Goal: Task Accomplishment & Management: Use online tool/utility

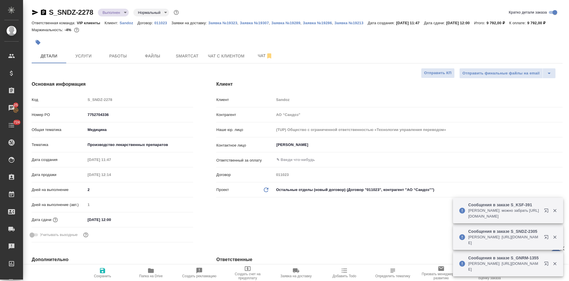
select select "RU"
click at [127, 23] on p "Sandoz" at bounding box center [129, 23] width 18 height 4
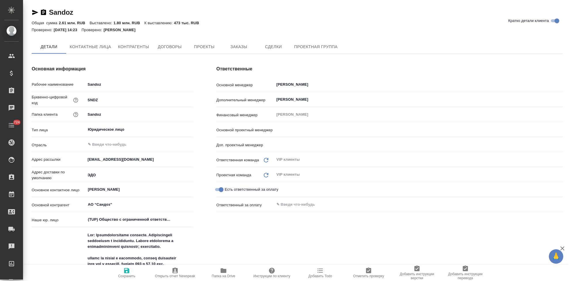
type input "[PERSON_NAME]"
type input "Грабко Мария"
click at [239, 53] on button "Заказы" at bounding box center [239, 47] width 35 height 14
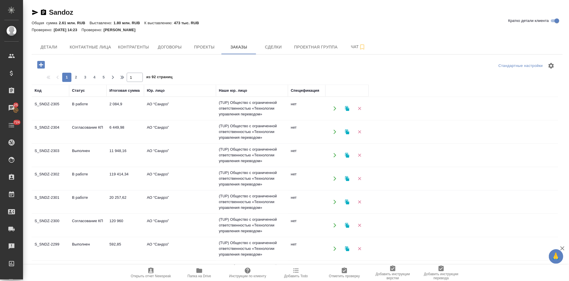
click at [74, 171] on td "В работе" at bounding box center [87, 178] width 37 height 20
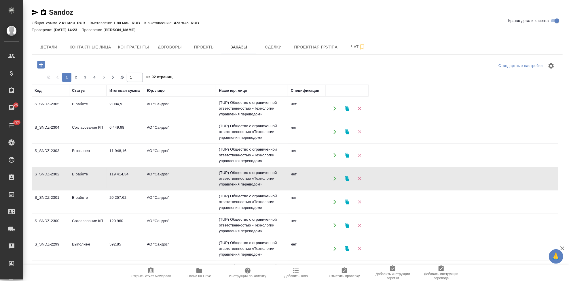
click at [88, 127] on td "Согласование КП" at bounding box center [87, 132] width 37 height 20
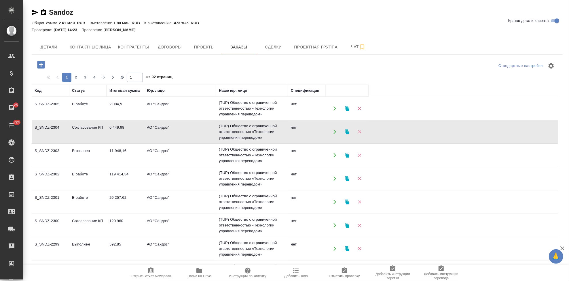
click at [88, 127] on td "Согласование КП" at bounding box center [87, 132] width 37 height 20
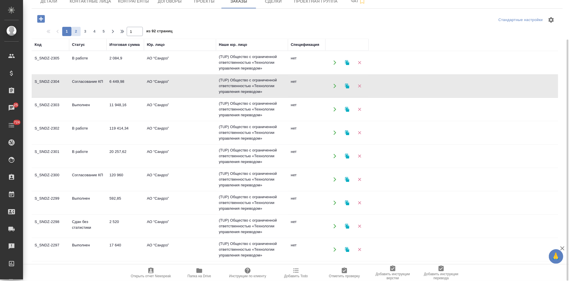
click at [75, 29] on span "2" at bounding box center [75, 32] width 9 height 6
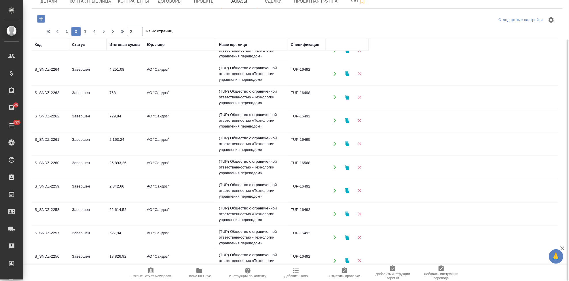
scroll to position [371, 0]
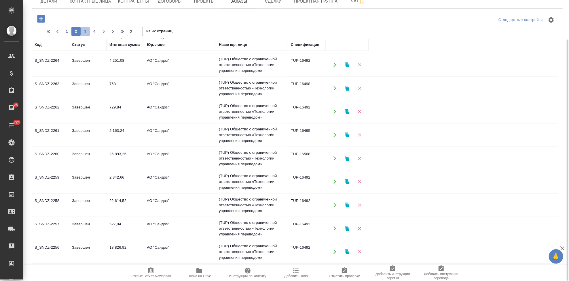
click at [84, 31] on span "3" at bounding box center [85, 32] width 9 height 6
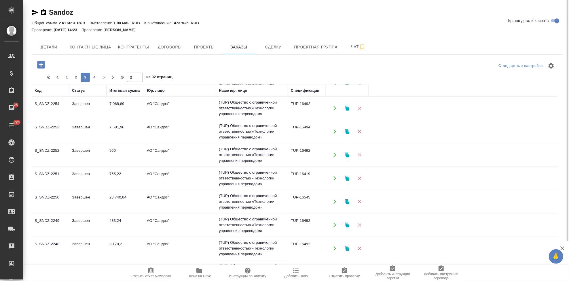
scroll to position [19, 0]
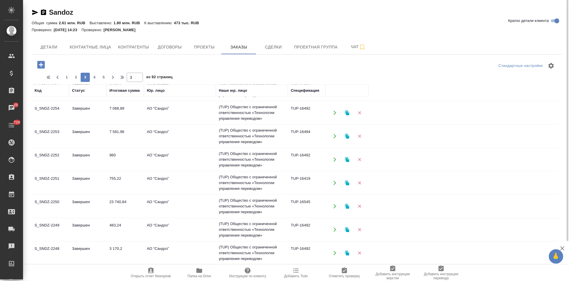
click at [80, 201] on td "Завершен" at bounding box center [87, 206] width 37 height 20
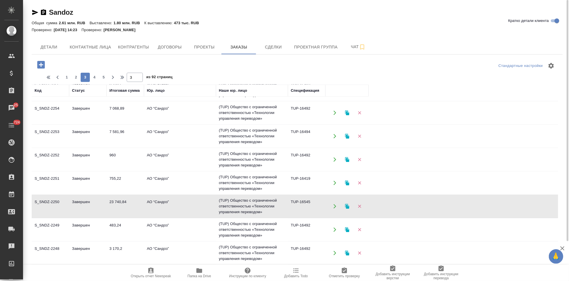
click at [80, 201] on td "Завершен" at bounding box center [87, 206] width 37 height 20
click at [75, 78] on span "2" at bounding box center [75, 77] width 9 height 6
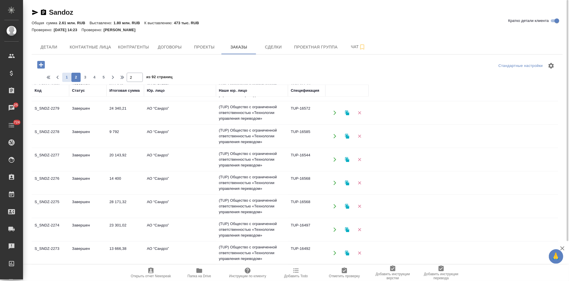
click at [66, 79] on span "1" at bounding box center [66, 77] width 9 height 6
type input "1"
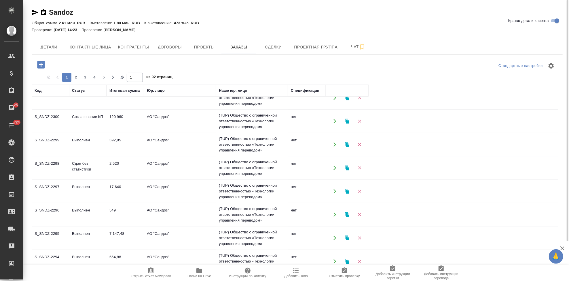
scroll to position [147, 0]
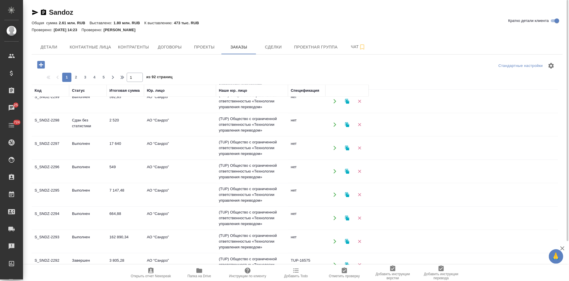
click at [80, 152] on td "Выполнен" at bounding box center [87, 148] width 37 height 20
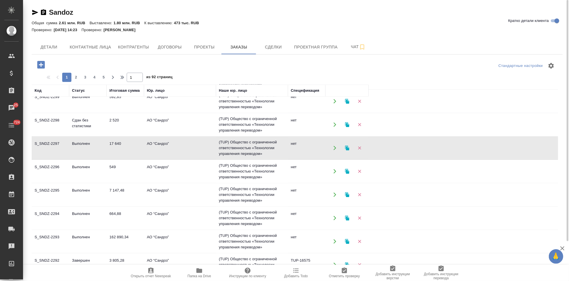
click at [80, 152] on td "Выполнен" at bounding box center [87, 148] width 37 height 20
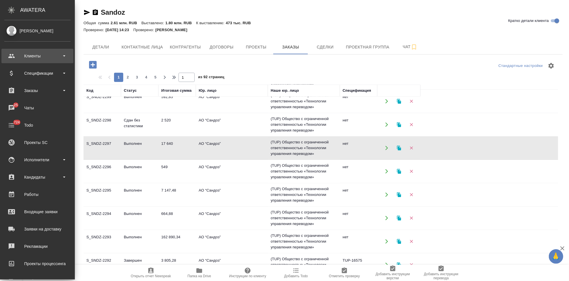
click at [11, 56] on div "Клиенты" at bounding box center [37, 56] width 66 height 9
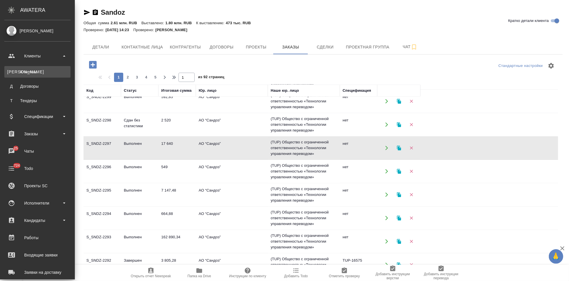
click at [28, 74] on div "Клиенты" at bounding box center [37, 72] width 61 height 6
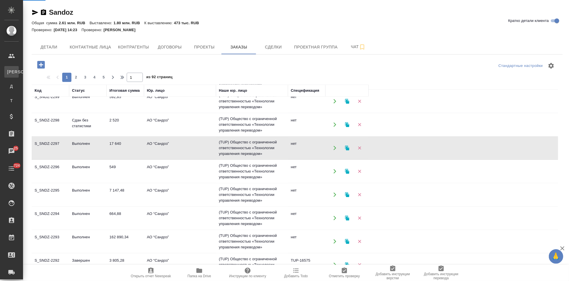
select select "RU"
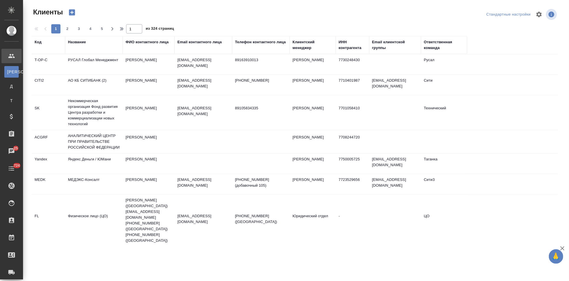
click at [37, 40] on div "Код" at bounding box center [38, 42] width 7 height 6
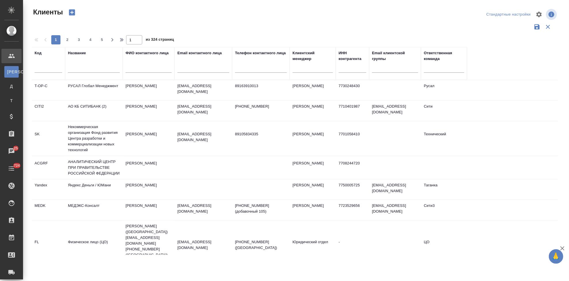
click at [46, 69] on input "text" at bounding box center [49, 68] width 28 height 7
type input "gnrm"
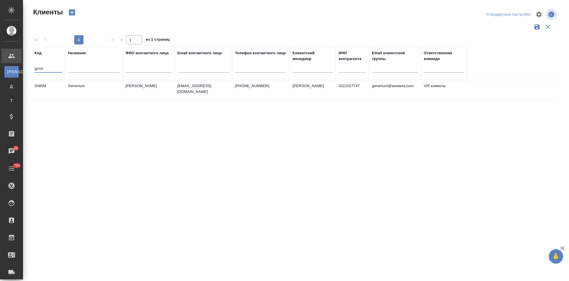
click at [165, 90] on td "Астахова Екатерина" at bounding box center [149, 90] width 52 height 20
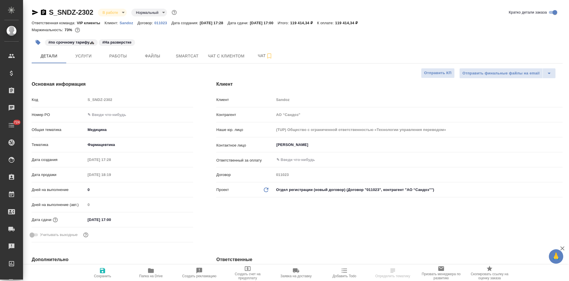
select select "RU"
click at [258, 56] on span "Чат" at bounding box center [266, 55] width 28 height 7
type textarea "x"
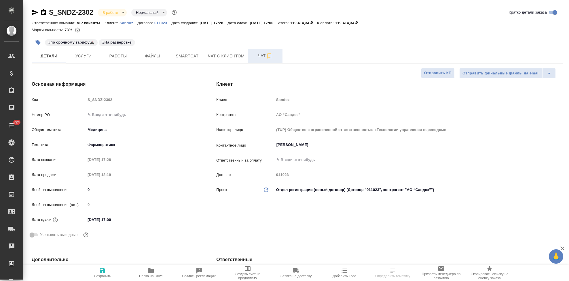
type textarea "x"
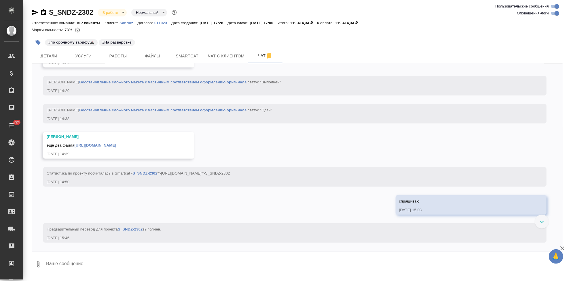
scroll to position [3948, 0]
click at [119, 262] on textarea at bounding box center [305, 264] width 518 height 20
paste textarea "Анна, добрый день! По ГФ РФ, спасибо!"
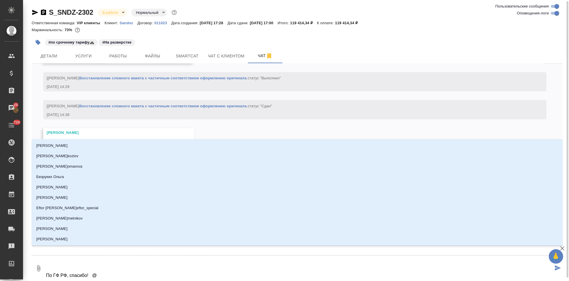
scroll to position [1, 0]
type textarea "Анна, добрый день! По ГФ РФ, спасибо! @г"
type input "г"
type textarea "Анна, добрый день! По ГФ РФ, спасибо! @го"
type input "го"
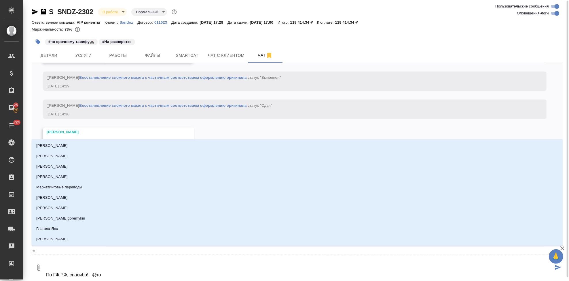
type textarea "Анна, добрый день! По ГФ РФ, спасибо! @гор"
type input "гор"
type textarea "Анна, добрый день! По ГФ РФ, спасибо! @горш"
type input "горш"
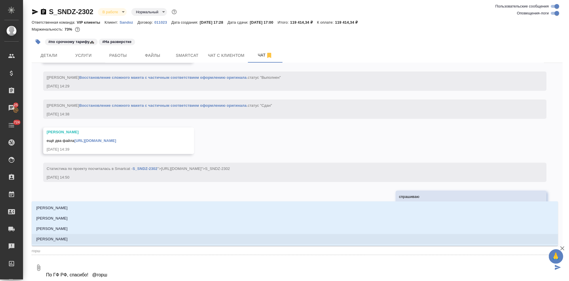
click at [56, 237] on p "Горшкова Валентина" at bounding box center [51, 239] width 31 height 6
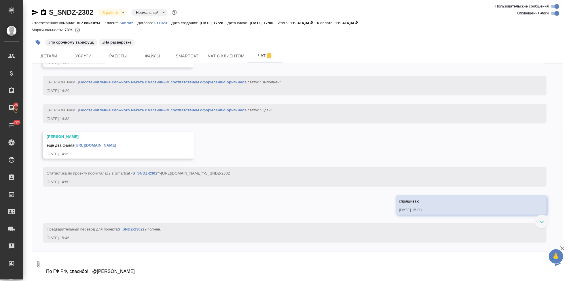
scroll to position [0, 0]
type textarea "Анна, добрый день! По ГФ РФ, спасибо! @Горшкова Валентина"
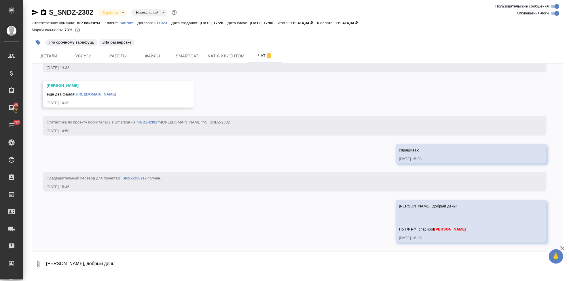
scroll to position [4023, 0]
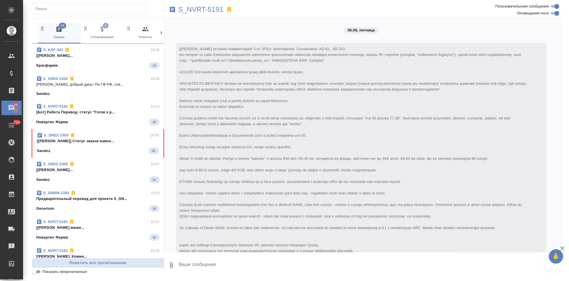
scroll to position [3705, 0]
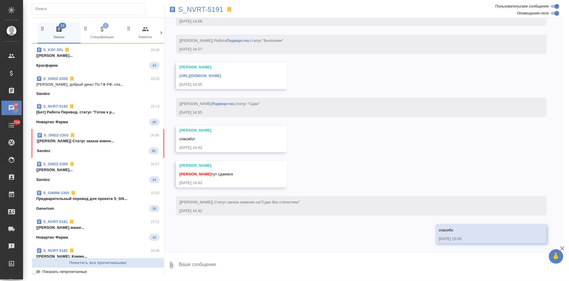
click at [79, 145] on span "S_SNDZ-2303 16:09 [Горшкова Валентина] Статус заказа измен... Sandoz 50" at bounding box center [98, 143] width 122 height 22
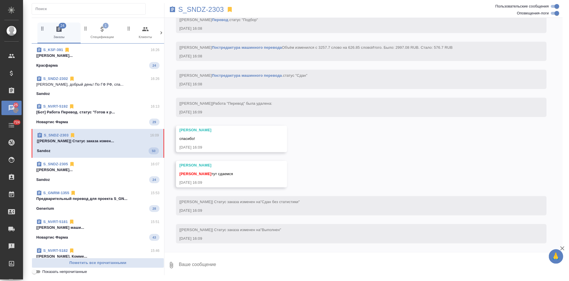
scroll to position [2559, 0]
click at [196, 263] on textarea at bounding box center [370, 265] width 385 height 20
type textarea "спасибо"
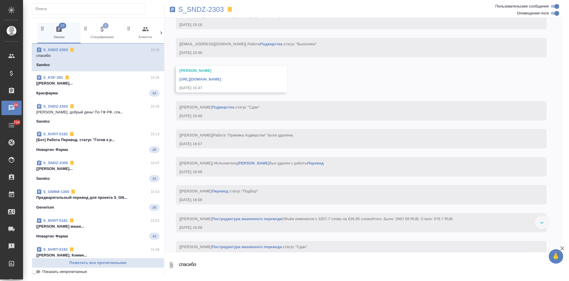
scroll to position [2331, 0]
click at [267, 82] on div "https://drive.awatera.com/apps/files/files/10307016?dir=/Shares/Sandoz/Orders/S…" at bounding box center [224, 78] width 88 height 7
click at [221, 82] on link "https://drive.awatera.com/apps/files/files/10307016?dir=/Shares/Sandoz/Orders/S…" at bounding box center [201, 79] width 42 height 4
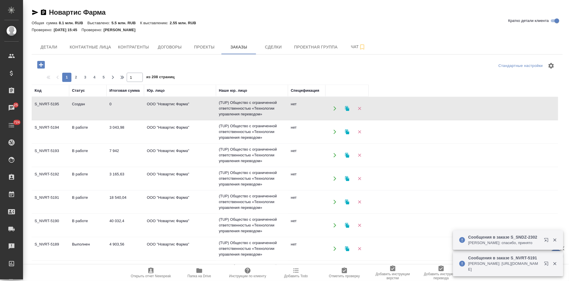
click at [74, 201] on td "В работе" at bounding box center [87, 202] width 37 height 20
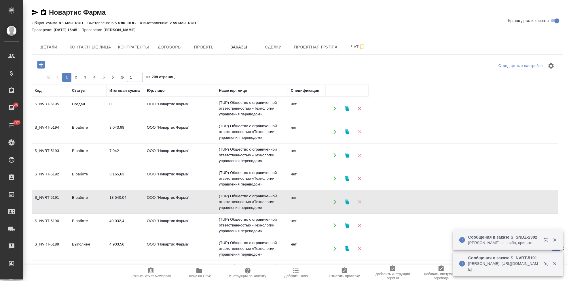
click at [74, 201] on td "В работе" at bounding box center [87, 202] width 37 height 20
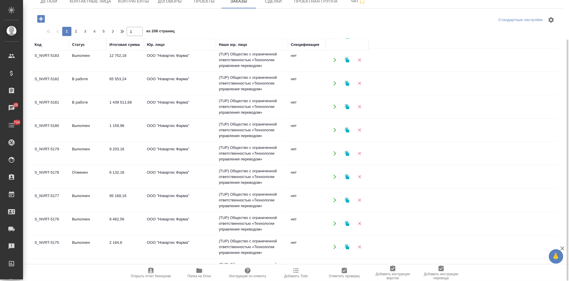
scroll to position [290, 0]
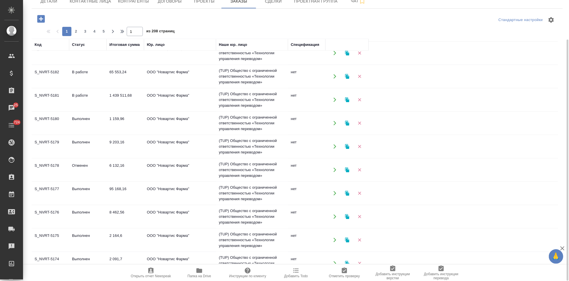
click at [153, 194] on td "ООО "Новартис Фарма"" at bounding box center [180, 193] width 72 height 20
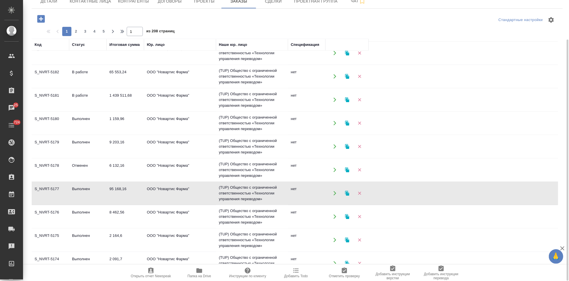
click at [153, 194] on td "ООО "Новартис Фарма"" at bounding box center [180, 193] width 72 height 20
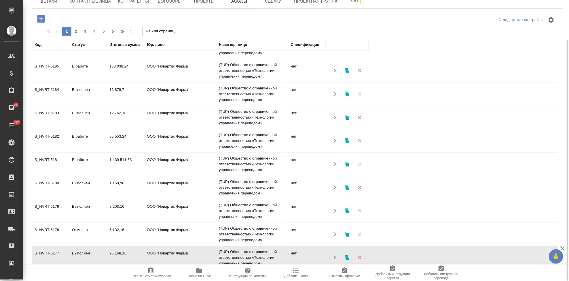
scroll to position [161, 0]
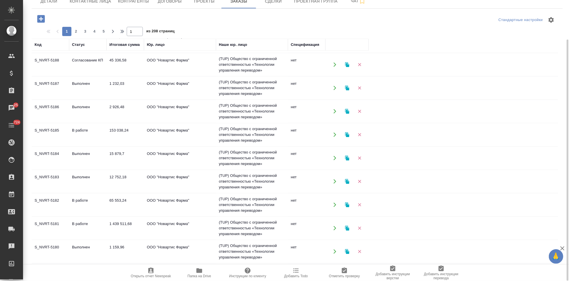
click at [94, 71] on td "Согласование КП" at bounding box center [87, 64] width 37 height 20
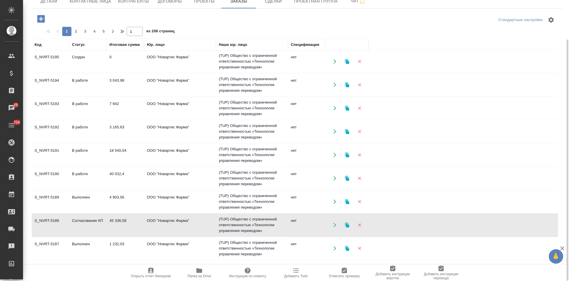
scroll to position [0, 0]
click at [80, 65] on td "Создан" at bounding box center [87, 62] width 37 height 20
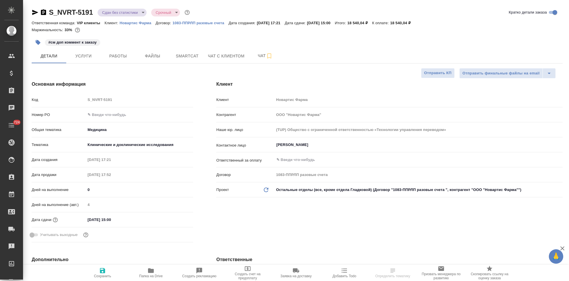
select select "RU"
type textarea "x"
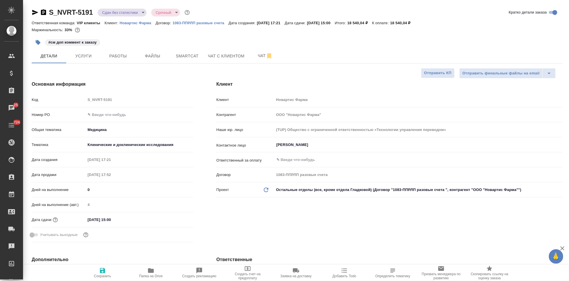
type textarea "x"
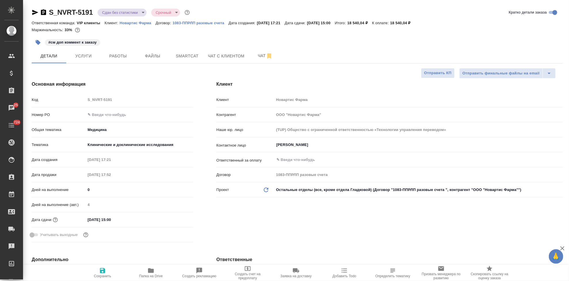
type textarea "x"
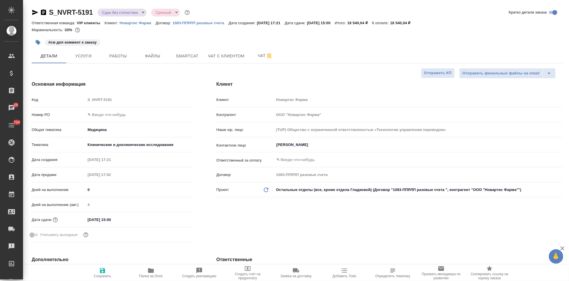
type textarea "x"
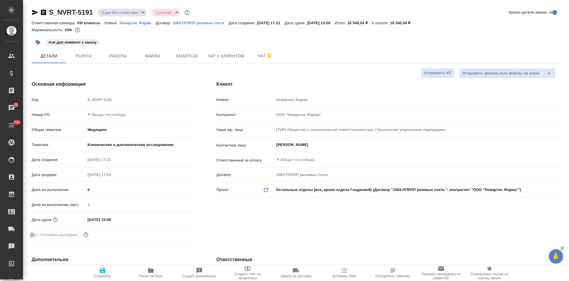
type textarea "x"
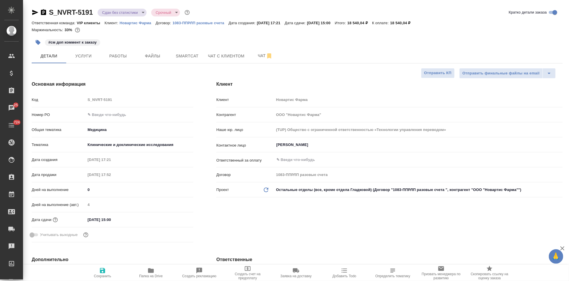
type textarea "x"
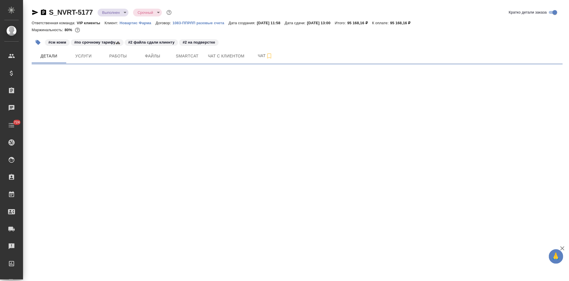
select select "RU"
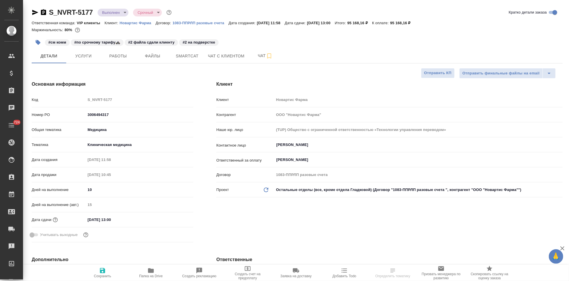
type textarea "x"
drag, startPoint x: 117, startPoint y: 114, endPoint x: 75, endPoint y: 114, distance: 41.8
click at [75, 114] on div "Номер PO 3006494317" at bounding box center [113, 115] width 162 height 10
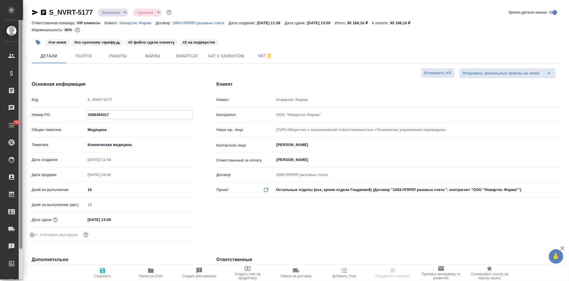
type textarea "x"
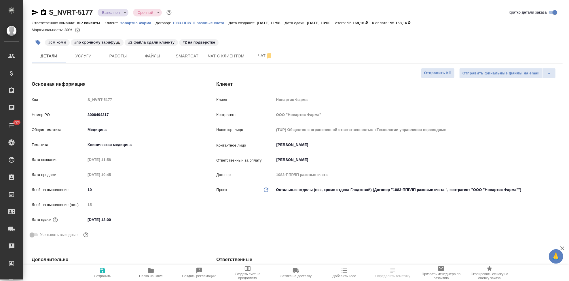
type textarea "x"
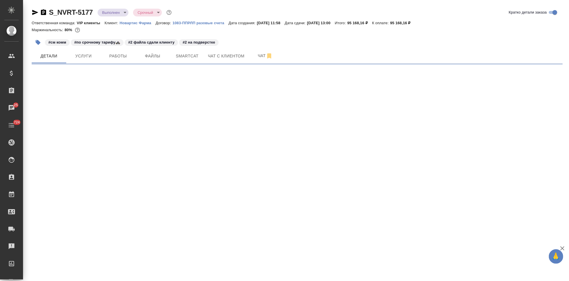
select select "RU"
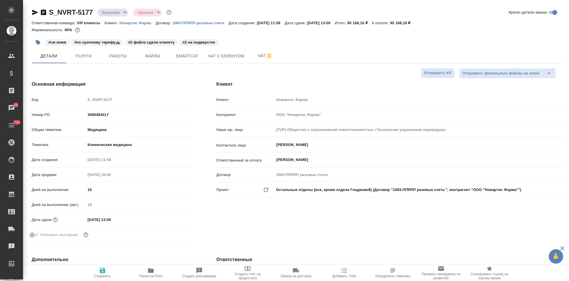
type textarea "x"
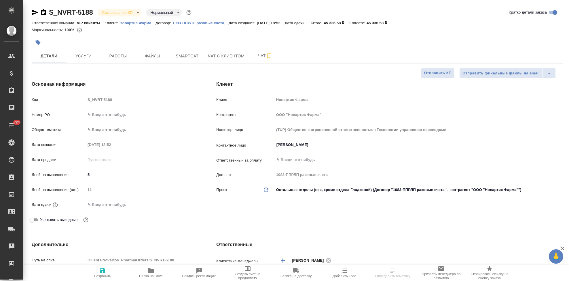
select select "RU"
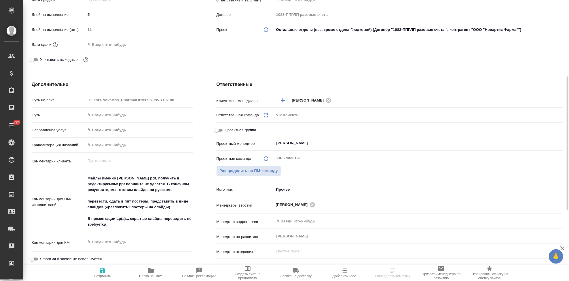
scroll to position [192, 0]
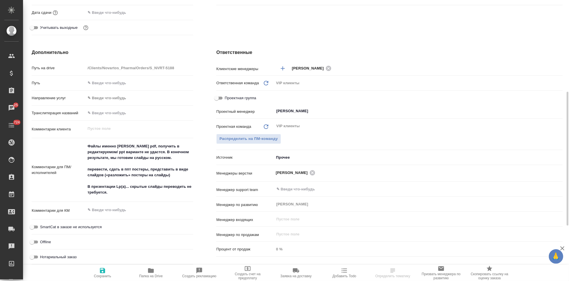
click at [112, 212] on textarea at bounding box center [140, 210] width 108 height 10
type textarea "08."
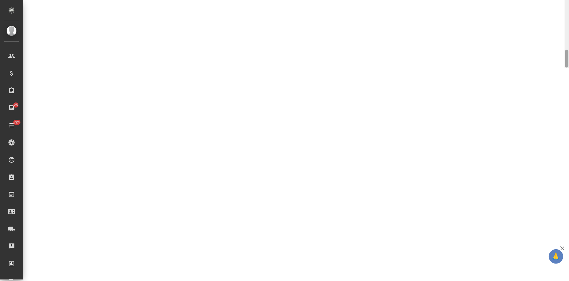
select select "RU"
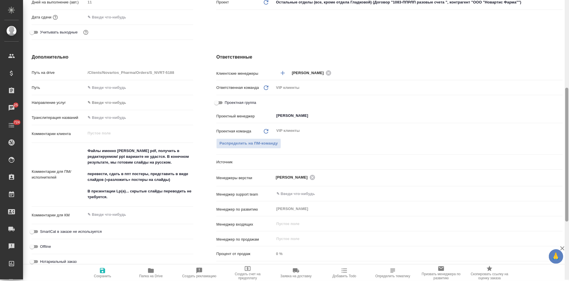
scroll to position [186, 0]
type textarea "x"
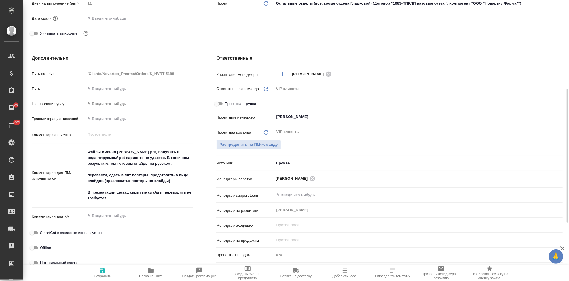
type textarea "x"
click at [116, 217] on textarea at bounding box center [139, 216] width 107 height 10
type textarea "0"
type textarea "x"
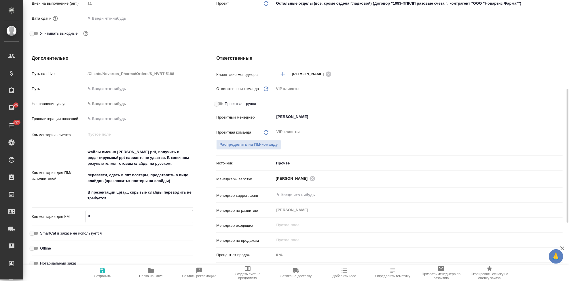
type textarea "x"
type textarea "08"
type textarea "x"
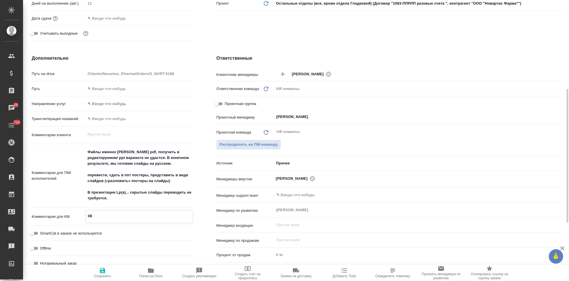
type textarea "08."
type textarea "x"
type textarea "08.0"
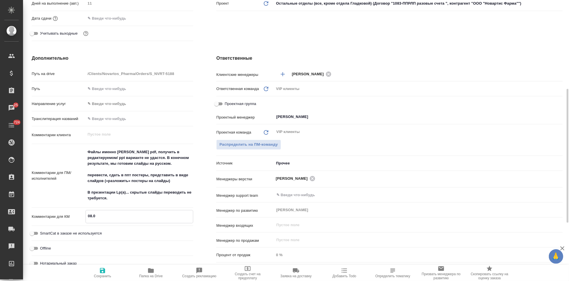
type textarea "x"
type textarea "08.09 ж"
type textarea "x"
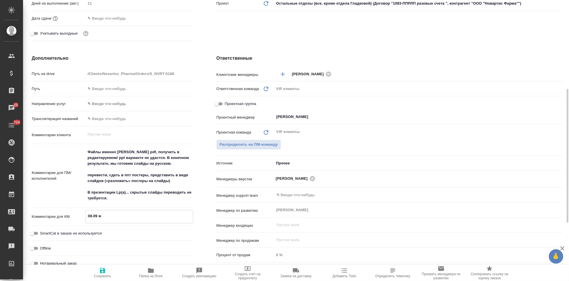
type textarea "x"
type textarea "08.09 жде"
type textarea "x"
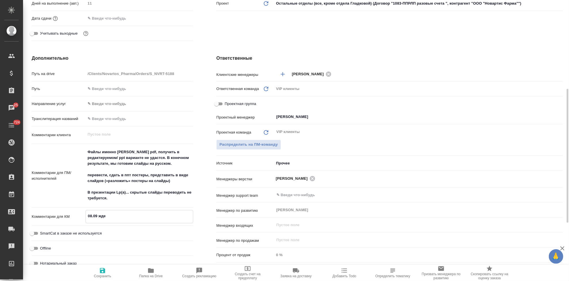
type textarea "x"
type textarea "08.09 ждем"
type textarea "x"
type textarea "08.09 ждем"
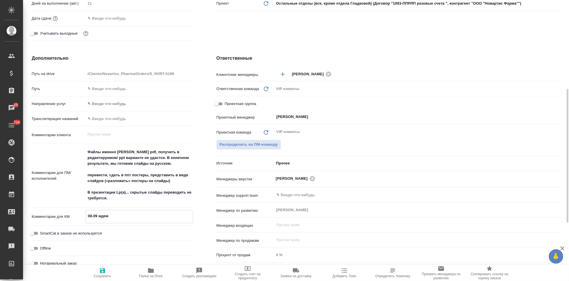
type textarea "x"
type textarea "08.09 ждем Р"
type textarea "x"
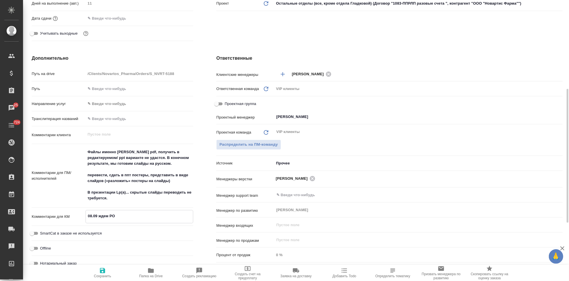
type textarea "08.09 ждем РО"
type textarea "x"
type textarea "08.09 ждем РО о"
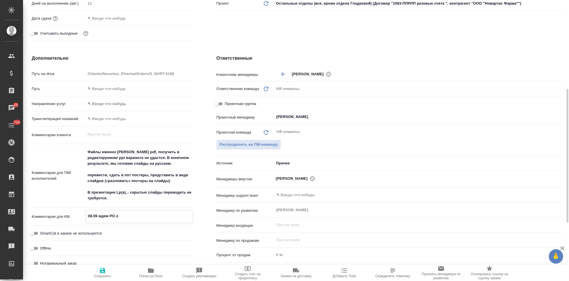
type textarea "x"
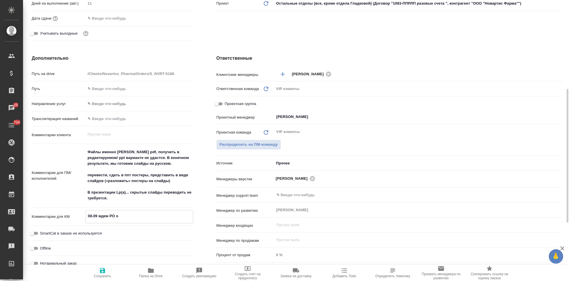
type textarea "08.09 ждем РО от"
type textarea "x"
type textarea "08.09 ждем РО от кл"
type textarea "x"
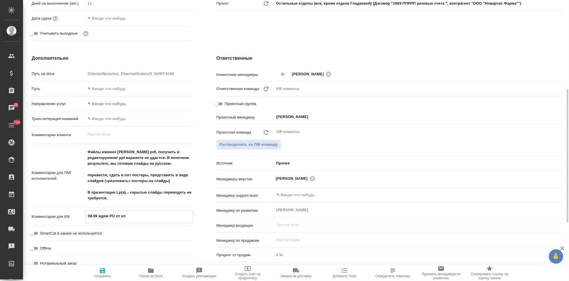
type textarea "08.09 ждем РО от кли"
type textarea "x"
type textarea "08.09 ждем РО от клиен"
type textarea "x"
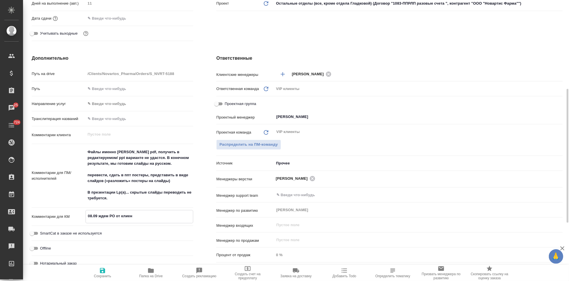
type textarea "x"
type textarea "08.09 ждем РО от клиент"
type textarea "x"
type textarea "08.09 ждем РО от клиента"
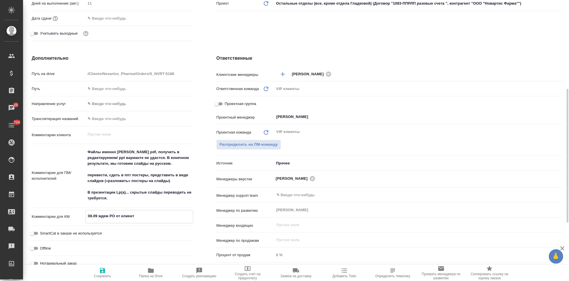
type textarea "x"
type textarea "08.09 ждем РО от клиента,"
type textarea "x"
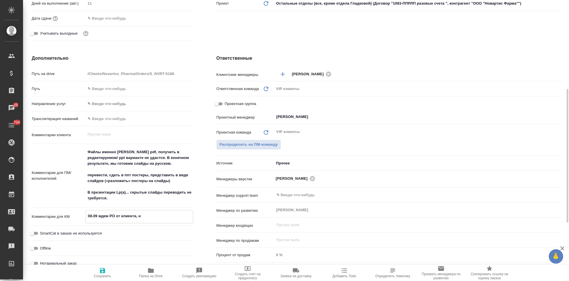
type textarea "08.09 ждем РО от клиента, на"
type textarea "x"
type textarea "08.09 ждем РО от клиента, нап"
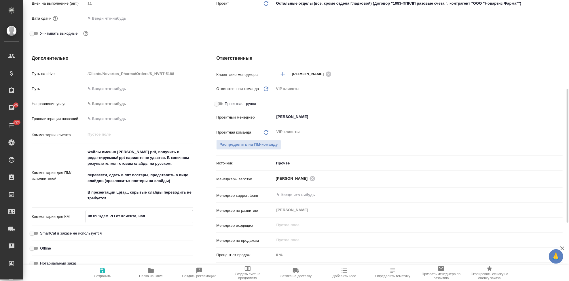
type textarea "x"
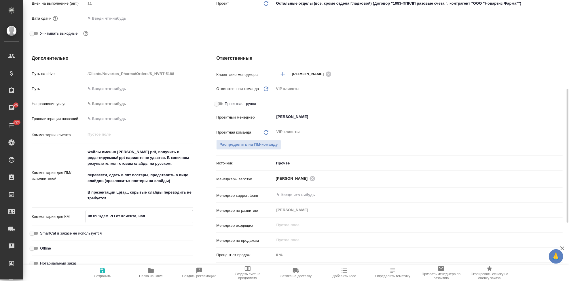
type textarea "08.09 ждем РО от клиента, напо"
type textarea "x"
type textarea "08.09 ждем РО от клиента, напом"
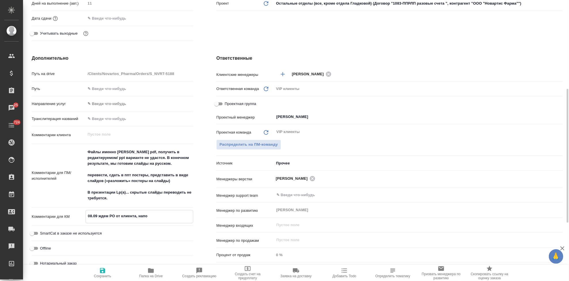
type textarea "x"
type textarea "08.09 ждем РО от клиента, напомн"
type textarea "x"
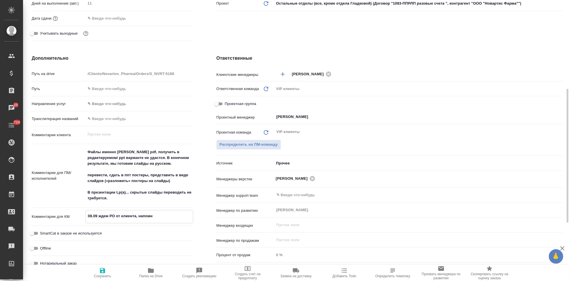
type textarea "08.09 ждем РО от клиента, напомни"
type textarea "x"
type textarea "08.09 ждем РО от клиента, напомниа"
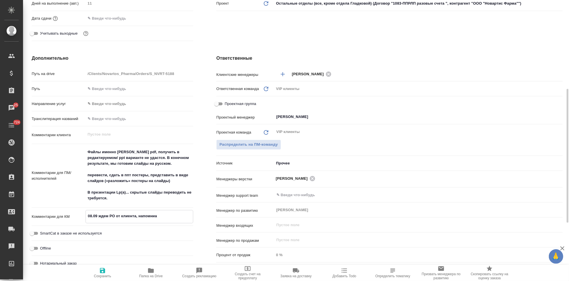
type textarea "x"
type textarea "08.09 ждем РО от клиента, напомни"
type textarea "x"
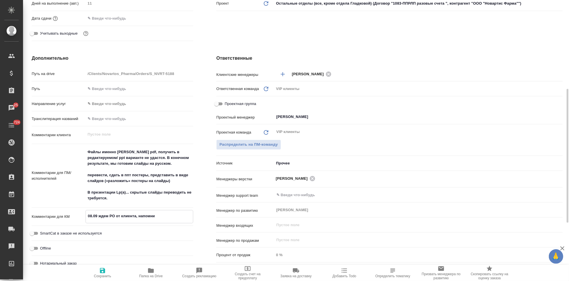
type textarea "x"
type textarea "08.09 ждем РО от клиента, напомнил"
type textarea "x"
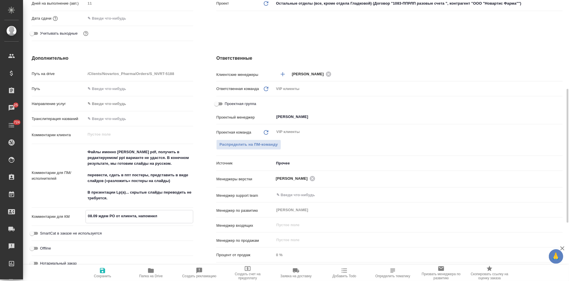
type textarea "x"
type textarea "08.09 ждем РО от клиента, напомнила"
type textarea "x"
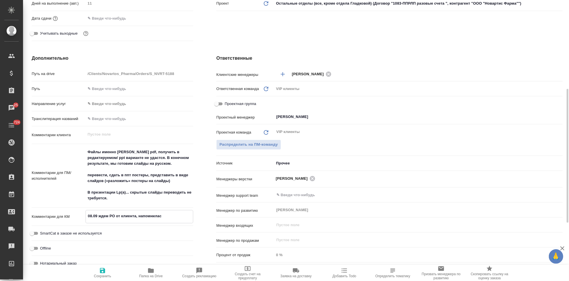
type textarea "08.09 ждем РО от клиента, напомнилас"
type textarea "x"
type textarea "08.09 ждем РО от клиента, напомнилас"
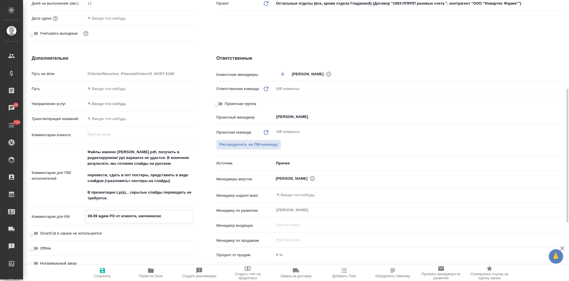
type textarea "x"
type textarea "08.09 ждем РО от клиента, напомнила"
type textarea "x"
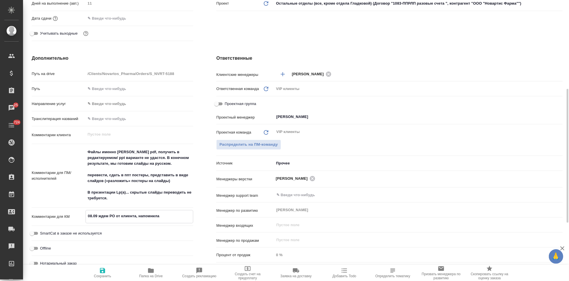
type textarea "x"
type textarea "08.09 ждем РО от клиента, напомнила"
type textarea "x"
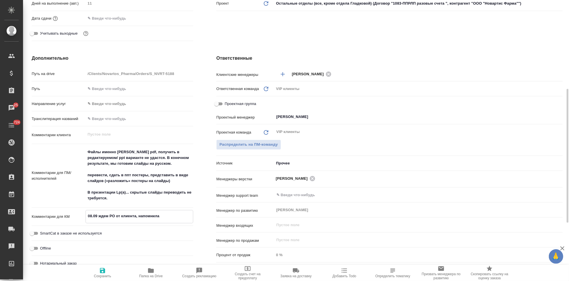
type textarea "x"
type textarea "08.09 ждем РО от клиента, напомнила с"
type textarea "x"
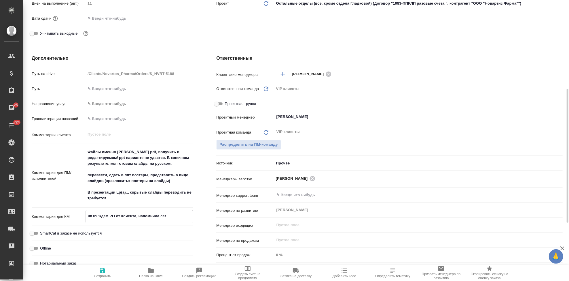
type textarea "08.09 ждем РО от клиента, напомнила сего"
type textarea "x"
type textarea "08.09 ждем РО от клиента, напомнила сегол"
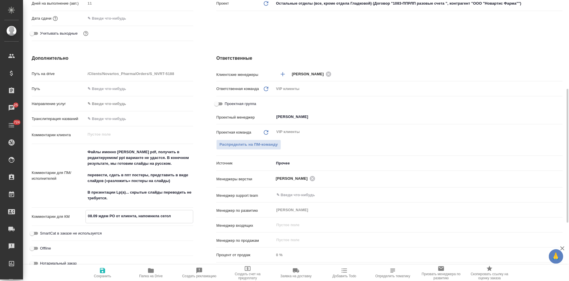
type textarea "x"
type textarea "08.09 ждем РО от клиента, напомнила сеголня"
type textarea "x"
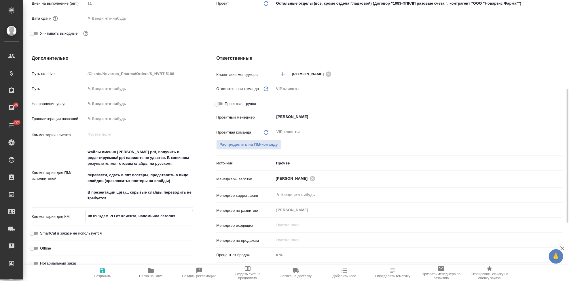
type textarea "x"
type textarea "08.09 ждем РО от клиента, напомнила сеголн"
type textarea "x"
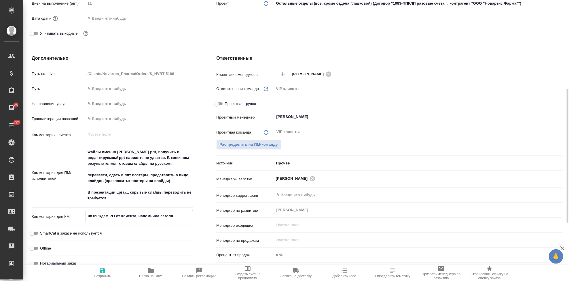
type textarea "x"
type textarea "08.09 ждем РО от клиента, напомнила сегол"
type textarea "x"
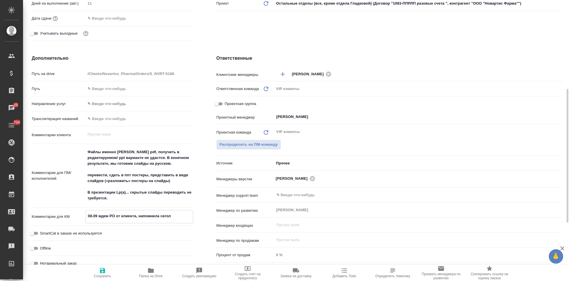
type textarea "08.09 ждем РО от клиента, напомнила сего"
type textarea "x"
type textarea "08.09 ждем РО от клиента, напомнила сегод"
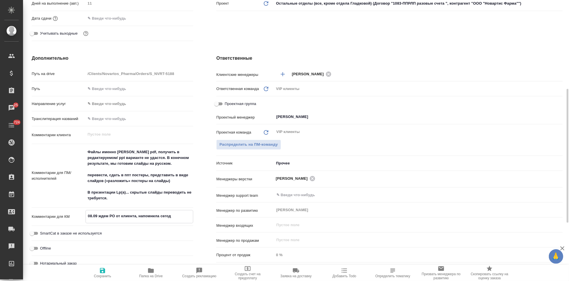
type textarea "x"
type textarea "08.09 ждем РО от клиента, напомнила сегодня"
type textarea "x"
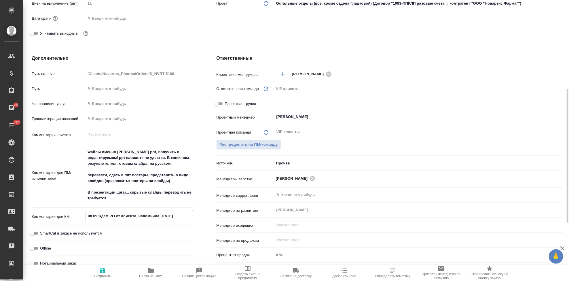
type textarea "x"
type textarea "08.09 ждем РО от клиента, напомнила сегодня."
type textarea "x"
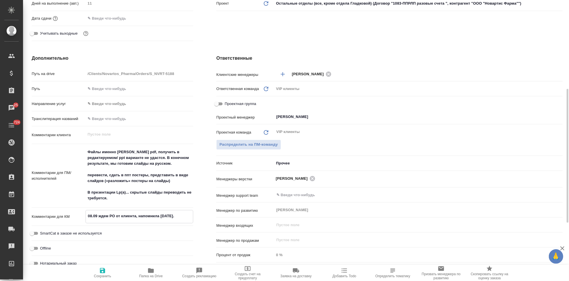
type textarea "x"
type textarea "08.09 ждем РО от клиента, напомнила сегодня. з"
type textarea "x"
type textarea "08.09 ждем РО от клиента, напомнила сегодня. за"
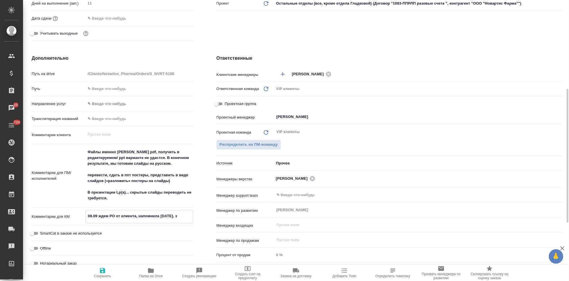
type textarea "x"
type textarea "08.09 ждем РО от клиента, напомнила сегодня. зак"
type textarea "x"
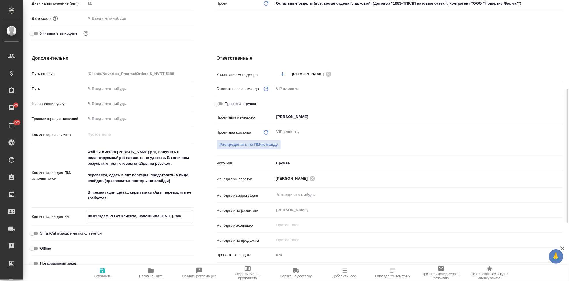
type textarea "08.09 ждем РО от клиента, напомнила сегодня. зака"
type textarea "x"
type textarea "08.09 ждем РО от клиента, напомнила сегодня. заказ"
type textarea "x"
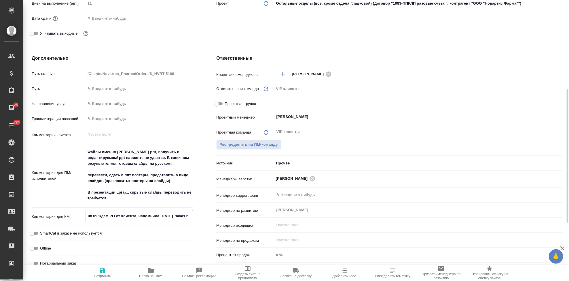
type textarea "08.09 ждем РО от клиента, напомнила сегодня. заказ по"
type textarea "x"
type textarea "08.09 ждем РО от клиента, напомнила сегодня. заказ под"
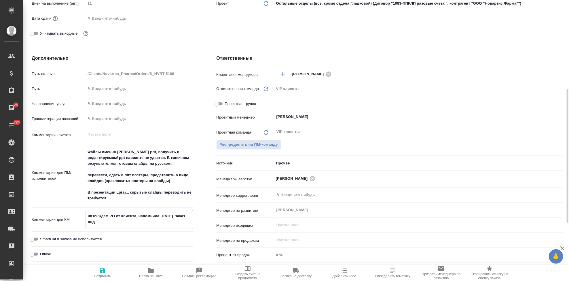
type textarea "x"
type textarea "08.09 ждем РО от клиента, напомнила сегодня. заказ подтв"
type textarea "x"
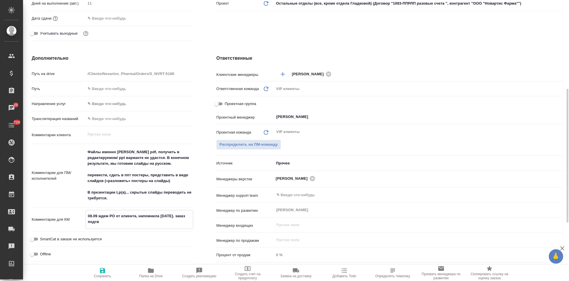
type textarea "x"
type textarea "08.09 ждем РО от клиента, напомнила сегодня. заказ подтвер"
type textarea "x"
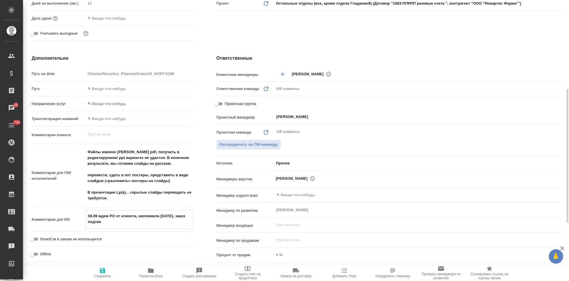
type textarea "x"
type textarea "08.09 ждем РО от клиента, напомнила сегодня. заказ подтверд"
type textarea "x"
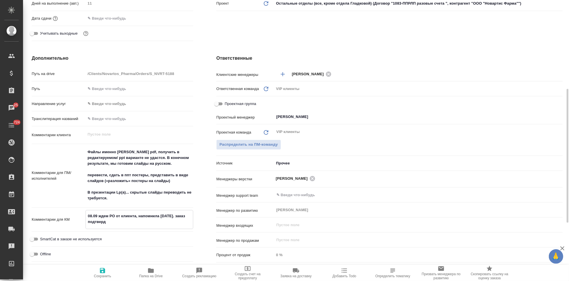
type textarea "08.09 ждем РО от клиента, напомнила сегодня. заказ подтвер"
click at [105, 273] on icon "button" at bounding box center [102, 270] width 7 height 7
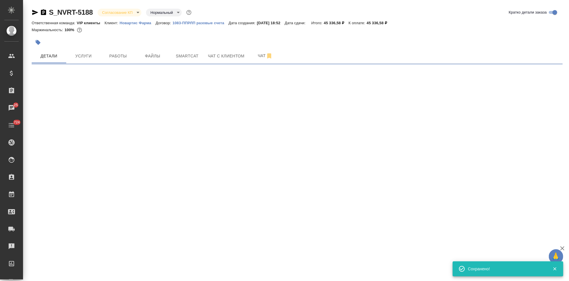
scroll to position [0, 0]
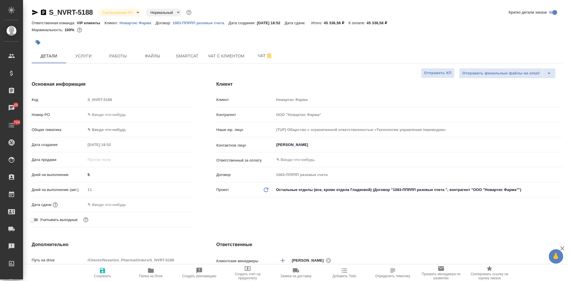
click at [36, 46] on button "button" at bounding box center [38, 42] width 13 height 13
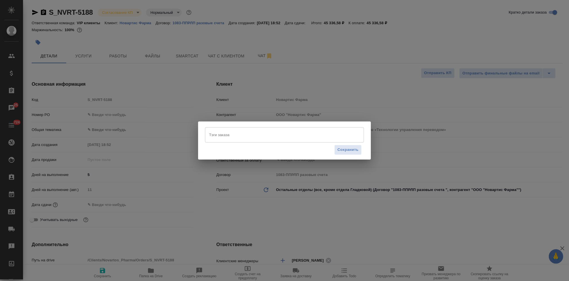
click at [282, 139] on input "Тэги заказа" at bounding box center [279, 135] width 143 height 10
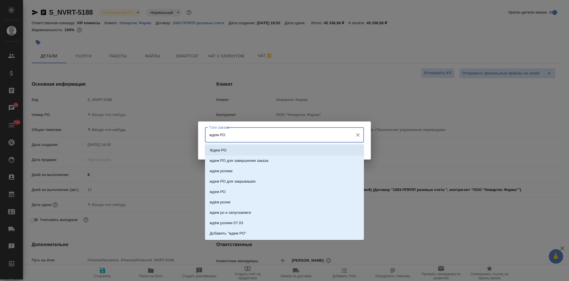
click at [269, 148] on li "Ждем РО" at bounding box center [284, 150] width 159 height 10
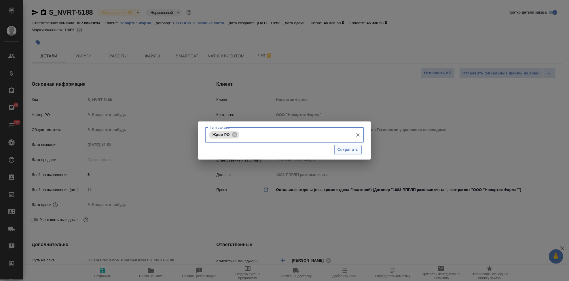
click at [350, 150] on span "Сохранить" at bounding box center [348, 149] width 21 height 7
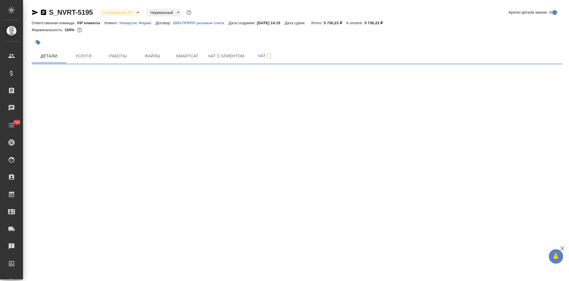
select select "RU"
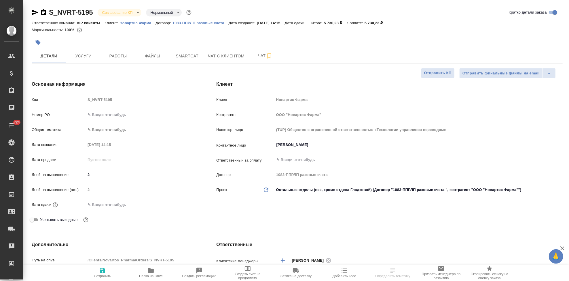
type textarea "x"
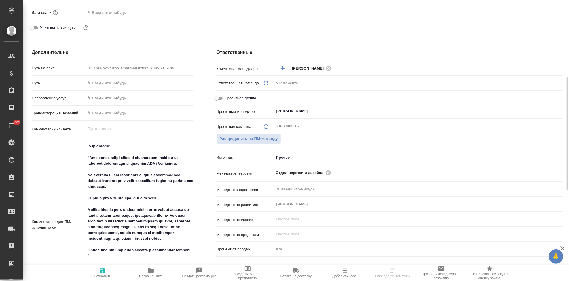
scroll to position [256, 0]
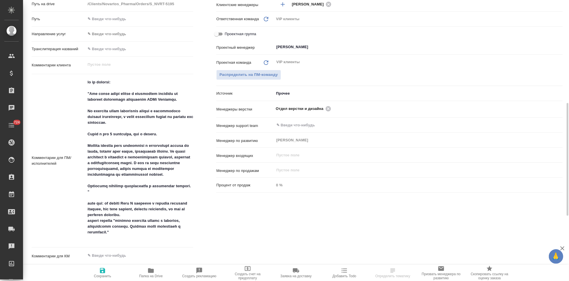
type textarea "x"
click at [107, 254] on textarea at bounding box center [140, 255] width 108 height 10
type textarea "0"
type textarea "x"
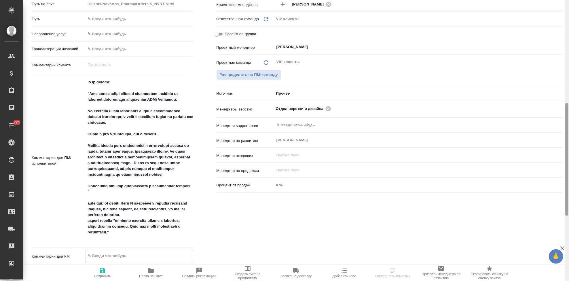
type textarea "x"
type textarea "09"
type textarea "x"
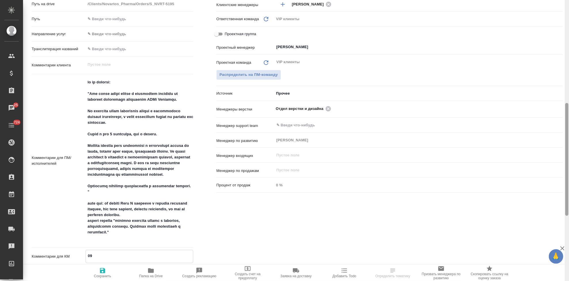
type textarea "0"
type textarea "x"
type textarea "08"
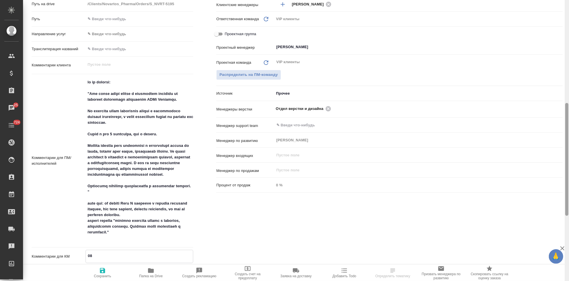
type textarea "x"
type textarea "08."
type textarea "x"
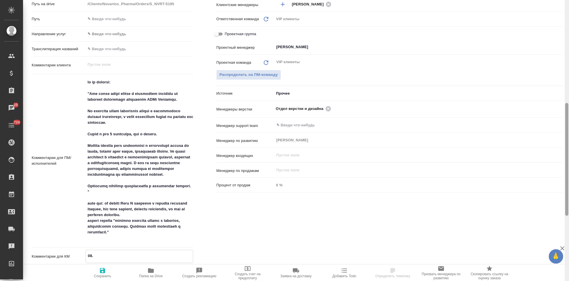
type textarea "x"
type textarea "08.0"
type textarea "x"
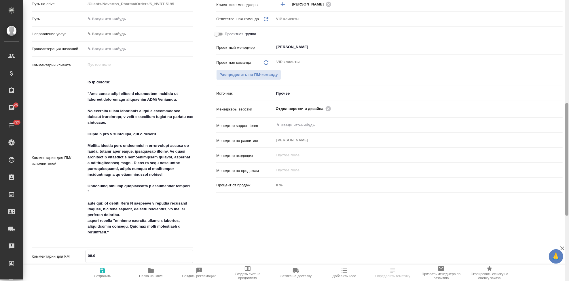
type textarea "x"
type textarea "08.09"
type textarea "x"
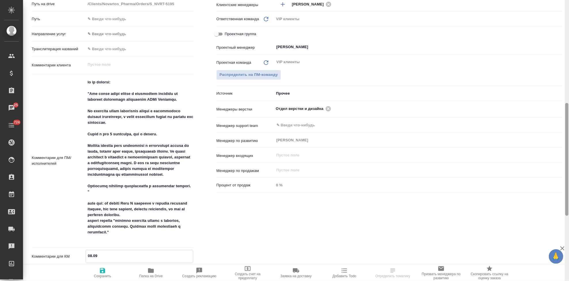
type textarea "08.09 ж"
type textarea "x"
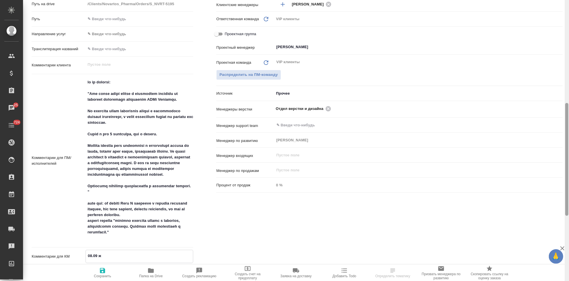
type textarea "x"
type textarea "08.09 жд"
type textarea "x"
type textarea "08.09 ждем"
type textarea "x"
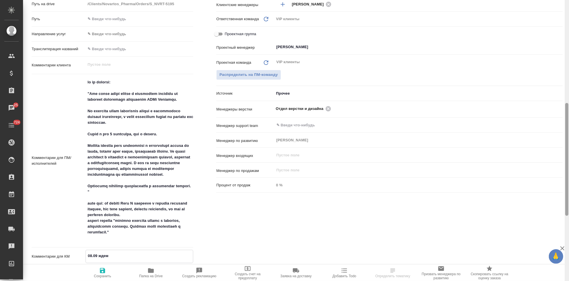
type textarea "x"
type textarea "08.09 ждем РО"
type textarea "x"
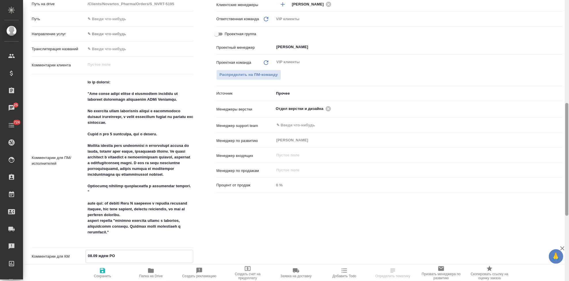
type textarea "x"
type textarea "08.09 ждем РО"
type textarea "x"
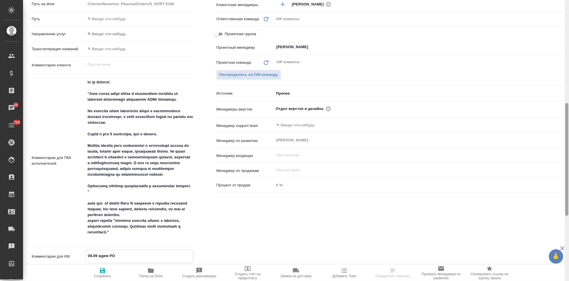
type textarea "08.09 ждем РО о"
type textarea "x"
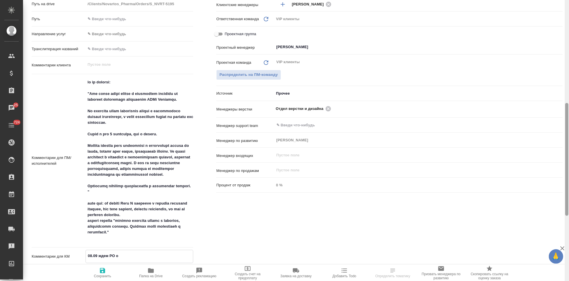
type textarea "x"
type textarea "08.09 ждем РО от"
type textarea "x"
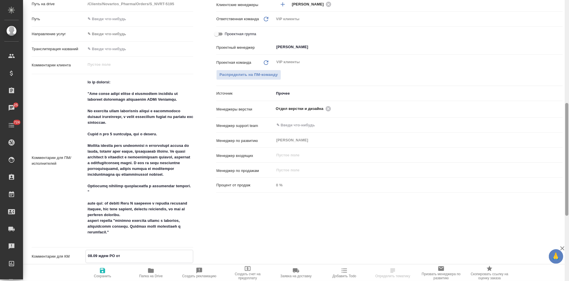
type textarea "08.09 ждем РО от"
type textarea "x"
type textarea "08.09 ждем РО от кл"
type textarea "x"
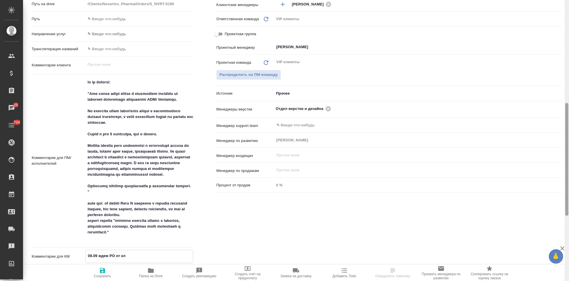
type textarea "x"
type textarea "08.09 ждем РО от кли"
type textarea "x"
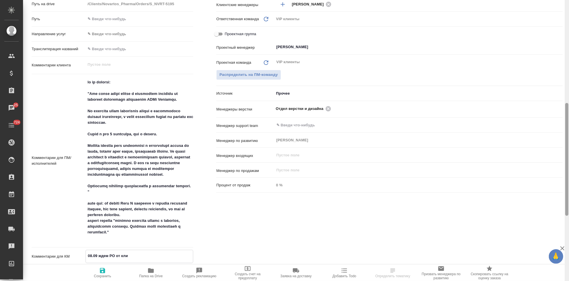
type textarea "08.09 ждем РО от клие"
type textarea "x"
type textarea "08.09 ждем РО от клиен"
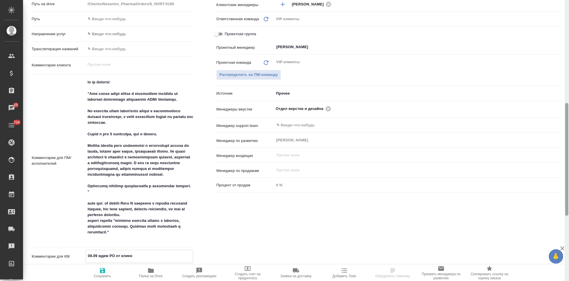
type textarea "x"
type textarea "08.09 ждем РО от клиента"
type textarea "x"
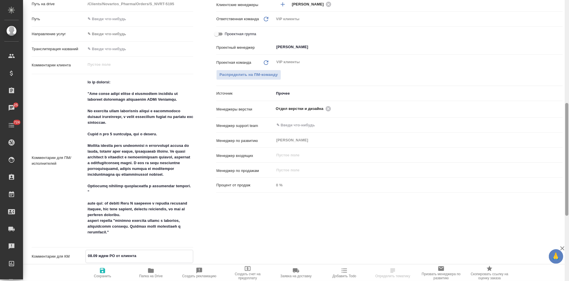
type textarea "x"
type textarea "08.09 ждем РО от клиента,"
type textarea "x"
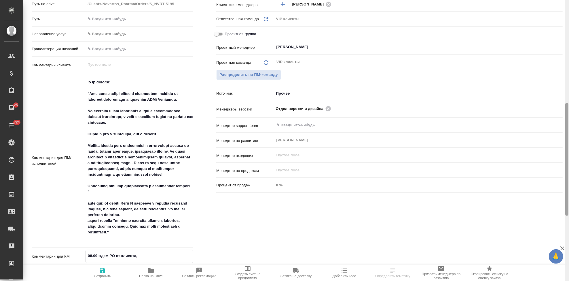
type textarea "x"
type textarea "08.09 ждем РО от клиента, за"
type textarea "x"
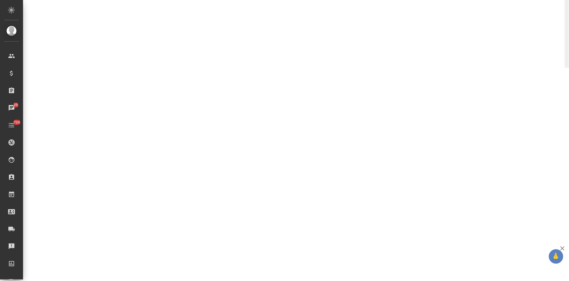
select select "RU"
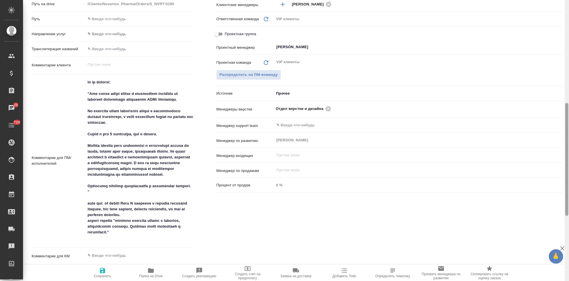
type textarea "x"
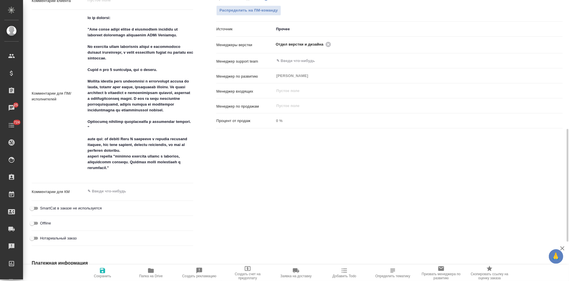
scroll to position [352, 0]
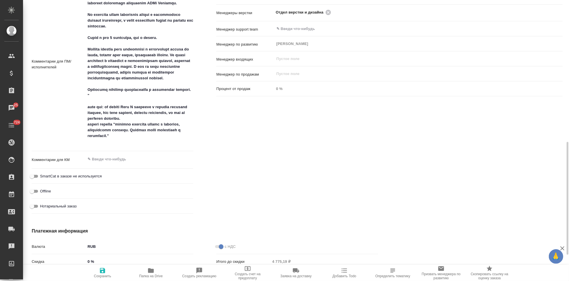
type textarea "x"
click at [104, 160] on textarea at bounding box center [140, 159] width 108 height 10
type textarea "0"
type textarea "x"
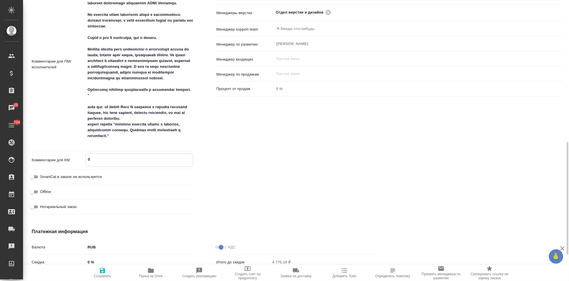
type textarea "x"
type textarea "08"
type textarea "x"
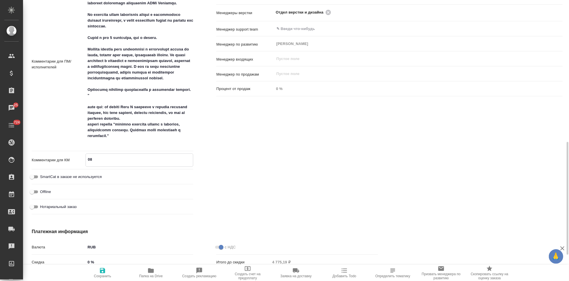
type textarea "08."
type textarea "x"
type textarea "08.9"
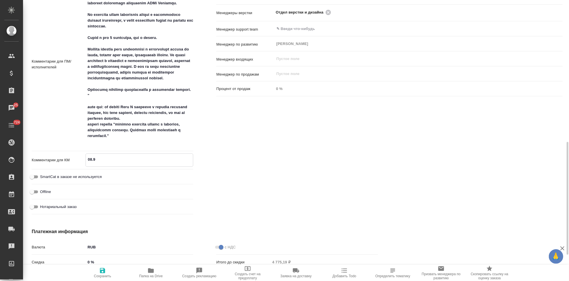
type textarea "x"
type textarea "08.9"
type textarea "x"
type textarea "08.9 ж"
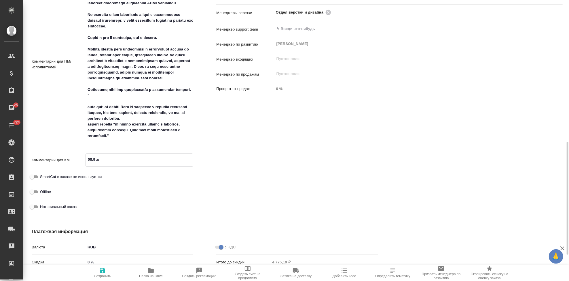
type textarea "x"
type textarea "08.9 жд"
type textarea "x"
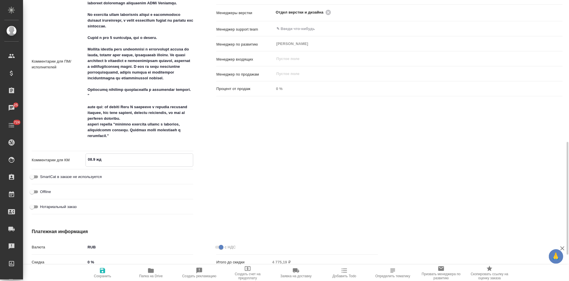
type textarea "x"
type textarea "08.9 ж"
type textarea "x"
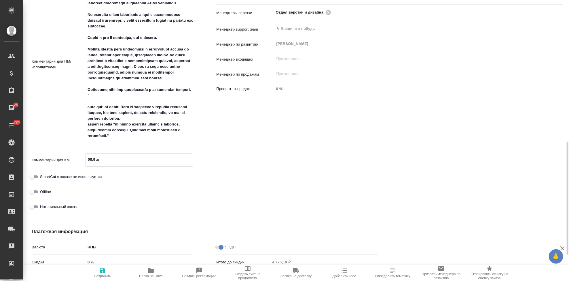
type textarea "x"
type textarea "08.9"
type textarea "x"
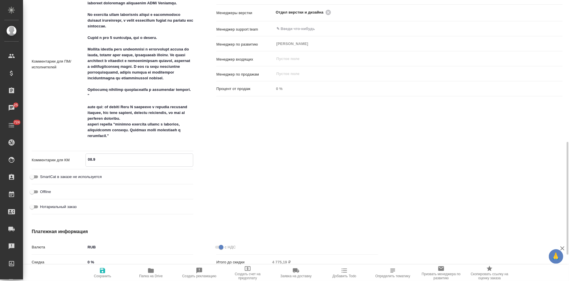
type textarea "08.9"
type textarea "x"
type textarea "08."
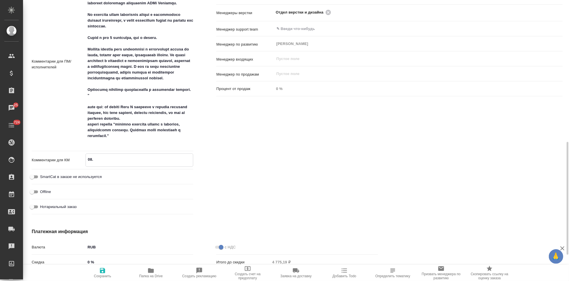
type textarea "x"
type textarea "08.0"
type textarea "x"
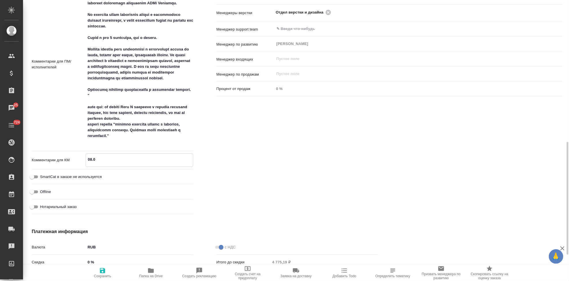
type textarea "x"
type textarea "08.09"
type textarea "x"
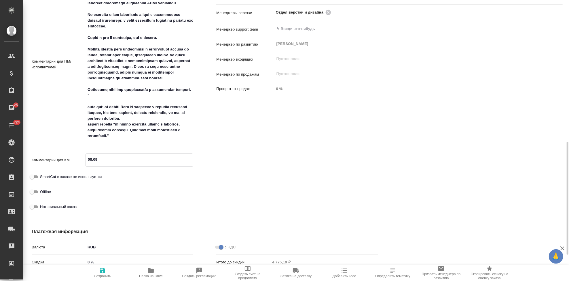
type textarea "x"
type textarea "08.09."
type textarea "x"
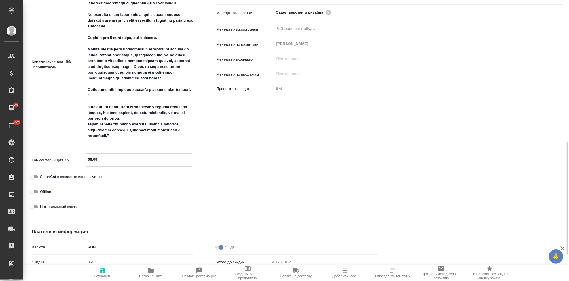
type textarea "08.09."
type textarea "x"
type textarea "08.09. ж"
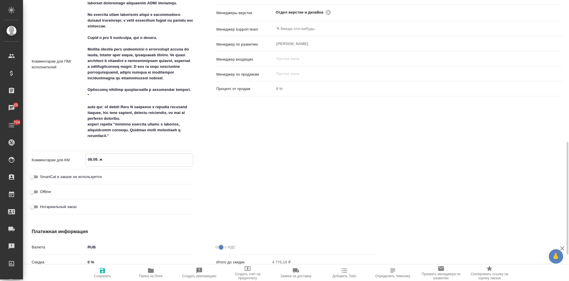
type textarea "x"
type textarea "08.09. же"
type textarea "x"
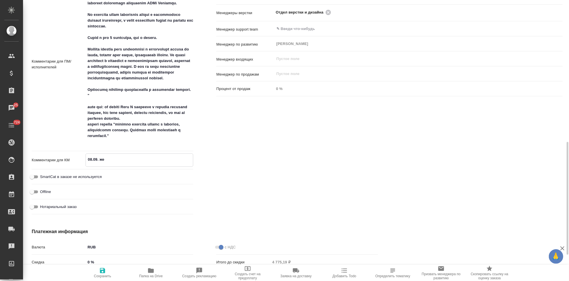
type textarea "x"
type textarea "08.09. ж"
type textarea "x"
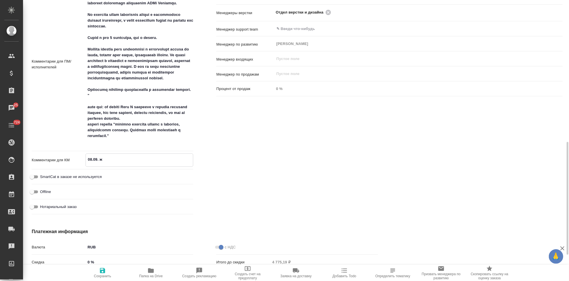
type textarea "x"
type textarea "08.09. жл"
type textarea "x"
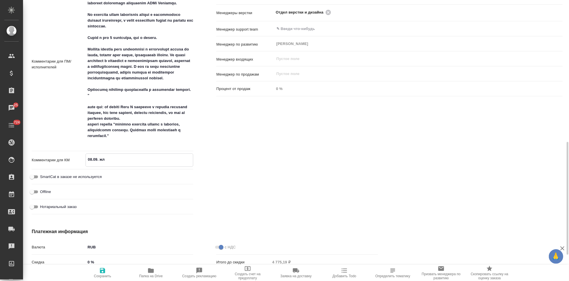
type textarea "x"
type textarea "08.09. жле"
type textarea "x"
type textarea "08.09. жлем"
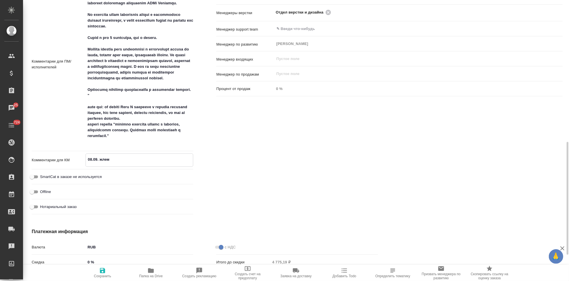
type textarea "x"
type textarea "08.09. жле"
type textarea "x"
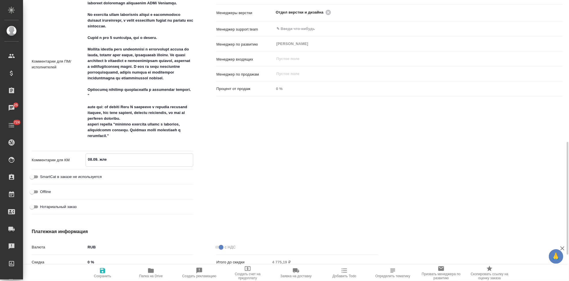
type textarea "x"
type textarea "08.09. жл"
type textarea "x"
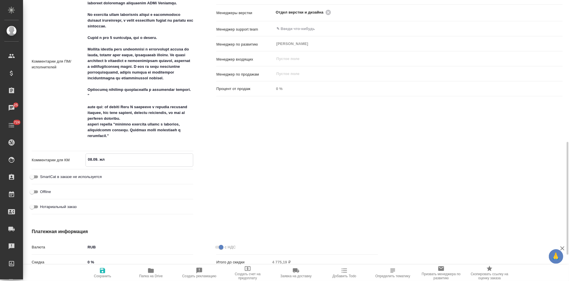
type textarea "x"
type textarea "08.09. ж"
type textarea "x"
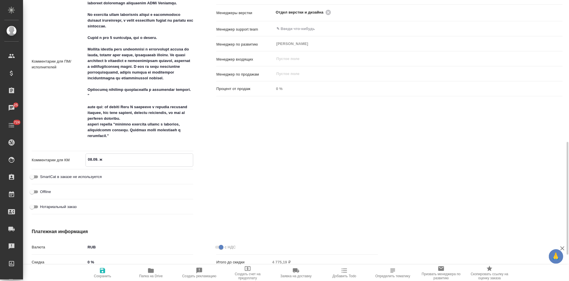
type textarea "08.09. жд"
type textarea "x"
type textarea "08.09. жде"
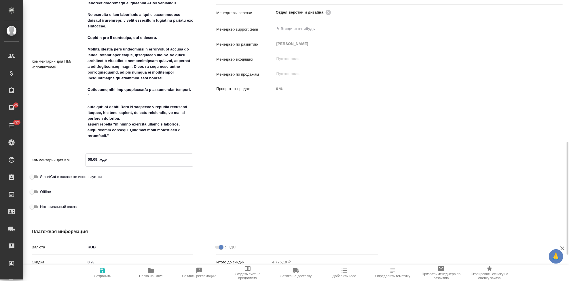
type textarea "x"
click at [163, 160] on textarea "08.09. ждем РО для запуска, проект полтвержден" at bounding box center [139, 159] width 107 height 10
click at [109, 272] on span "Сохранить" at bounding box center [102, 272] width 41 height 11
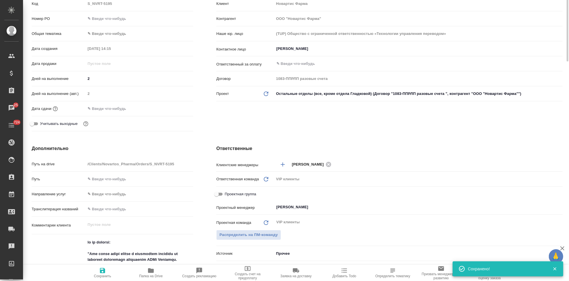
scroll to position [0, 0]
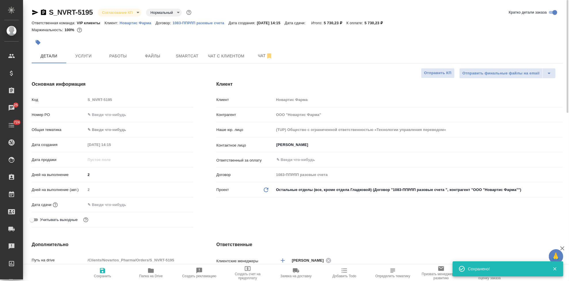
click at [39, 44] on icon "button" at bounding box center [38, 42] width 5 height 5
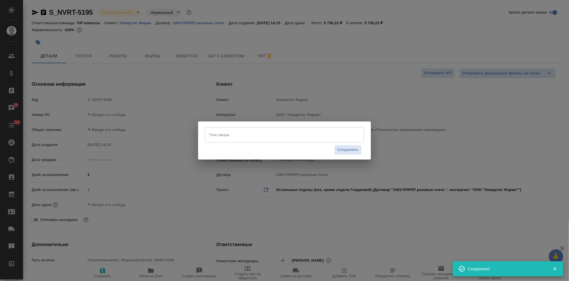
click at [292, 136] on input "Тэги заказа" at bounding box center [279, 135] width 143 height 10
click at [293, 128] on div "Тэги заказа" at bounding box center [284, 134] width 159 height 15
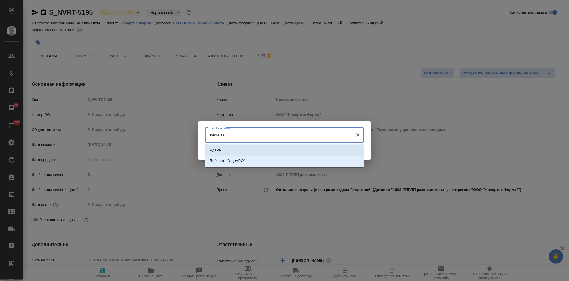
click at [283, 147] on li "ждемРО" at bounding box center [284, 150] width 159 height 10
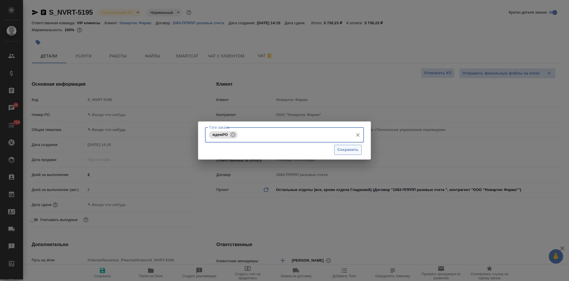
click at [351, 147] on span "Сохранить" at bounding box center [348, 149] width 21 height 7
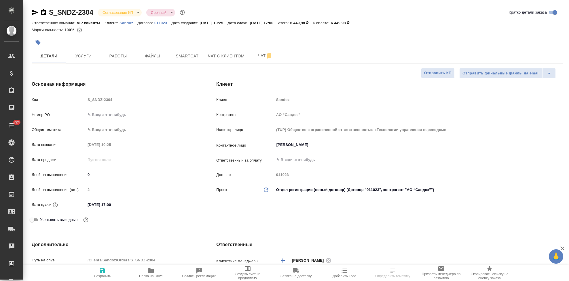
select select "RU"
type textarea "x"
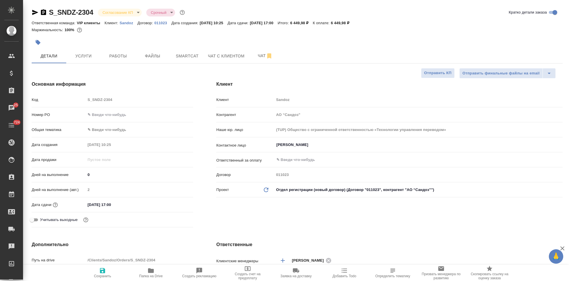
type textarea "x"
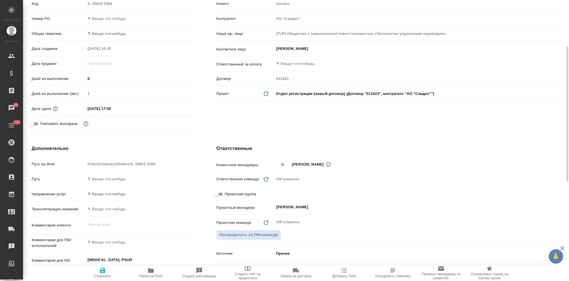
scroll to position [160, 0]
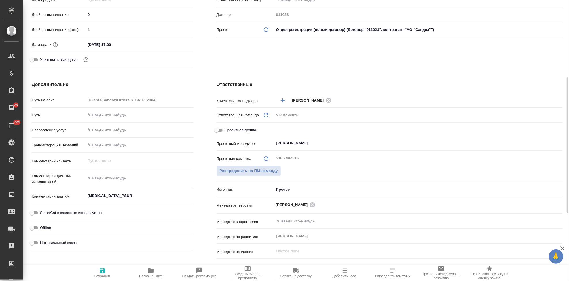
type textarea "x"
click at [133, 197] on textarea "Nifedipine_PSUR" at bounding box center [139, 196] width 107 height 10
type textarea "Nifedipine_PSUR"
type textarea "x"
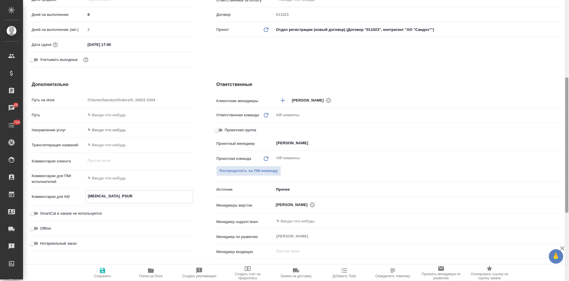
type textarea "Nifedipine_PSUR"
type textarea "x"
type textarea "Nifedipine_PSUR 0"
type textarea "x"
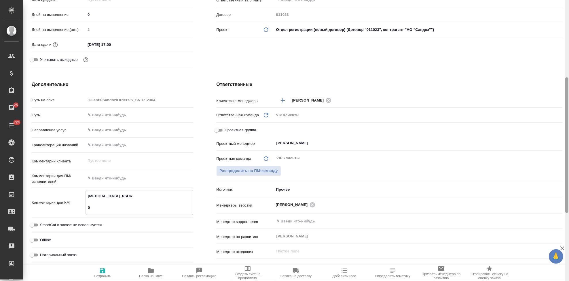
type textarea "x"
type textarea "Nifedipine_PSUR 08"
type textarea "x"
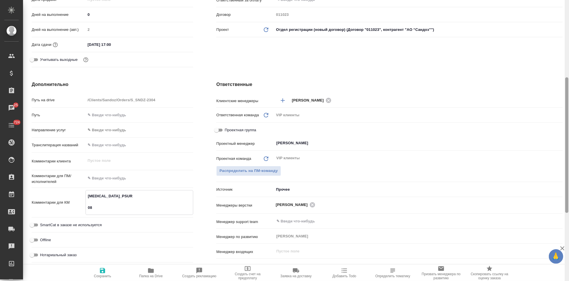
type textarea "Nifedipine_PSUR 08."
type textarea "x"
type textarea "Nifedipine_PSUR 08.9"
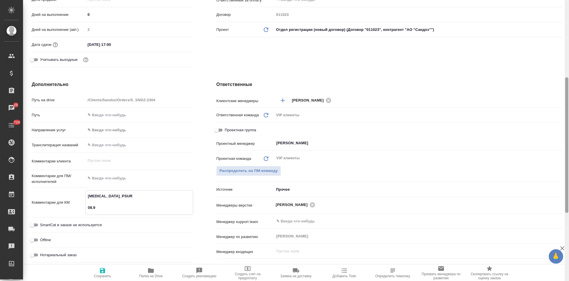
type textarea "x"
type textarea "Nifedipine_PSUR 08."
type textarea "x"
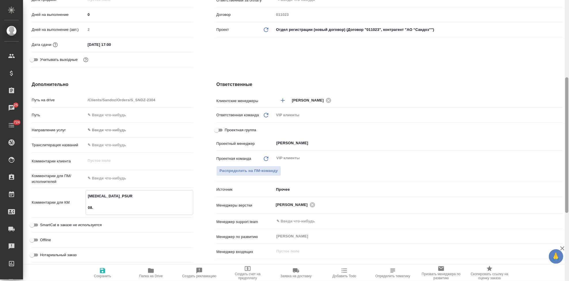
type textarea "x"
type textarea "Nifedipine_PSUR 08.0"
type textarea "x"
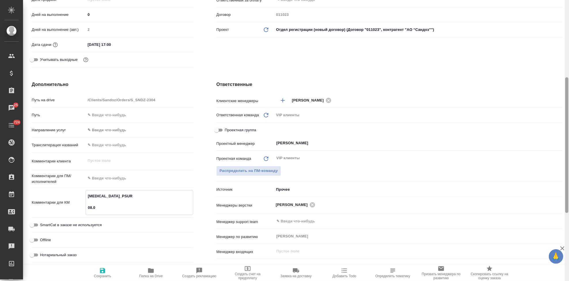
type textarea "x"
type textarea "Nifedipine_PSUR 08.09"
type textarea "x"
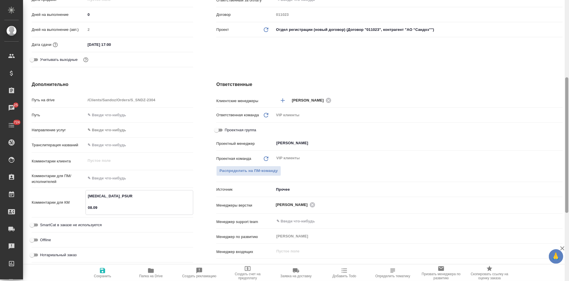
type textarea "Nifedipine_PSUR 08.09"
type textarea "x"
type textarea "Nifedipine_PSUR 08.09 с"
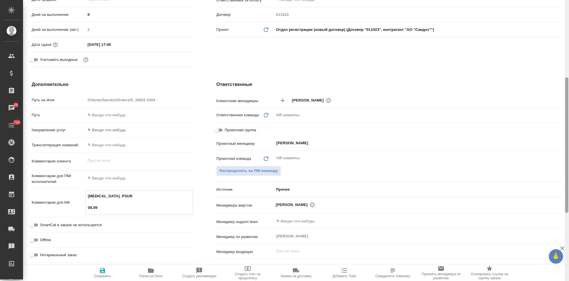
type textarea "x"
type textarea "Nifedipine_PSUR 08.09 см"
type textarea "x"
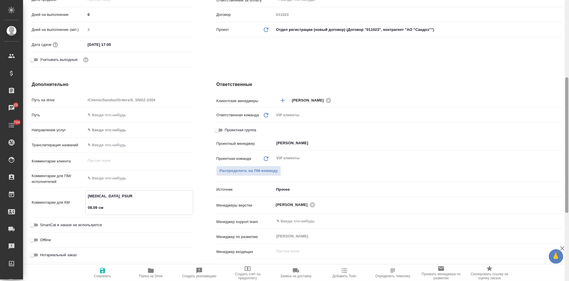
type textarea "x"
type textarea "Nifedipine_PSUR 08.09 сме"
type textarea "x"
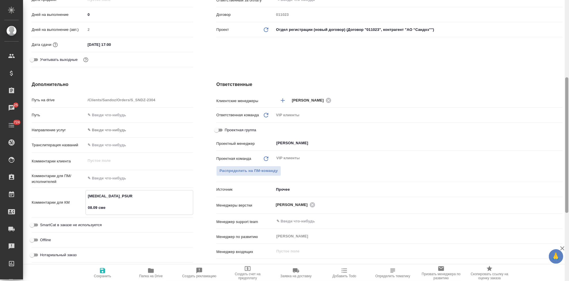
type textarea "Nifedipine_PSUR 08.09 смет"
type textarea "x"
type textarea "Nifedipine_PSUR 08.09 смету о"
type textarea "x"
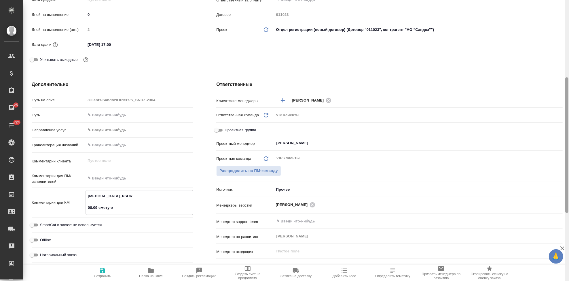
type textarea "x"
type textarea "Nifedipine_PSUR 08.09 смету от"
type textarea "x"
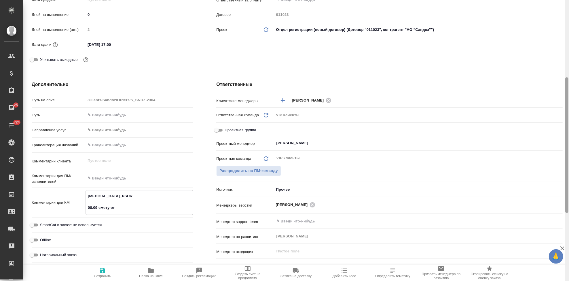
type textarea "Nifedipine_PSUR 08.09 смету отп"
type textarea "x"
type textarea "Nifedipine_PSUR 08.09 смету отпра"
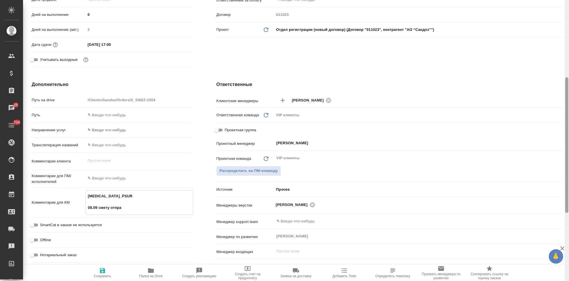
type textarea "x"
type textarea "Nifedipine_PSUR 08.09 смету отправила"
type textarea "x"
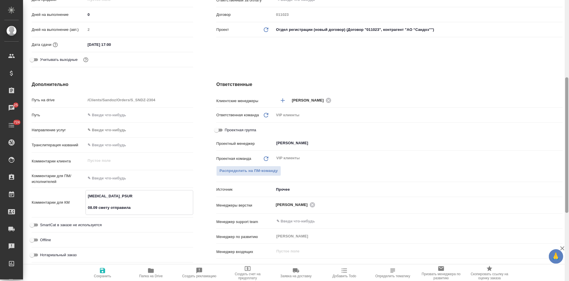
type textarea "x"
type textarea "Nifedipine_PSUR 08.09 смету отправила"
type textarea "x"
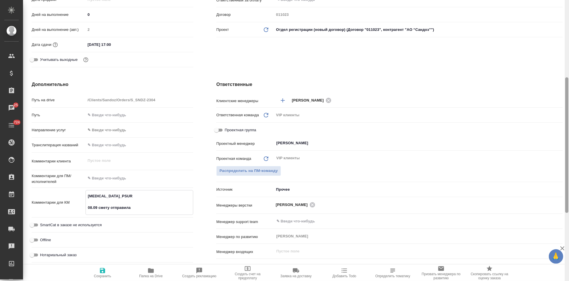
type textarea "x"
type textarea "Nifedipine_PSUR 08.09 смету отправила в"
type textarea "x"
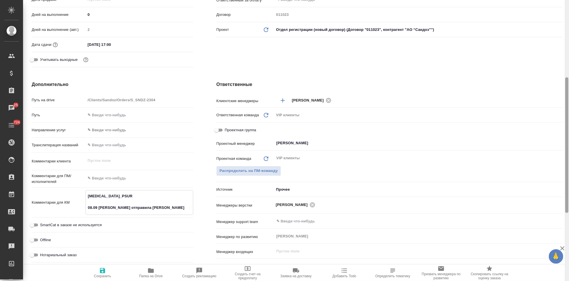
type textarea "Nifedipine_PSUR 08.09 смету отправила в"
type textarea "x"
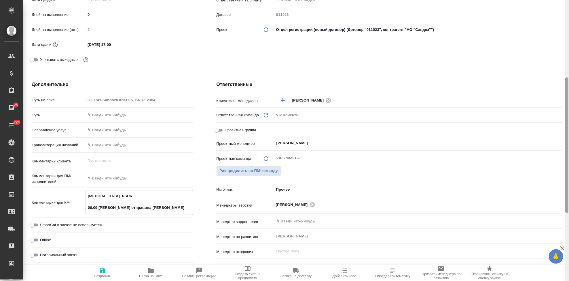
type textarea "x"
type textarea "Nifedipine_PSUR 08.09 смету отправила в 1"
type textarea "x"
type textarea "Nifedipine_PSUR 08.09 смету отправила в 10"
type textarea "x"
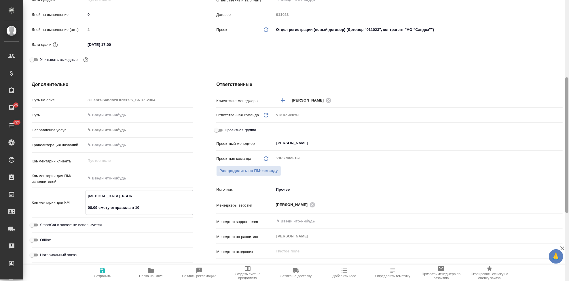
type textarea "x"
type textarea "Nifedipine_PSUR 08.09 смету отправила в 10."
type textarea "x"
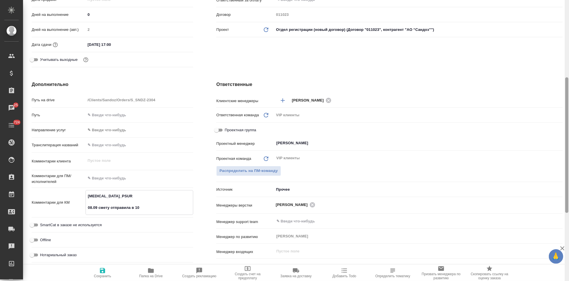
type textarea "x"
type textarea "Nifedipine_PSUR 08.09 смету отправила в 10.3"
type textarea "x"
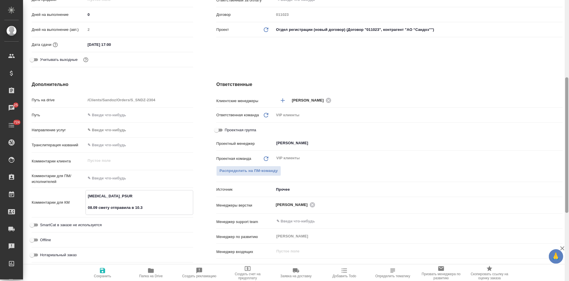
type textarea "Nifedipine_PSUR 08.09 смету отправила в 10.34"
type textarea "x"
type textarea "Nifedipine_PSUR 08.09 смету отправила в 10.3"
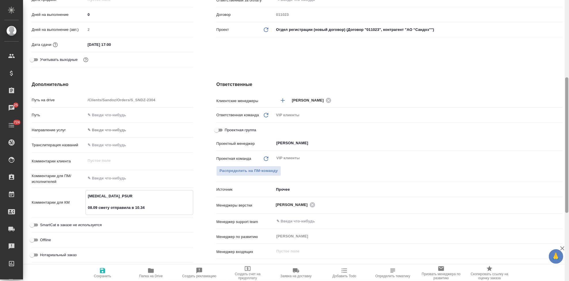
type textarea "x"
type textarea "Nifedipine_PSUR 08.09 смету отправила в 10."
type textarea "x"
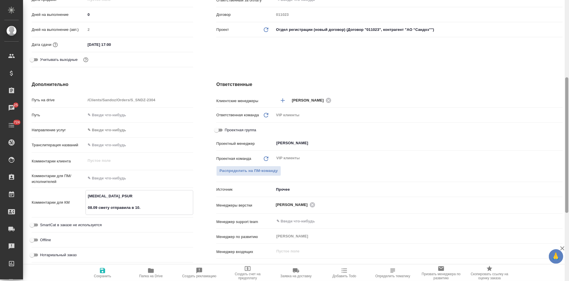
type textarea "x"
type textarea "Nifedipine_PSUR 08.09 смету отправила в 10"
type textarea "x"
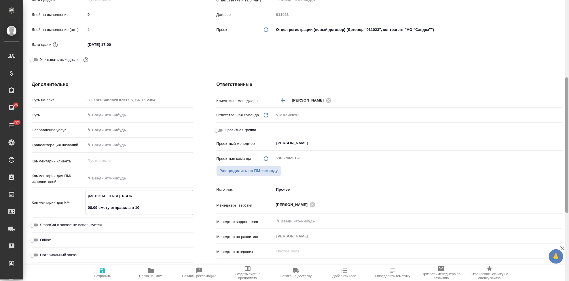
type textarea "x"
type textarea "Nifedipine_PSUR 08.09 смету отправила в 10д"
type textarea "x"
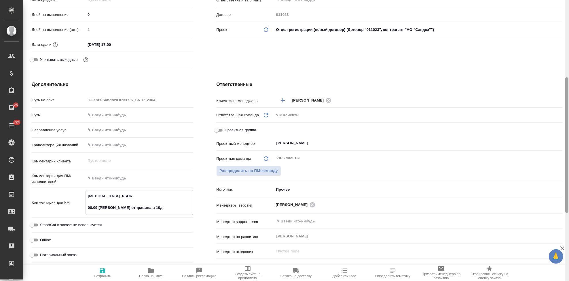
type textarea "Nifedipine_PSUR 08.09 смету отправила в 10"
type textarea "x"
type textarea "Nifedipine_PSUR 08.09 смету отправила в 10ж"
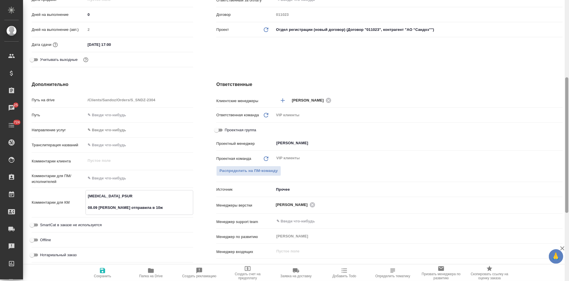
type textarea "x"
type textarea "Nifedipine_PSUR 08.09 смету отправила в 10"
type textarea "x"
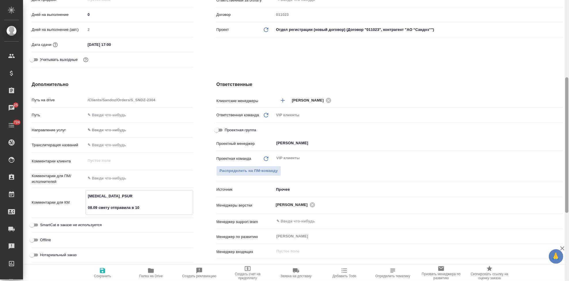
type textarea "x"
type textarea "Nifedipine_PSUR 08.09 смету отправила в 10;"
type textarea "x"
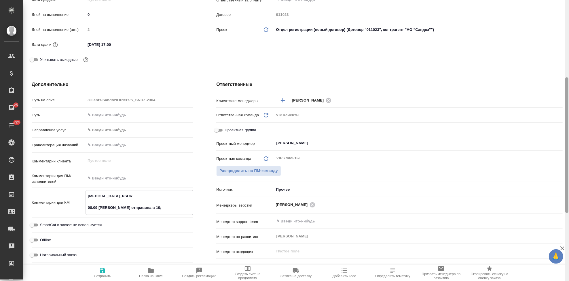
type textarea "x"
type textarea "Nifedipine_PSUR 08.09 смету отправила в 10;3"
type textarea "x"
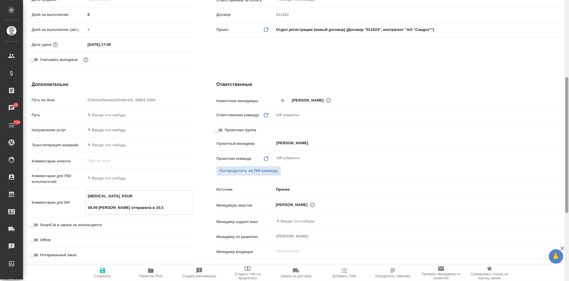
type textarea "x"
type textarea "Nifedipine_PSUR 08.09 смету отправила в 10;34"
type textarea "x"
type textarea "Nifedipine_PSUR 08.09 смету отправила в 10;34?"
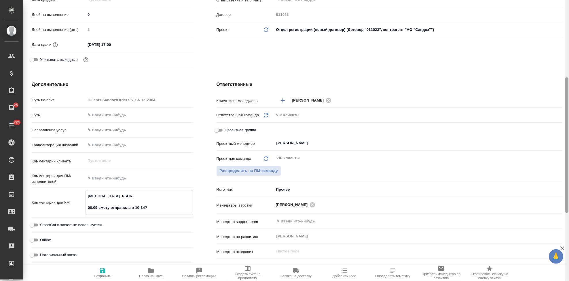
type textarea "x"
type textarea "Nifedipine_PSUR 08.09 смету отправила в 10;34?"
type textarea "x"
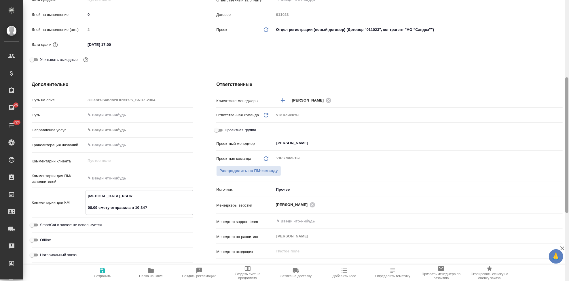
type textarea "x"
type textarea "Nifedipine_PSUR 08.09 смету отправила в 10;34"
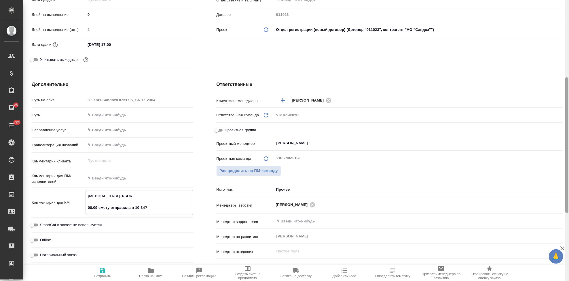
type textarea "x"
type textarea "Nifedipine_PSUR 08.09 смету отправила в 10;34"
type textarea "x"
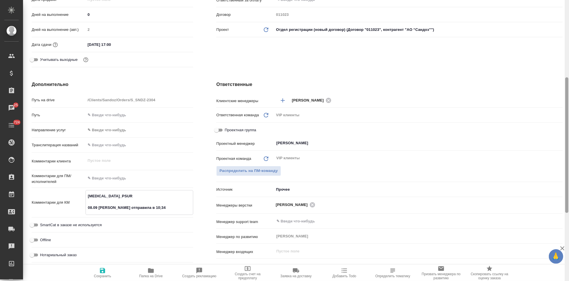
type textarea "Nifedipine_PSUR 08.09 смету отправила в 10;34 p"
type textarea "x"
type textarea "Nifedipine_PSUR 08.09 смету отправила в 10;34 pf"
type textarea "x"
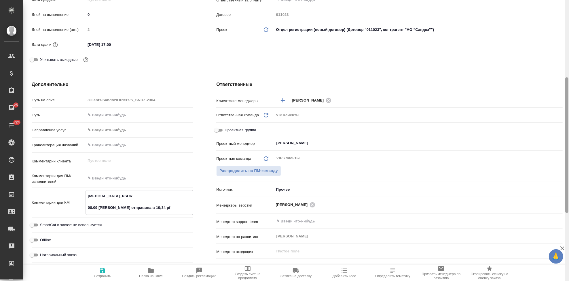
type textarea "Nifedipine_PSUR 08.09 смету отправила в 10;34 pfn"
type textarea "x"
type textarea "Nifedipine_PSUR 08.09 смету отправила в 10;34 pfnt"
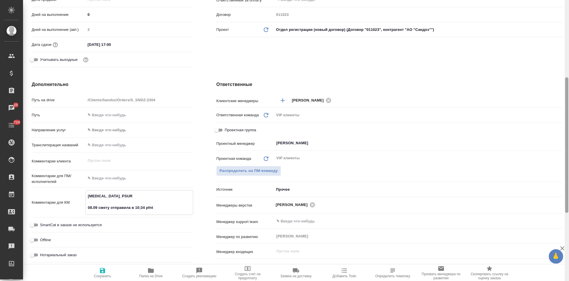
type textarea "x"
type textarea "Nifedipine_PSUR 08.09 смету отправила в 10;34 pfntv"
type textarea "x"
type textarea "Nifedipine_PSUR 08.09 смету отправила в 10;34 pfntv"
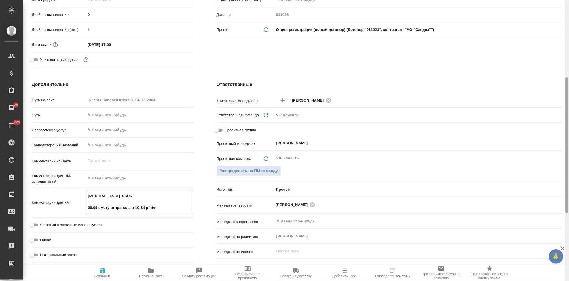
type textarea "x"
type textarea "Nifedipine_PSUR 08.09 смету отправила в 10;34 pfntv"
type textarea "x"
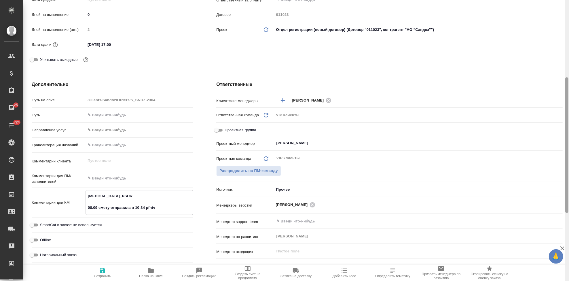
type textarea "x"
type textarea "Nifedipine_PSUR 08.09 смету отправила в 10;34 pfnt"
type textarea "x"
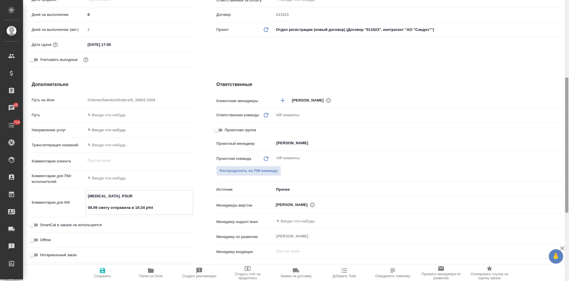
type textarea "x"
type textarea "Nifedipine_PSUR 08.09 смету отправила в 10;34 pfn"
type textarea "x"
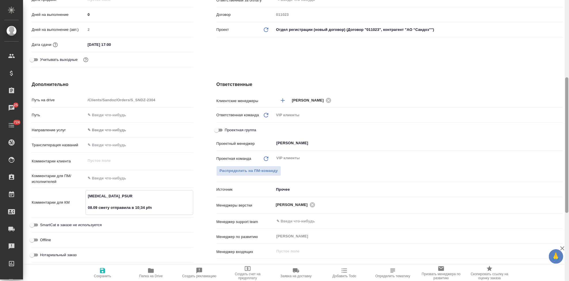
type textarea "Nifedipine_PSUR 08.09 смету отправила в 10;34 pf"
type textarea "x"
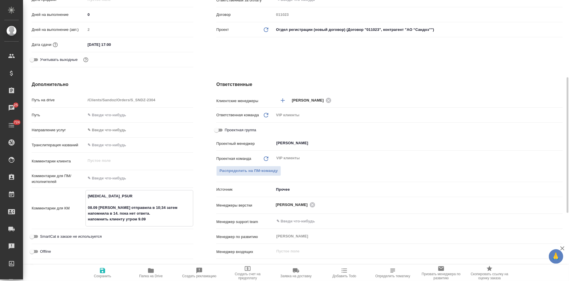
click at [141, 208] on textarea "Nifedipine_PSUR 08.09 смету отправила в 10;34 затем напомнила в 14. пока нет от…" at bounding box center [139, 207] width 107 height 33
click at [101, 276] on span "Сохранить" at bounding box center [102, 276] width 17 height 4
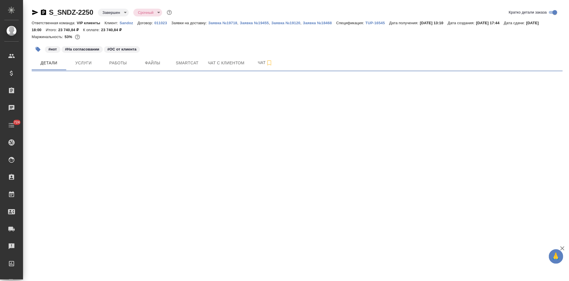
select select "RU"
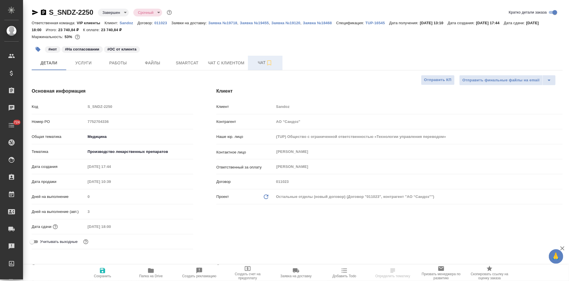
click at [261, 61] on span "Чат" at bounding box center [266, 62] width 28 height 7
type textarea "x"
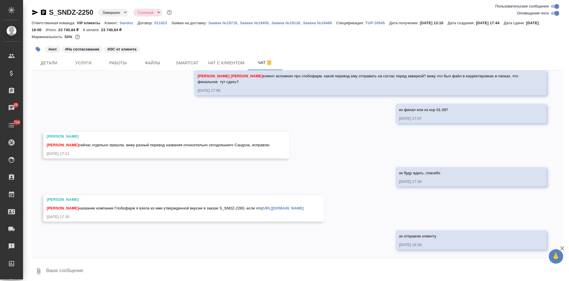
scroll to position [11817, 0]
click at [168, 204] on div "[PERSON_NAME] название компании Глобофарм я взяла из ими утвержденной версии в …" at bounding box center [175, 207] width 257 height 7
click at [262, 207] on link "[URL][DOMAIN_NAME]" at bounding box center [283, 208] width 42 height 4
drag, startPoint x: 142, startPoint y: 196, endPoint x: 78, endPoint y: 192, distance: 64.4
click at [78, 204] on div "[PERSON_NAME] название компании Глобофарм я взяла из ими утвержденной версии в …" at bounding box center [175, 207] width 257 height 7
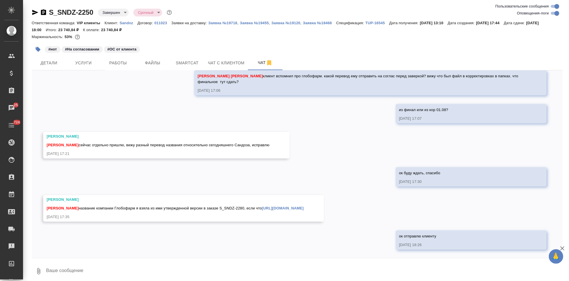
copy span "название компании Глобофарм я взяла из ими утвержденной версии в заказе S_SNDZ-…"
click at [86, 64] on span "Услуги" at bounding box center [84, 62] width 28 height 7
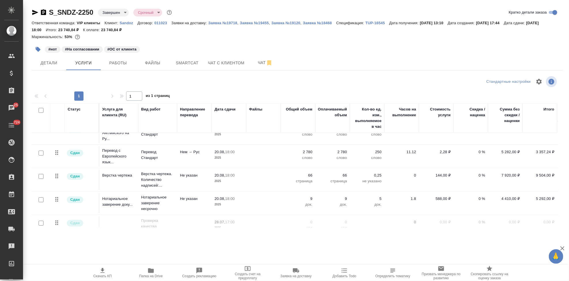
scroll to position [48, 0]
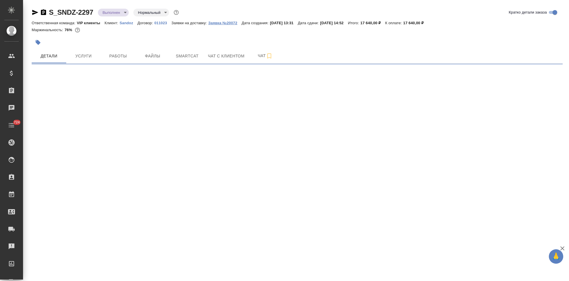
select select "RU"
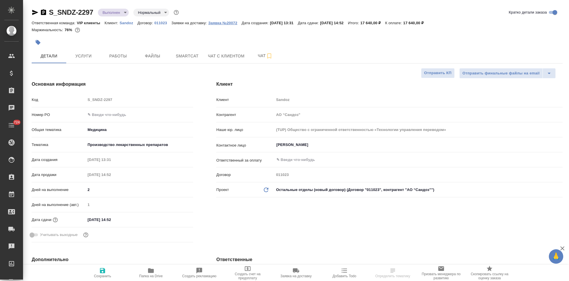
click at [220, 21] on p "Заявка №20072" at bounding box center [224, 23] width 33 height 4
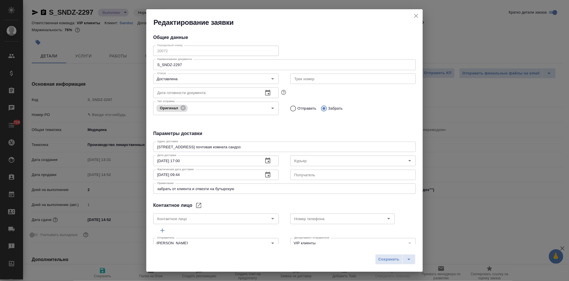
type textarea "x"
type input "[PERSON_NAME]"
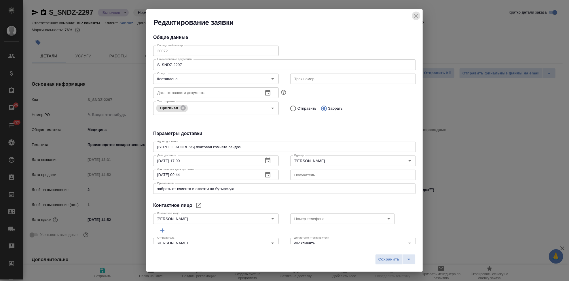
click at [417, 16] on icon "close" at bounding box center [416, 15] width 7 height 7
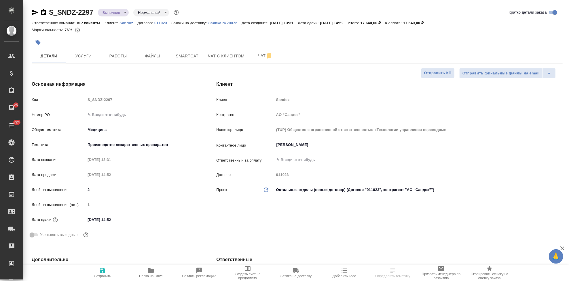
click at [83, 101] on div "Код S_SNDZ-2297" at bounding box center [113, 100] width 162 height 10
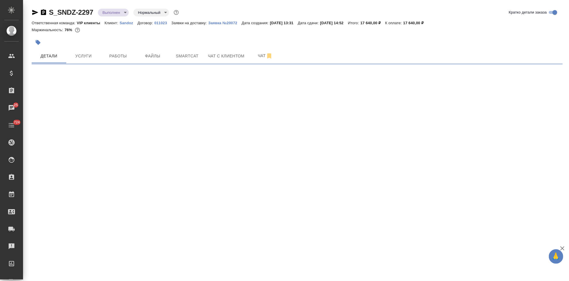
select select "RU"
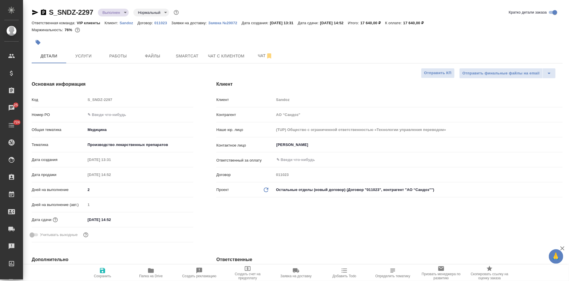
type textarea "x"
click at [295, 272] on icon "button" at bounding box center [296, 270] width 7 height 7
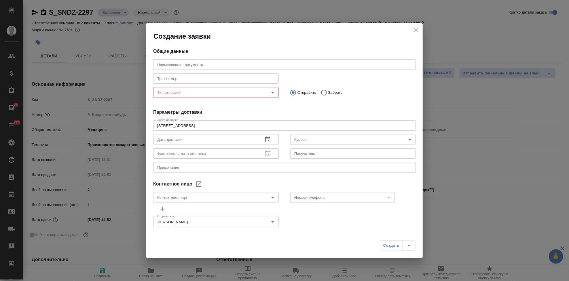
type input "[PERSON_NAME]"
click at [182, 63] on input "text" at bounding box center [284, 64] width 263 height 10
paste input "S_SNDZ-2297"
type input "S_SNDZ-2297"
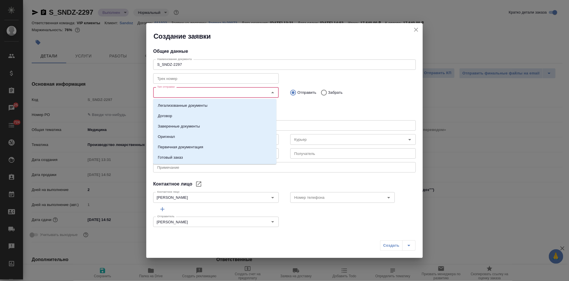
click at [187, 95] on input "Тип отправки" at bounding box center [206, 92] width 103 height 7
click at [186, 127] on p "Заверенные документы" at bounding box center [179, 126] width 42 height 6
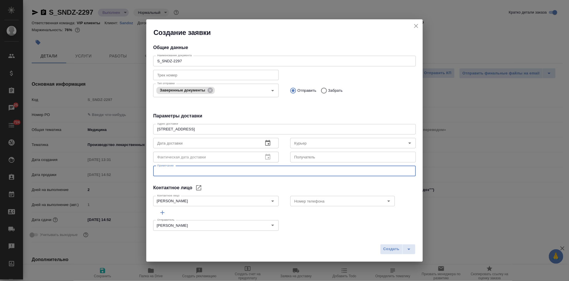
click at [186, 171] on textarea at bounding box center [284, 171] width 255 height 4
type textarea "забрать от бутырской и отвезти клиенту"
click at [265, 144] on icon "button" at bounding box center [268, 142] width 7 height 7
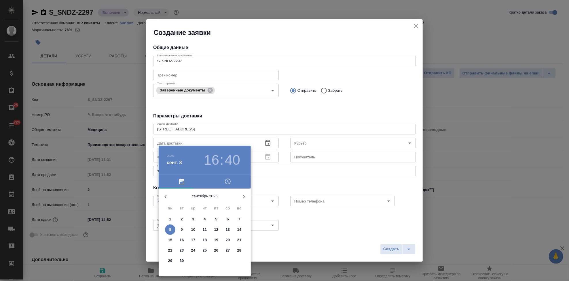
click at [169, 229] on p "8" at bounding box center [170, 230] width 2 height 6
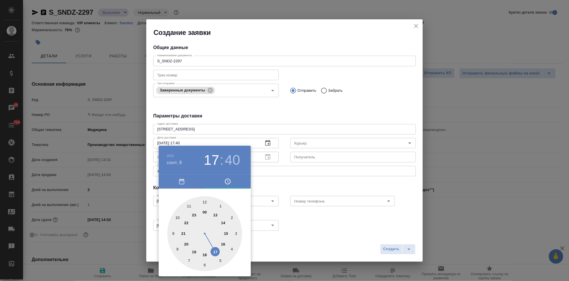
click at [217, 246] on div at bounding box center [204, 233] width 75 height 75
type input "[DATE] 17:00"
drag, startPoint x: 202, startPoint y: 210, endPoint x: 204, endPoint y: 202, distance: 8.7
click at [204, 202] on div at bounding box center [204, 233] width 75 height 75
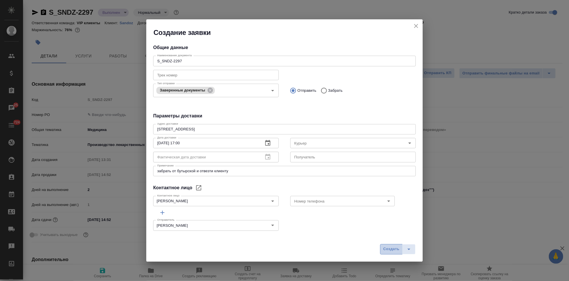
click at [383, 246] on button "Создать" at bounding box center [391, 249] width 22 height 10
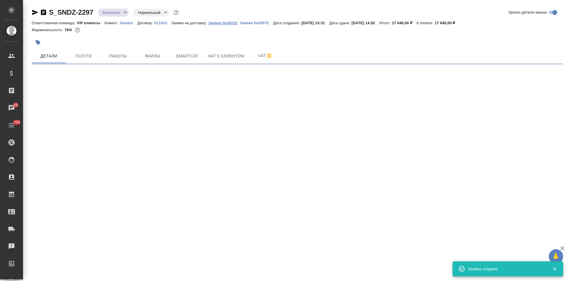
select select "RU"
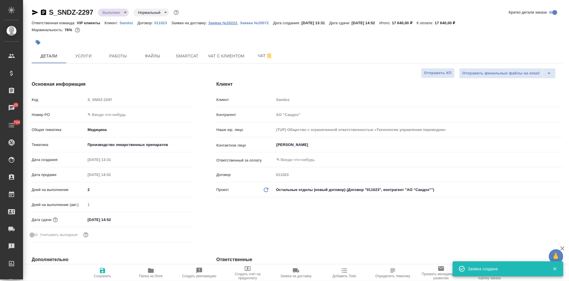
type textarea "x"
click at [227, 22] on p "Заявка №20222" at bounding box center [222, 23] width 29 height 4
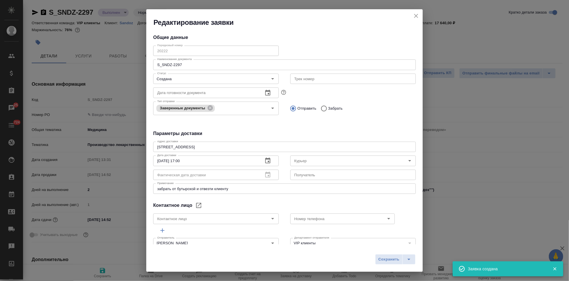
type input "[PERSON_NAME]"
click at [140, 54] on div "Редактирование заявки Общие данные Порядковый номер 20222 Порядковый номер Наим…" at bounding box center [284, 140] width 569 height 281
click at [414, 18] on icon "close" at bounding box center [416, 15] width 7 height 7
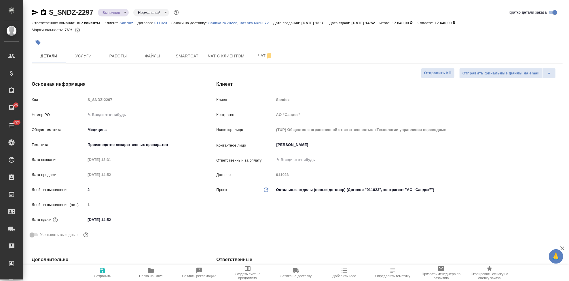
click at [150, 94] on div "Основная информация Код S_SNDZ-2297 Номер PO Общая тематика Медицина med Темати…" at bounding box center [112, 162] width 185 height 187
click at [154, 271] on icon "button" at bounding box center [151, 270] width 7 height 7
type textarea "x"
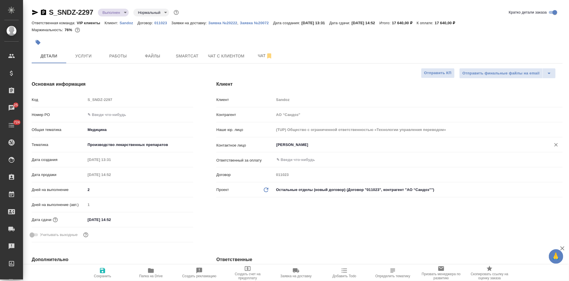
type textarea "x"
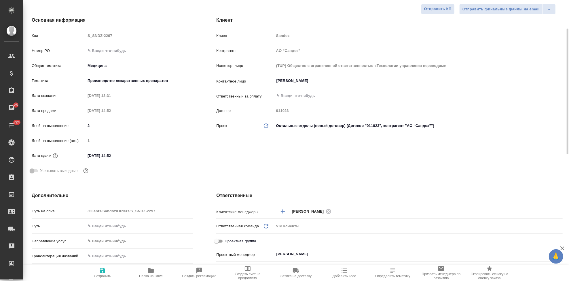
type textarea "x"
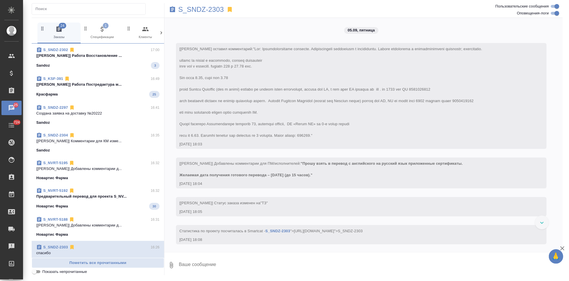
scroll to position [2331, 0]
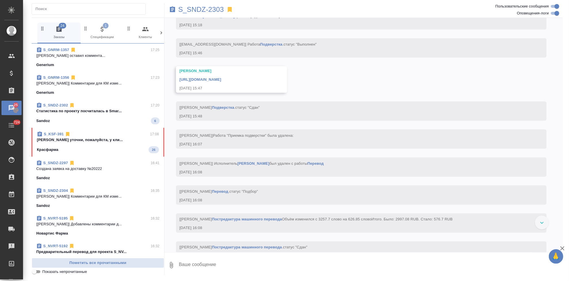
click at [104, 142] on span "S_KSF-391 17:08 [PERSON_NAME] уточни, пожалуйста, у кли... Красфарма 26" at bounding box center [98, 142] width 122 height 22
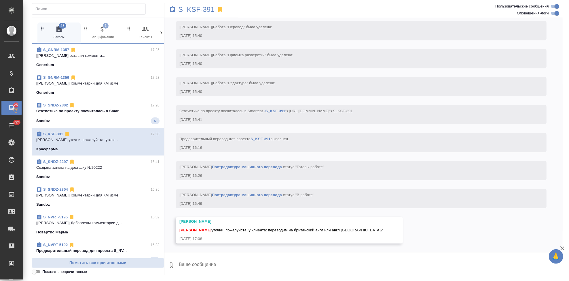
scroll to position [1669, 0]
click at [232, 265] on textarea at bounding box center [370, 265] width 385 height 20
type textarea "спрашиваю"
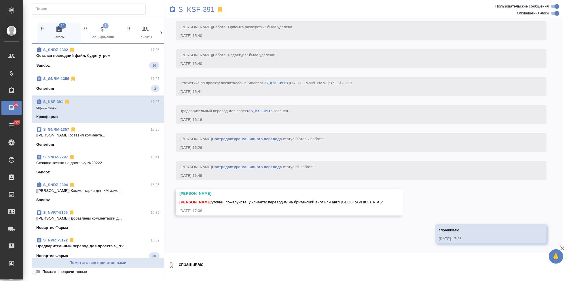
scroll to position [1697, 0]
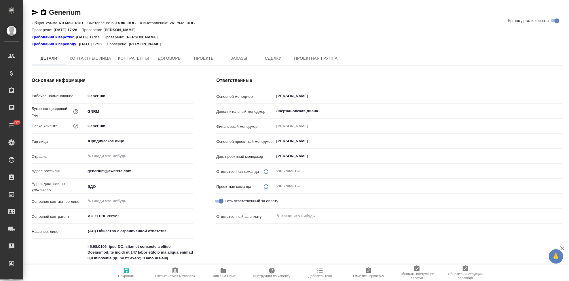
type textarea "x"
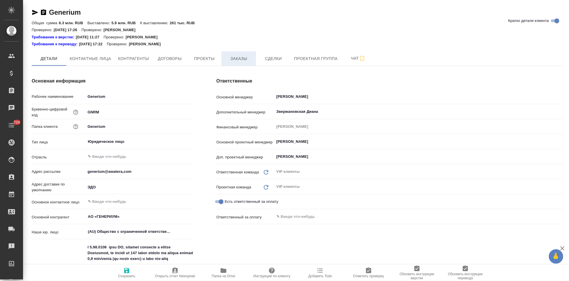
type textarea "x"
click at [246, 60] on span "Заказы" at bounding box center [239, 58] width 28 height 7
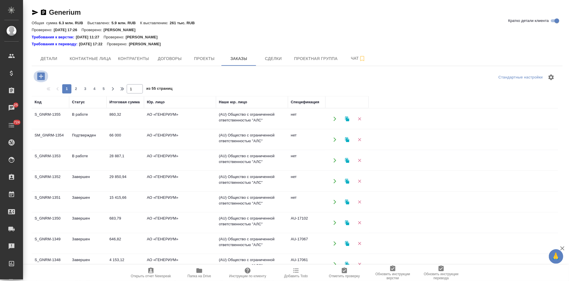
click at [42, 74] on icon "button" at bounding box center [40, 75] width 7 height 7
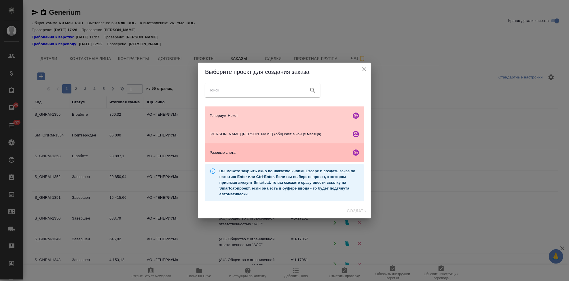
click at [250, 151] on span "Разовые счета" at bounding box center [279, 153] width 139 height 6
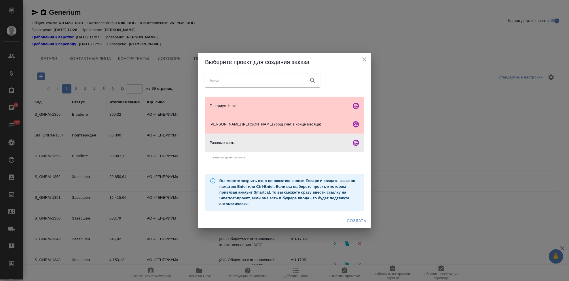
click at [355, 219] on span "Создать" at bounding box center [356, 220] width 19 height 7
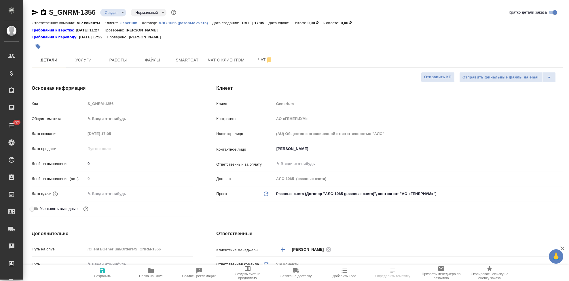
select select "RU"
click at [324, 148] on input "[PERSON_NAME]" at bounding box center [409, 148] width 266 height 7
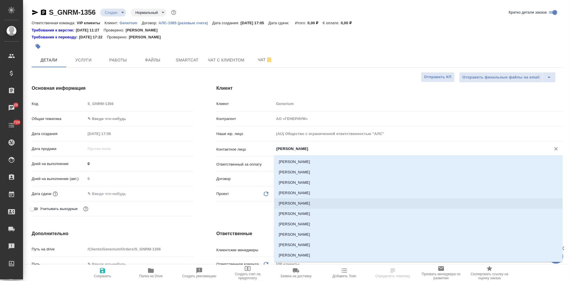
type input "="
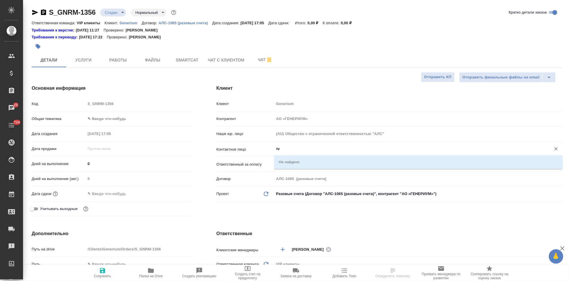
type input "t"
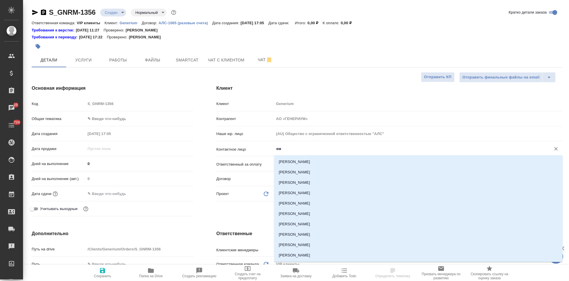
type input "еме"
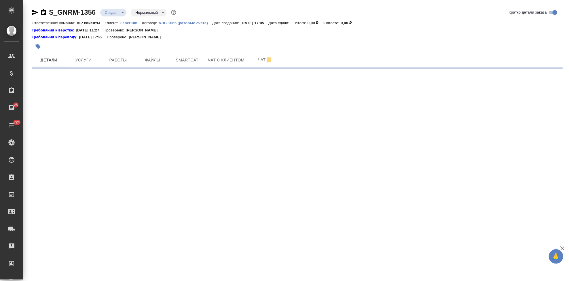
select select "RU"
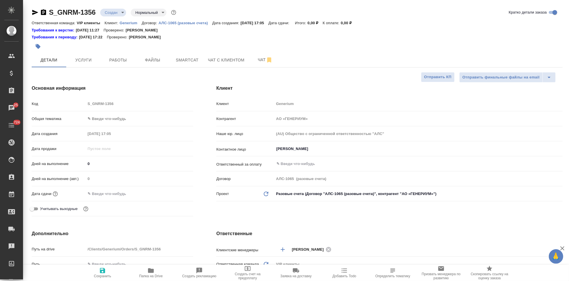
type textarea "x"
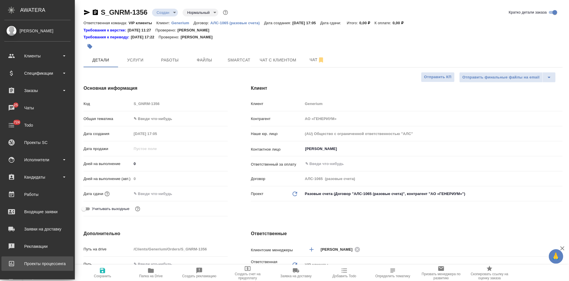
type textarea "x"
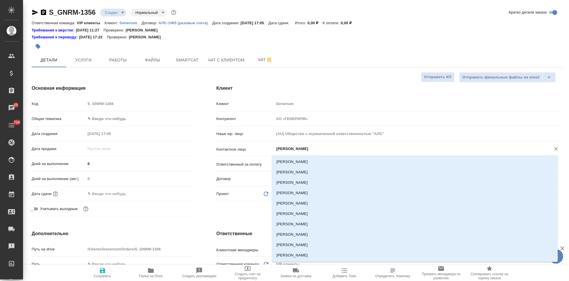
type textarea "x"
click at [320, 146] on input "[PERSON_NAME]" at bounding box center [409, 148] width 266 height 7
type textarea "x"
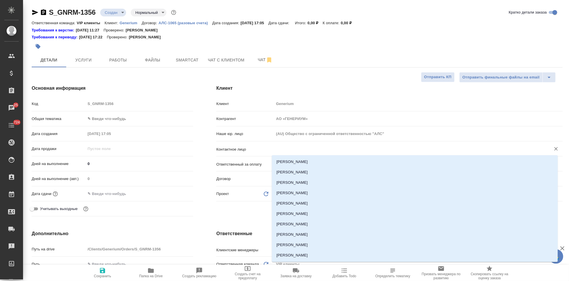
type textarea "x"
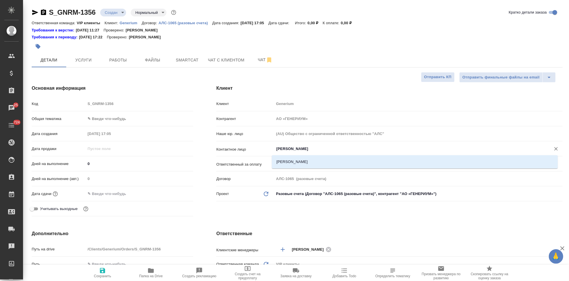
type input "[PERSON_NAME]"
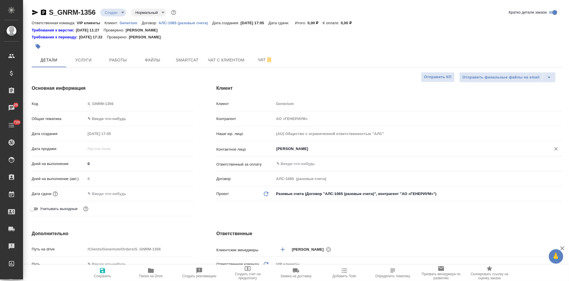
type textarea "x"
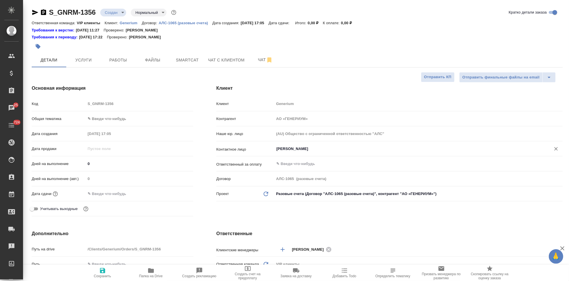
type textarea "x"
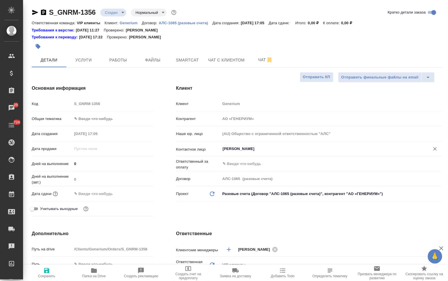
type textarea "x"
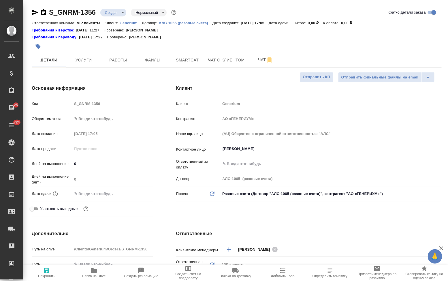
type textarea "x"
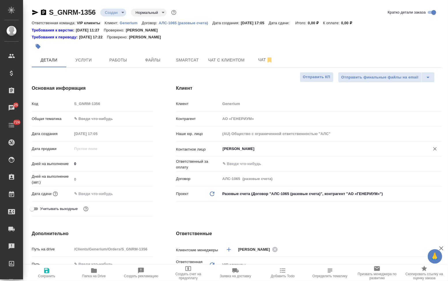
type textarea "x"
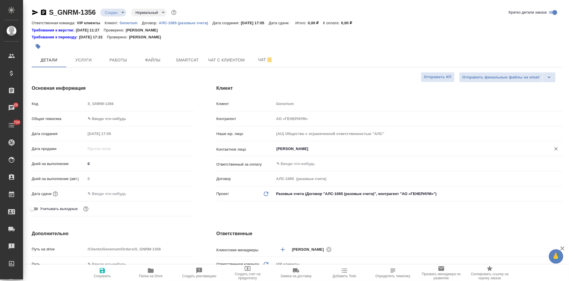
type textarea "x"
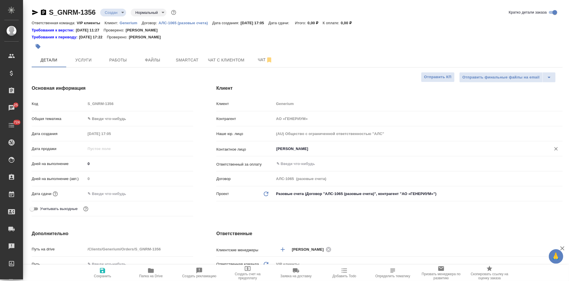
type textarea "x"
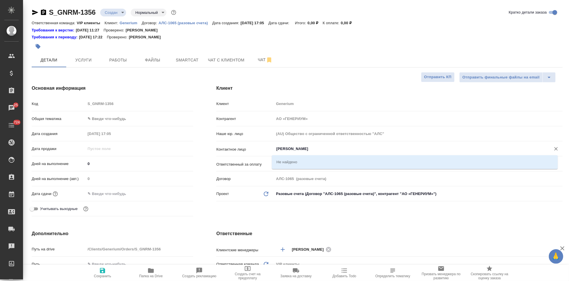
click at [293, 148] on input "емельянв" at bounding box center [409, 148] width 266 height 7
type textarea "x"
type input "емельян"
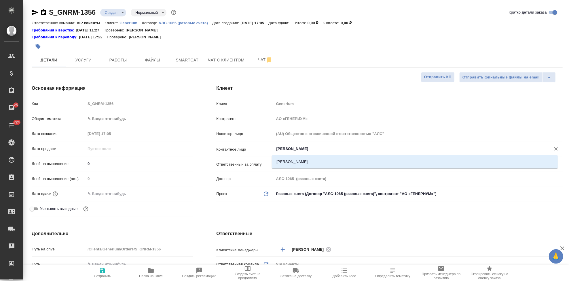
type textarea "x"
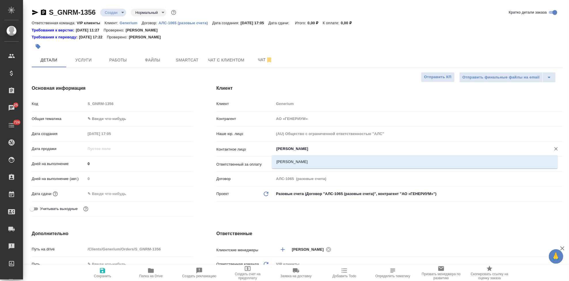
type textarea "x"
click at [307, 162] on li "Емельянова Наталья" at bounding box center [415, 161] width 286 height 10
type input "Емельянова Наталья"
type textarea "x"
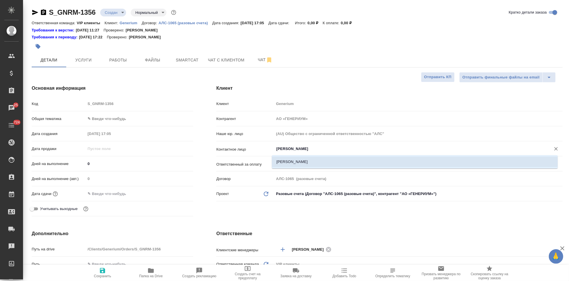
type textarea "x"
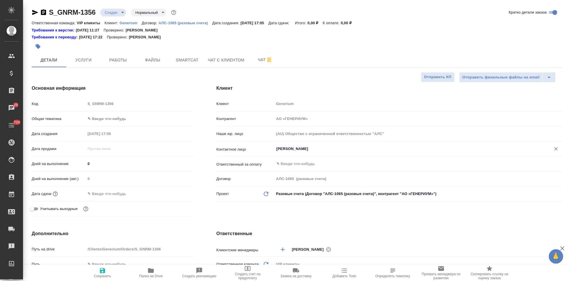
type input "Емельянова Наталья"
click at [107, 272] on span "Сохранить" at bounding box center [102, 272] width 41 height 11
type textarea "x"
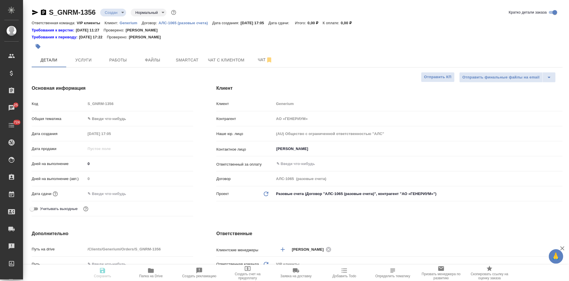
type textarea "x"
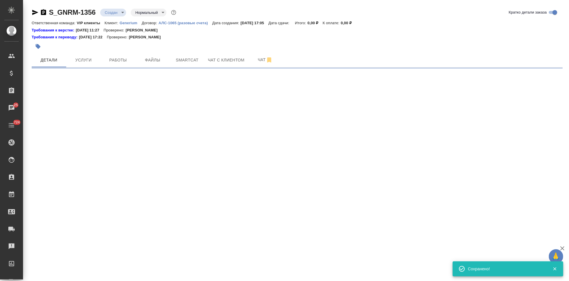
select select "RU"
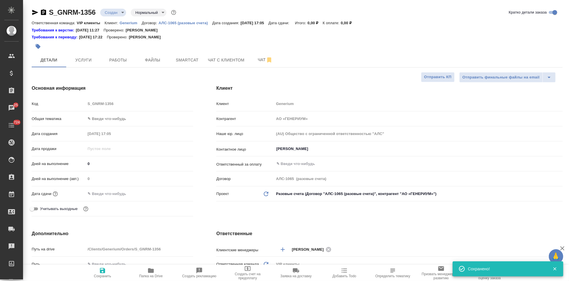
type textarea "x"
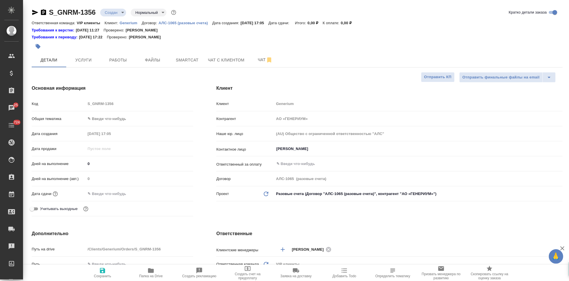
click at [83, 103] on div "Код S_GNRM-1356" at bounding box center [113, 104] width 162 height 10
click at [104, 274] on span "Сохранить" at bounding box center [102, 276] width 17 height 4
type textarea "x"
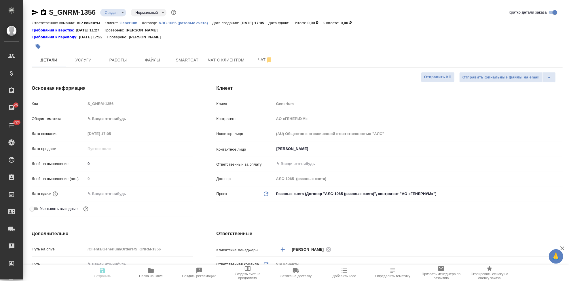
type textarea "x"
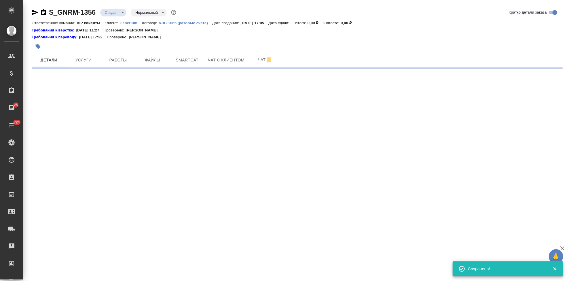
select select "RU"
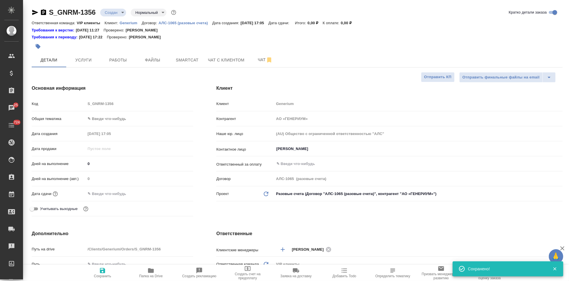
type textarea "x"
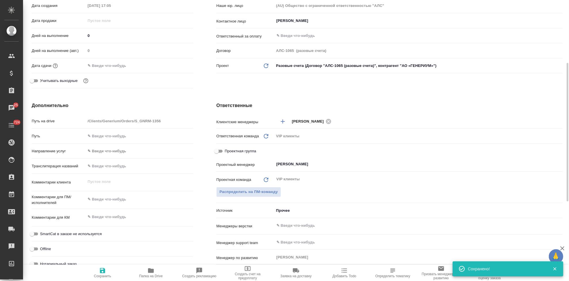
scroll to position [192, 0]
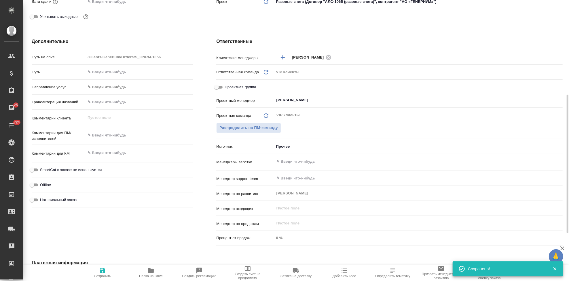
type textarea "x"
click at [113, 152] on textarea at bounding box center [140, 153] width 108 height 10
paste textarea "GNR068-UC03_заявка на перевод"
type textarea "GNR068-UC03_заявка на перевод"
type textarea "x"
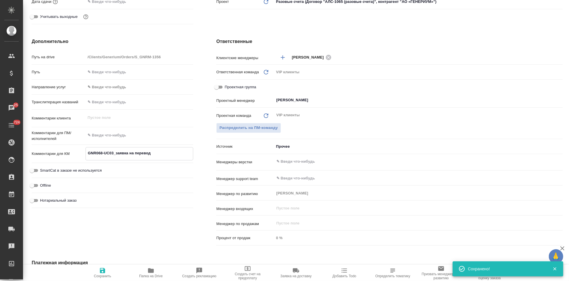
type textarea "x"
type textarea "GNR068-UC03_заявка на перевод"
type textarea "x"
click at [105, 271] on icon "button" at bounding box center [102, 270] width 7 height 7
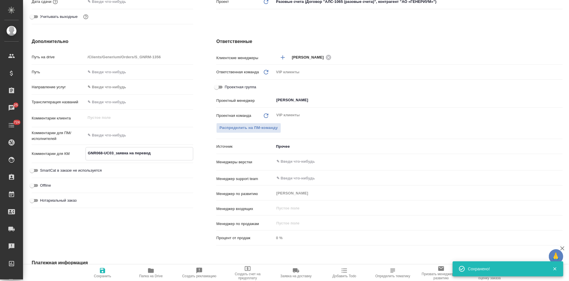
type textarea "x"
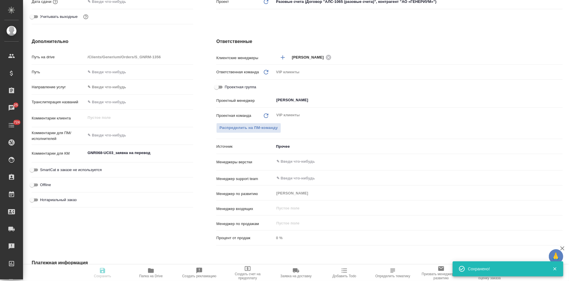
type textarea "x"
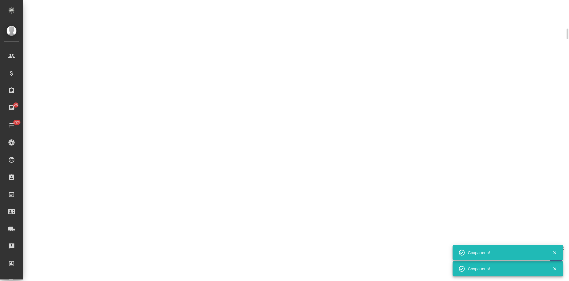
select select "RU"
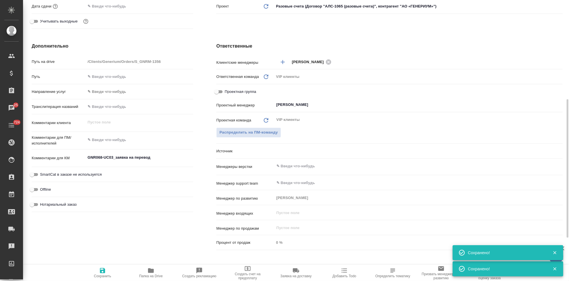
type textarea "x"
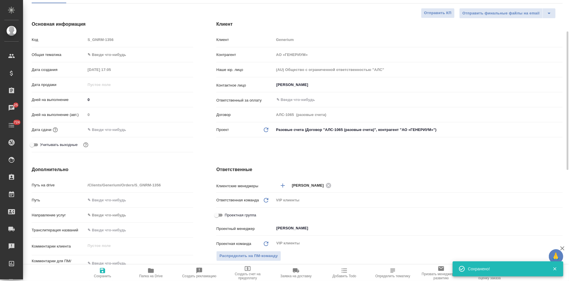
scroll to position [0, 0]
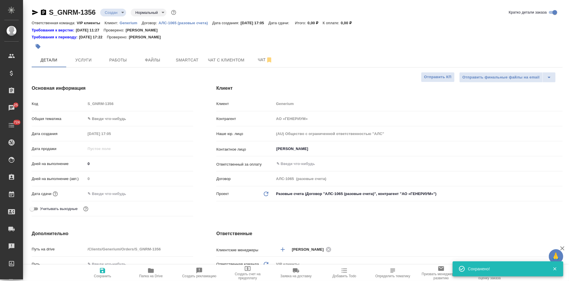
type textarea "x"
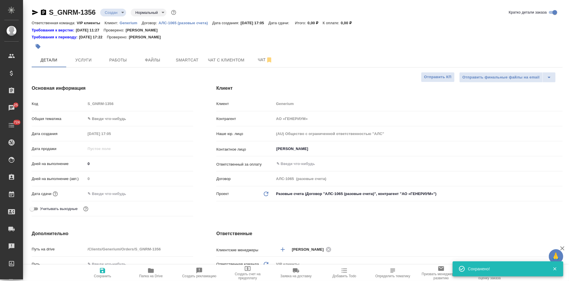
type textarea "x"
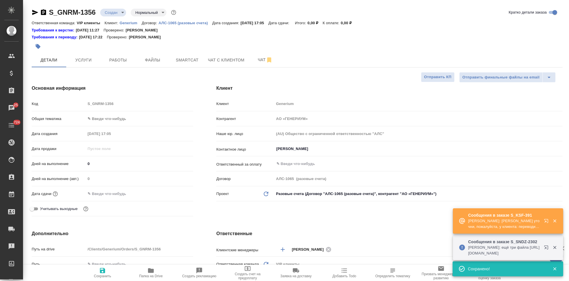
click at [113, 162] on input "0" at bounding box center [140, 163] width 108 height 8
type textarea "x"
type input "1"
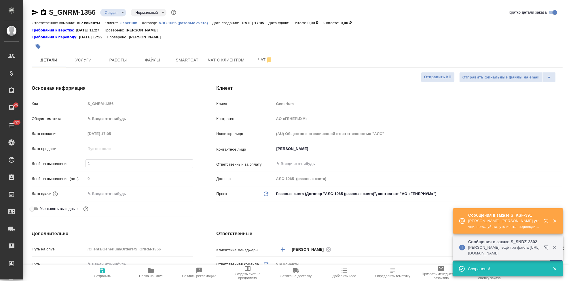
type textarea "x"
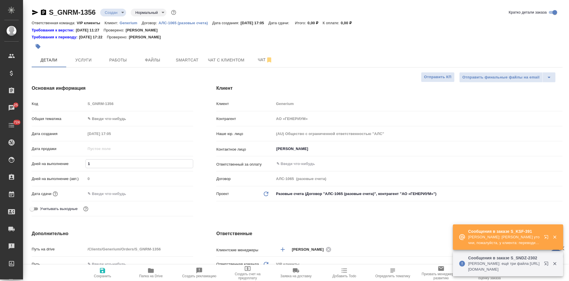
type input "1"
click at [102, 275] on span "Сохранить" at bounding box center [102, 276] width 17 height 4
type textarea "x"
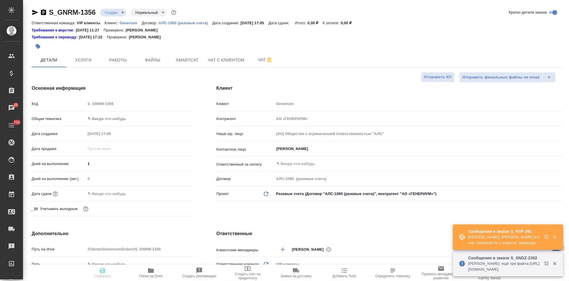
type textarea "x"
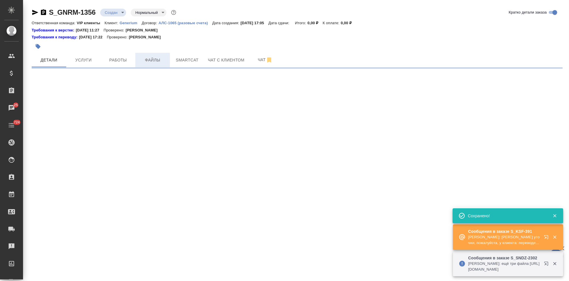
select select "RU"
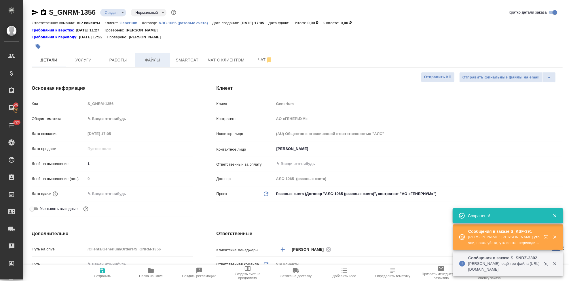
type textarea "x"
click at [157, 60] on span "Файлы" at bounding box center [153, 59] width 28 height 7
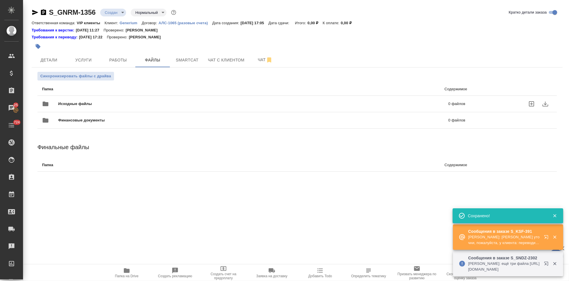
click at [529, 103] on icon "uploadFiles" at bounding box center [531, 103] width 5 height 5
click at [0, 0] on input "uploadFiles" at bounding box center [0, 0] width 0 height 0
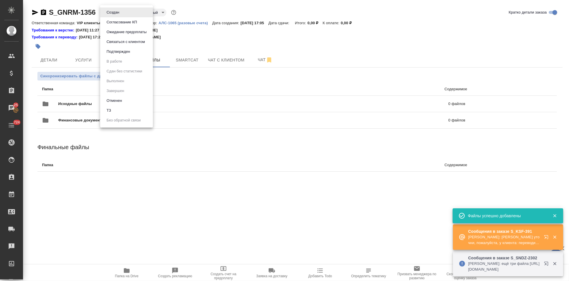
click at [120, 10] on body "🙏 .cls-1 fill:#fff; AWATERA Kabargina Anna Клиенты Спецификации Заказы 25 Чаты …" at bounding box center [284, 140] width 569 height 281
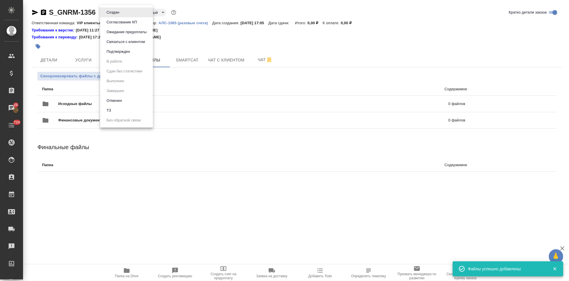
click at [116, 110] on li "ТЗ" at bounding box center [126, 110] width 53 height 10
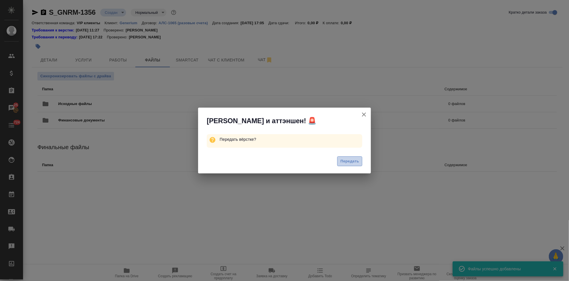
click at [346, 161] on span "Передать" at bounding box center [350, 161] width 19 height 7
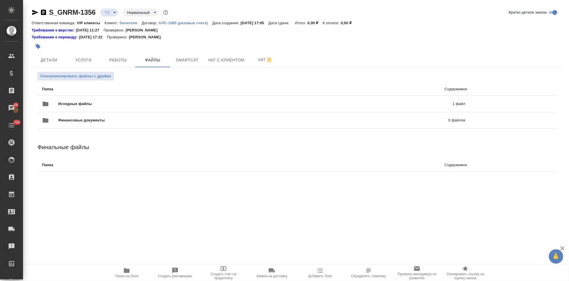
click at [125, 275] on span "Папка на Drive" at bounding box center [127, 276] width 24 height 4
click at [249, 60] on button "Чат" at bounding box center [265, 60] width 35 height 14
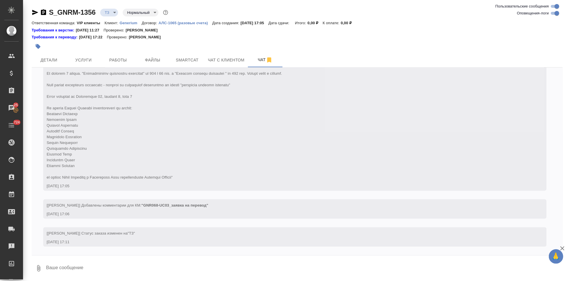
scroll to position [88, 0]
click at [165, 265] on textarea at bounding box center [305, 268] width 518 height 20
type textarea "считаем только пдф. ворд это тз к файлу"
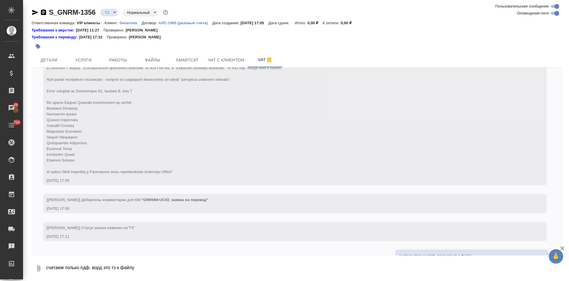
scroll to position [116, 0]
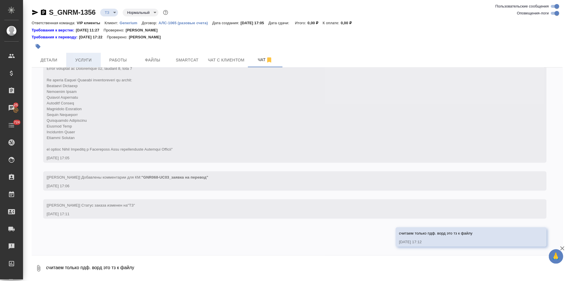
click at [88, 57] on span "Услуги" at bounding box center [84, 59] width 28 height 7
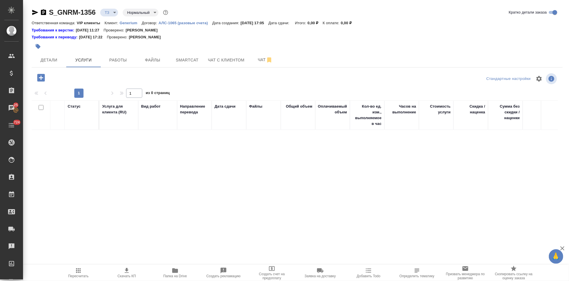
click at [42, 78] on icon "button" at bounding box center [41, 78] width 10 height 10
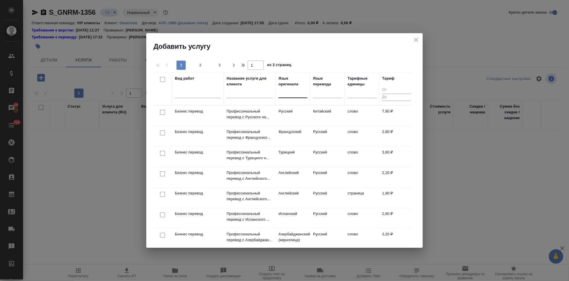
click at [285, 93] on div at bounding box center [293, 92] width 29 height 8
click at [298, 95] on div at bounding box center [293, 92] width 29 height 8
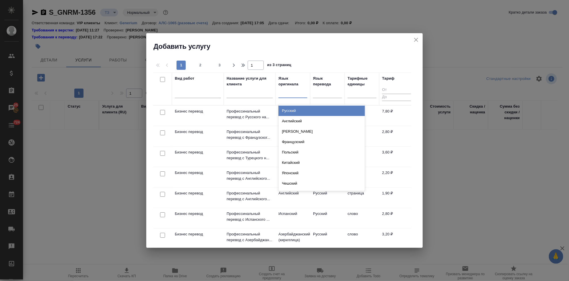
click at [298, 95] on div at bounding box center [293, 92] width 29 height 8
click at [295, 94] on div at bounding box center [293, 92] width 29 height 8
type input "рус"
click at [301, 112] on div "Русский" at bounding box center [322, 110] width 86 height 10
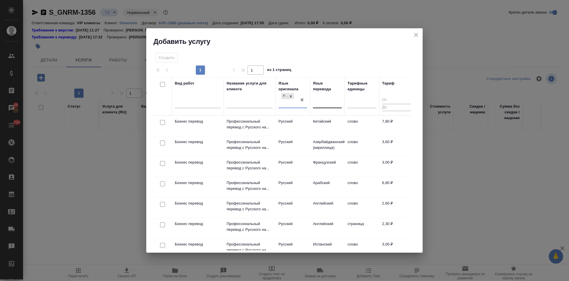
click at [326, 104] on div at bounding box center [327, 102] width 29 height 8
type input "а"
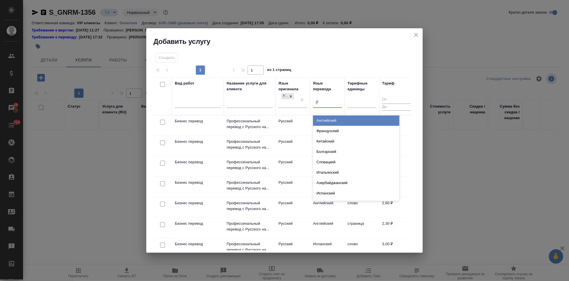
click at [336, 121] on div "Английский" at bounding box center [356, 120] width 86 height 10
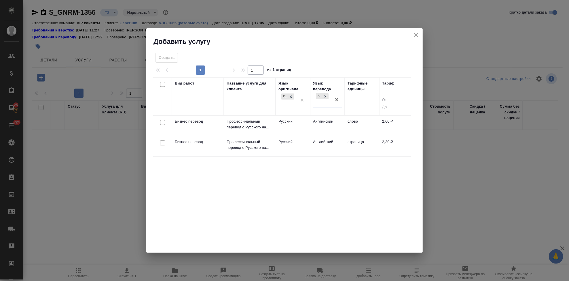
click at [278, 125] on td "Русский" at bounding box center [293, 126] width 35 height 20
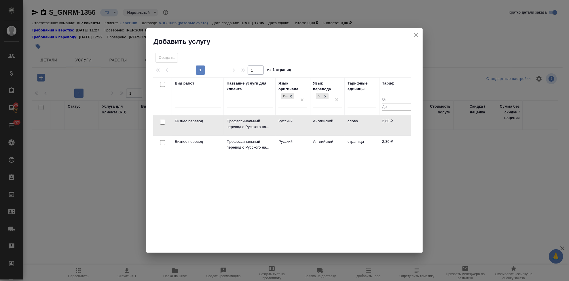
click at [278, 125] on td "Русский" at bounding box center [293, 125] width 35 height 20
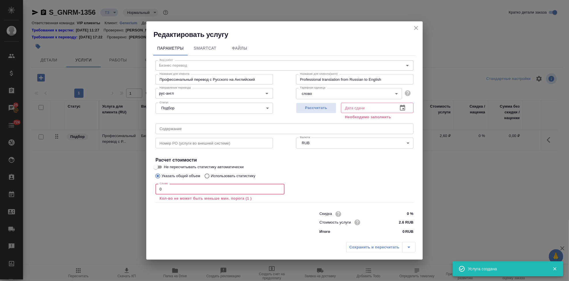
click at [189, 190] on input "0" at bounding box center [220, 189] width 129 height 10
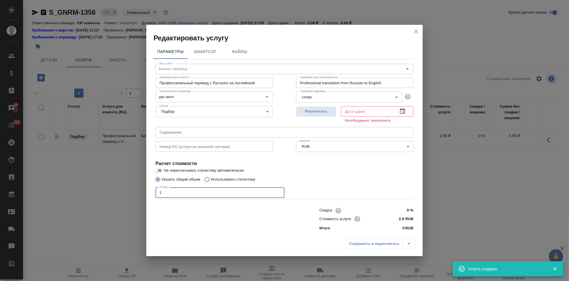
type input "1"
click at [400, 113] on icon "button" at bounding box center [402, 111] width 7 height 7
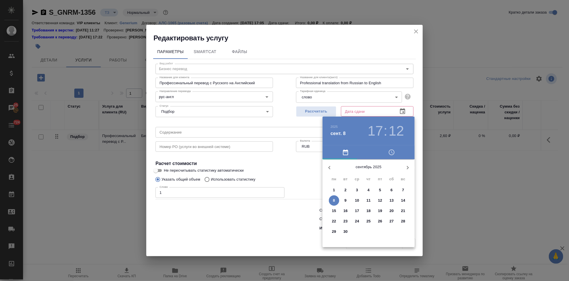
click at [345, 201] on p "9" at bounding box center [346, 200] width 2 height 6
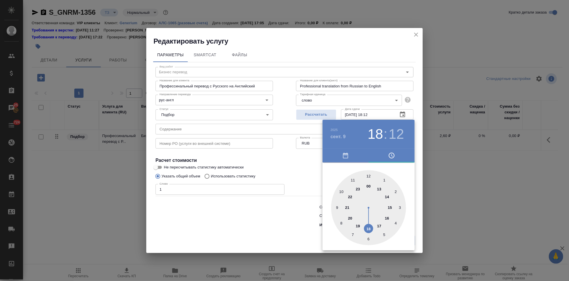
click at [366, 231] on div at bounding box center [368, 207] width 75 height 75
drag, startPoint x: 376, startPoint y: 178, endPoint x: 371, endPoint y: 176, distance: 5.2
click at [371, 176] on div at bounding box center [368, 207] width 75 height 75
type input "09.09.2025 18:00"
click at [368, 176] on div at bounding box center [368, 207] width 75 height 75
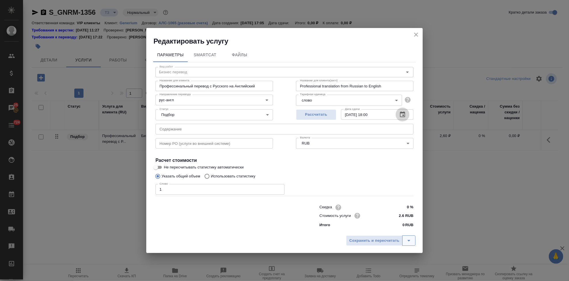
click at [413, 240] on button "split button" at bounding box center [409, 240] width 13 height 10
click at [387, 230] on li "Сохранить" at bounding box center [381, 228] width 69 height 9
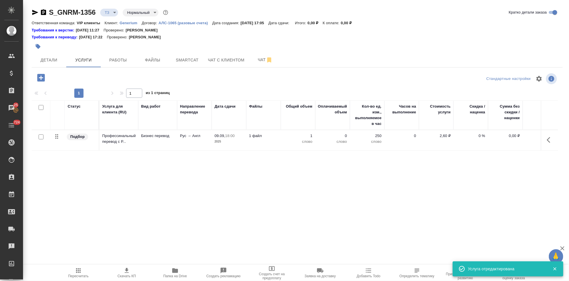
click at [41, 137] on input "checkbox" at bounding box center [41, 136] width 5 height 5
checkbox input "true"
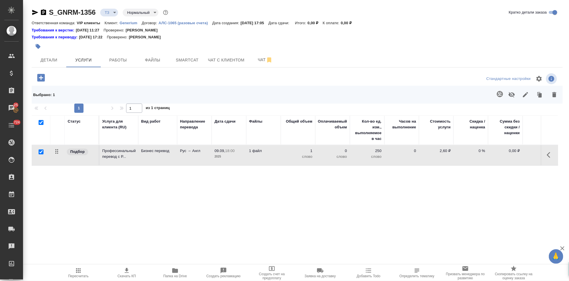
click at [497, 93] on icon "button" at bounding box center [500, 94] width 6 height 6
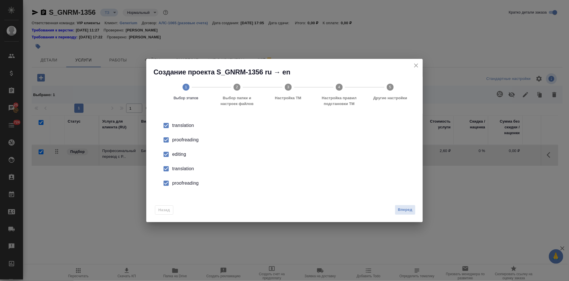
click at [165, 154] on input "checkbox" at bounding box center [166, 154] width 12 height 12
click at [169, 173] on input "checkbox" at bounding box center [166, 169] width 12 height 12
click at [169, 180] on input "checkbox" at bounding box center [166, 183] width 12 height 12
click at [406, 208] on span "Вперед" at bounding box center [405, 209] width 14 height 7
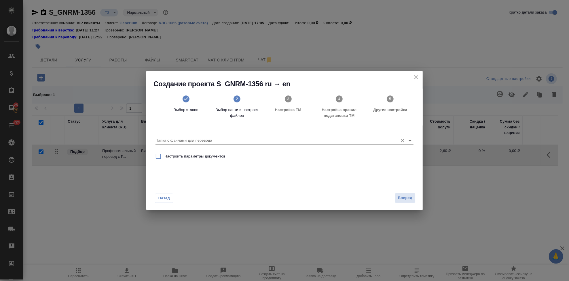
click at [377, 136] on div "Папка с файлами для перевода" at bounding box center [285, 138] width 258 height 12
click at [271, 137] on input "Папка с файлами для перевода" at bounding box center [276, 140] width 240 height 7
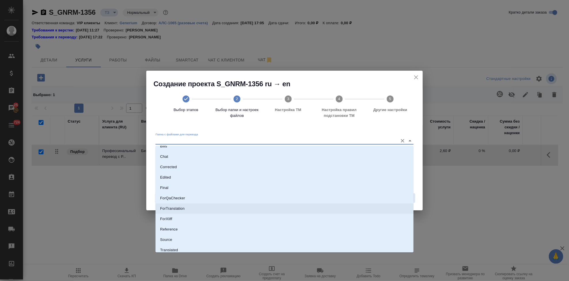
scroll to position [30, 0]
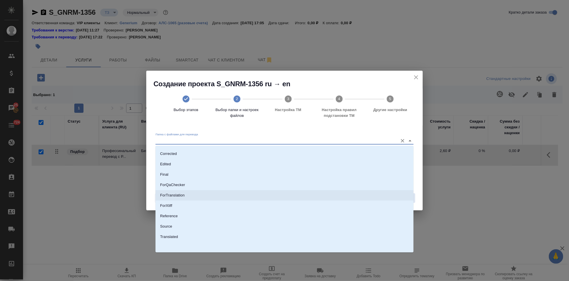
click at [188, 222] on li "Source" at bounding box center [285, 226] width 258 height 10
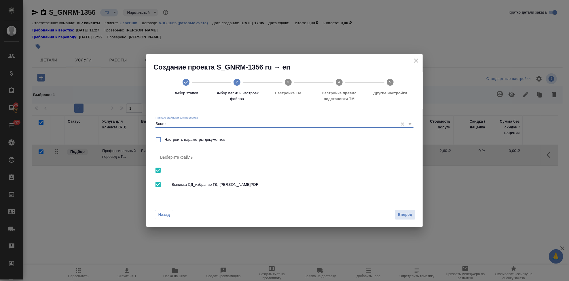
type input "Source"
click at [402, 213] on span "Вперед" at bounding box center [405, 214] width 14 height 7
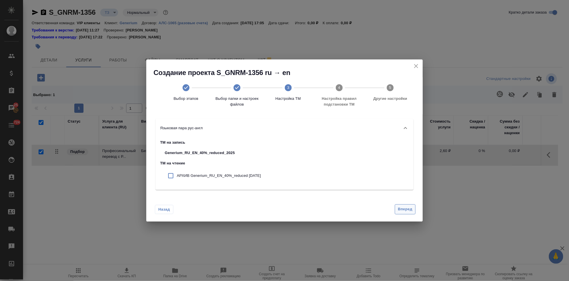
click at [405, 206] on span "Вперед" at bounding box center [405, 209] width 14 height 7
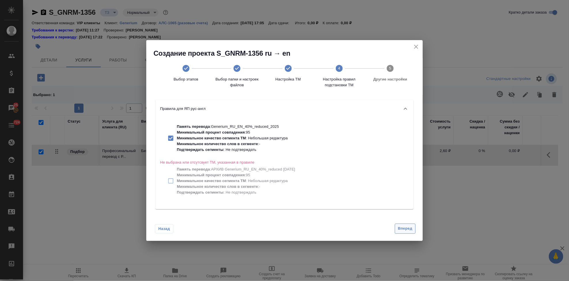
click at [399, 227] on span "Вперед" at bounding box center [405, 228] width 14 height 7
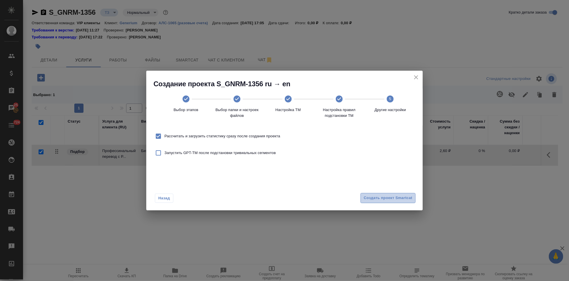
click at [401, 199] on span "Создать проект Smartcat" at bounding box center [388, 198] width 49 height 7
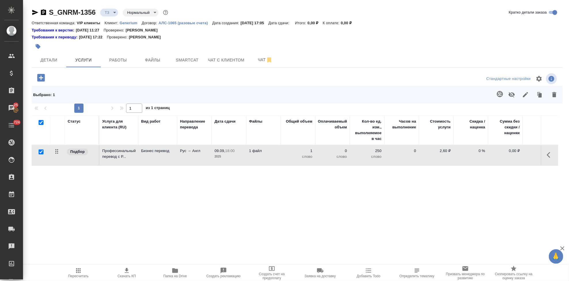
click at [38, 77] on icon "button" at bounding box center [40, 77] width 7 height 7
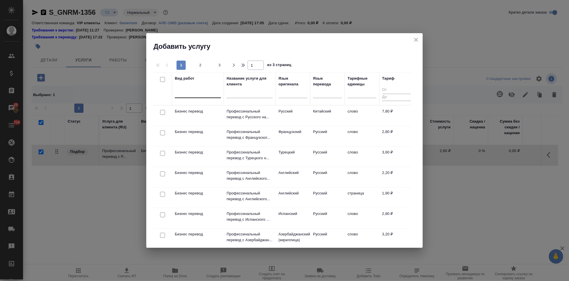
click at [179, 93] on div at bounding box center [198, 92] width 46 height 8
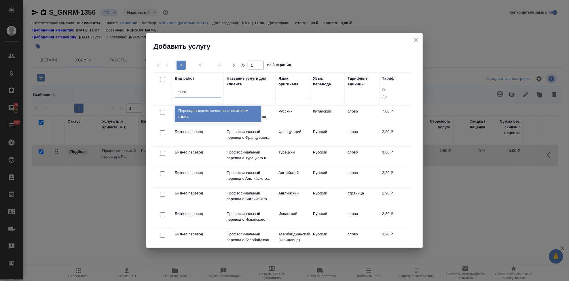
type input "с носи"
click at [214, 114] on div "Перевод высшего качества с носителем языка" at bounding box center [218, 113] width 86 height 16
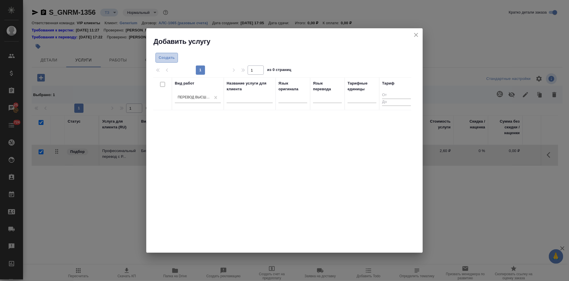
click at [171, 57] on span "Создать" at bounding box center [167, 57] width 16 height 7
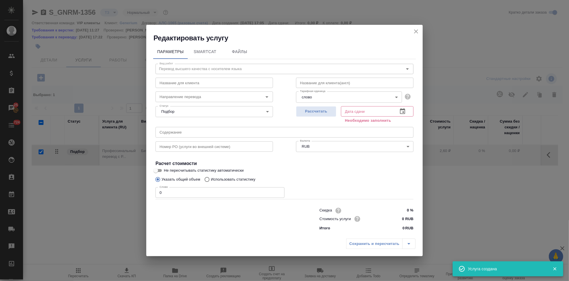
checkbox input "false"
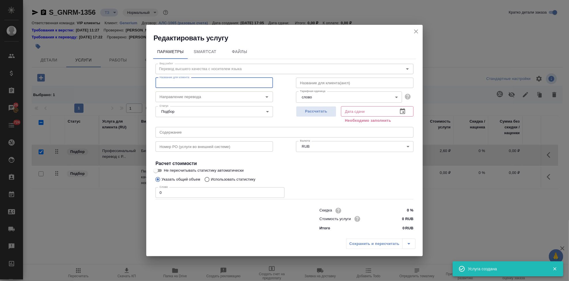
click at [186, 83] on input "text" at bounding box center [215, 83] width 118 height 10
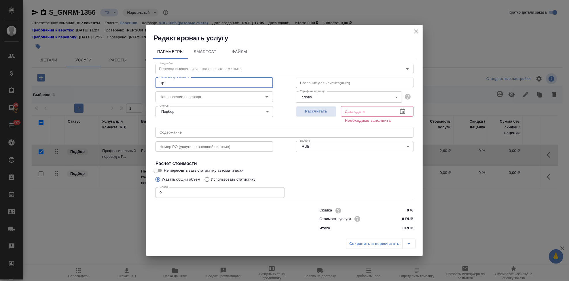
type input "П"
type input "Профессиональный перевод с русского на английский (носитель)"
click at [397, 110] on button "button" at bounding box center [403, 111] width 14 height 14
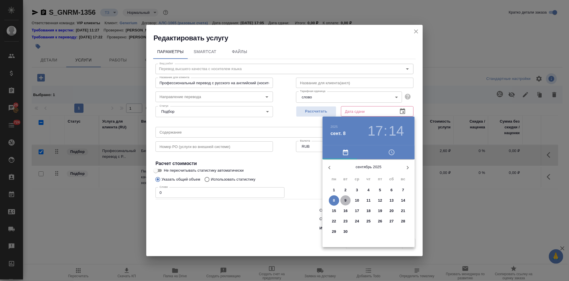
click at [346, 201] on p "9" at bounding box center [346, 200] width 2 height 6
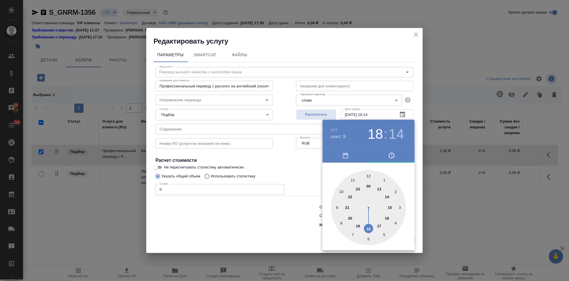
drag, startPoint x: 379, startPoint y: 228, endPoint x: 373, endPoint y: 230, distance: 7.1
click at [373, 230] on div at bounding box center [368, 207] width 75 height 75
type input "09.09.2025 18:00"
drag, startPoint x: 378, startPoint y: 190, endPoint x: 369, endPoint y: 171, distance: 20.4
click at [369, 171] on div at bounding box center [368, 207] width 75 height 75
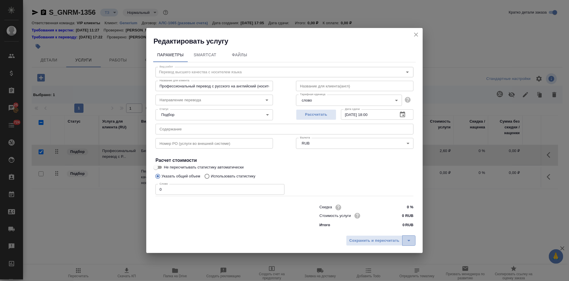
click at [408, 238] on icon "split button" at bounding box center [409, 240] width 7 height 7
click at [376, 229] on li "Сохранить" at bounding box center [381, 228] width 69 height 9
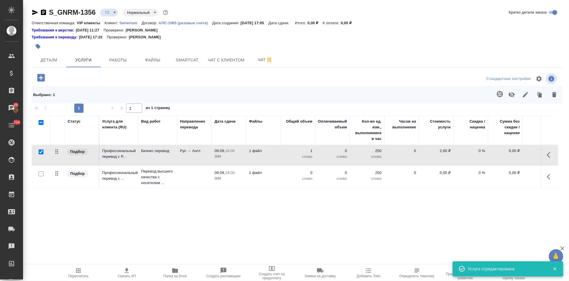
click at [447, 172] on p "0,00 ₽" at bounding box center [436, 173] width 29 height 6
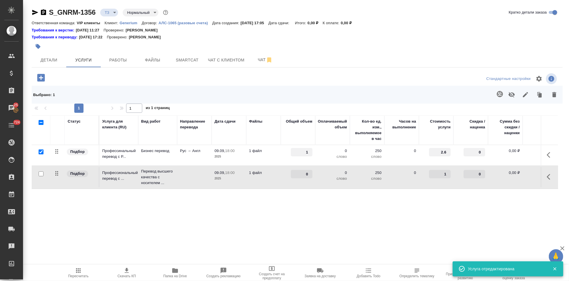
type input "1"
click at [448, 172] on input "1" at bounding box center [440, 174] width 22 height 8
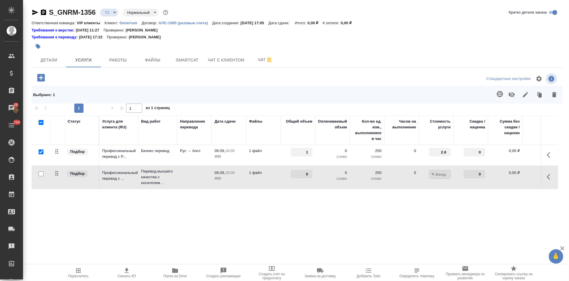
type input "4"
type input "4.2"
click at [443, 192] on div "Статус Услуга для клиента (RU) Вид работ Направление перевода Дата сдачи Файлы …" at bounding box center [295, 177] width 527 height 124
click at [112, 75] on button "split button" at bounding box center [116, 77] width 13 height 10
click at [94, 92] on li "Сохранить" at bounding box center [87, 88] width 69 height 9
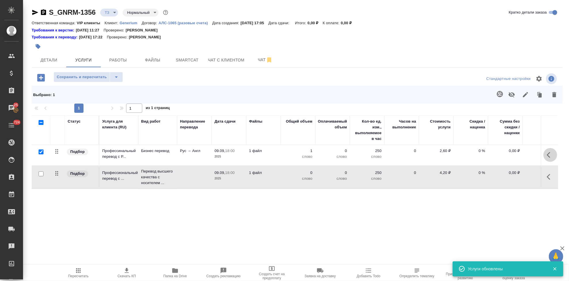
click at [547, 154] on icon "button" at bounding box center [550, 154] width 7 height 7
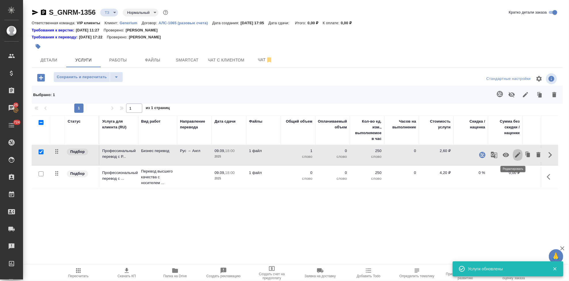
click at [516, 155] on icon "button" at bounding box center [518, 154] width 7 height 7
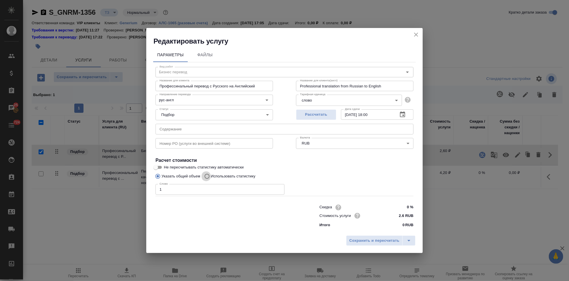
click at [207, 176] on input "Использовать статистику" at bounding box center [206, 176] width 9 height 11
radio input "true"
radio input "false"
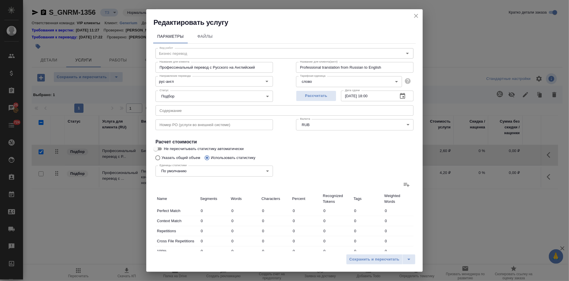
click at [405, 184] on icon at bounding box center [406, 184] width 7 height 7
click at [0, 0] on input "file" at bounding box center [0, 0] width 0 height 0
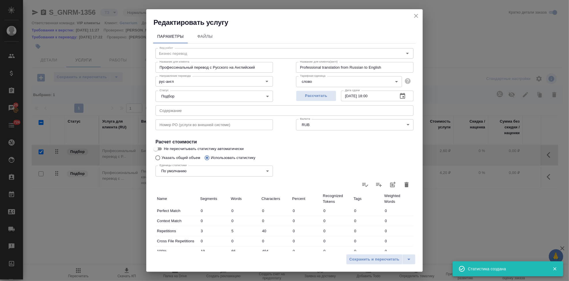
type input "3"
type input "5"
type input "40"
type input "19"
type input "66"
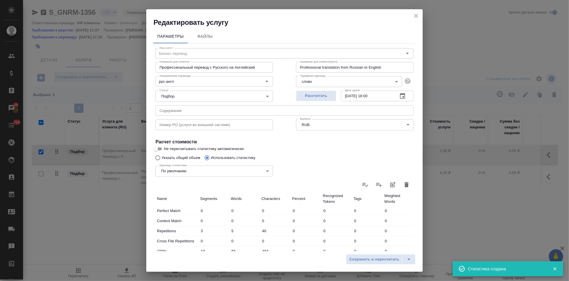
type input "494"
type input "25"
type input "147"
type input "1218"
type input "5"
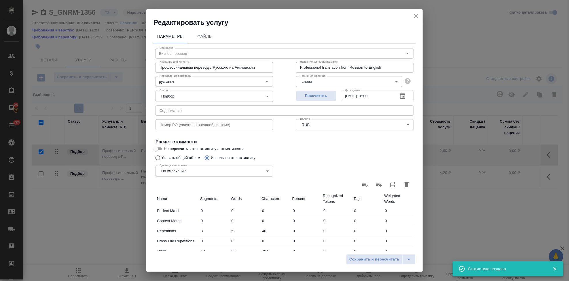
type input "27"
type input "187"
type input "2"
type input "4"
type input "22"
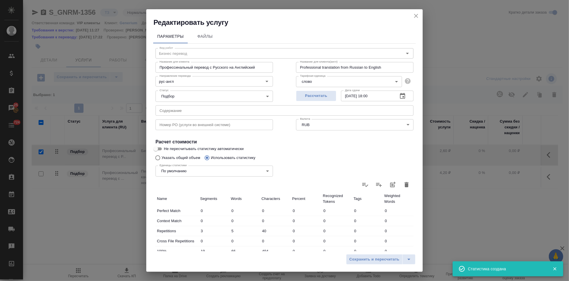
type input "20"
type input "284"
type input "2099"
type input "68"
type input "526"
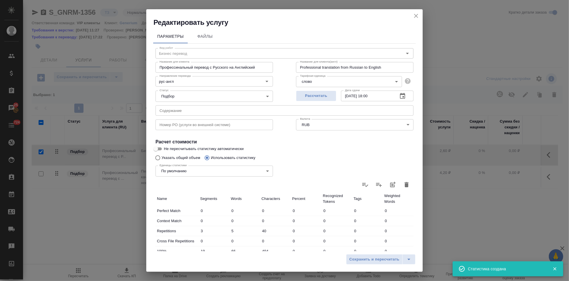
type input "4019"
type input "71"
type input "531"
type input "4059"
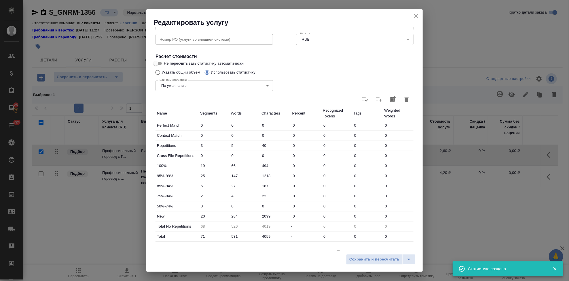
scroll to position [112, 0]
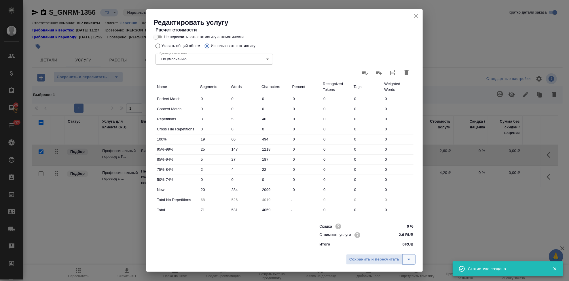
click at [410, 261] on icon "split button" at bounding box center [409, 259] width 7 height 7
click at [377, 246] on li "Сохранить" at bounding box center [381, 246] width 69 height 9
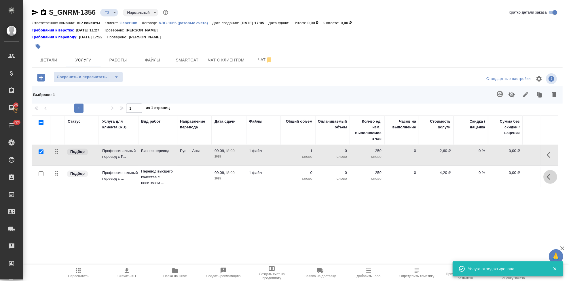
click at [547, 178] on icon "button" at bounding box center [550, 176] width 7 height 7
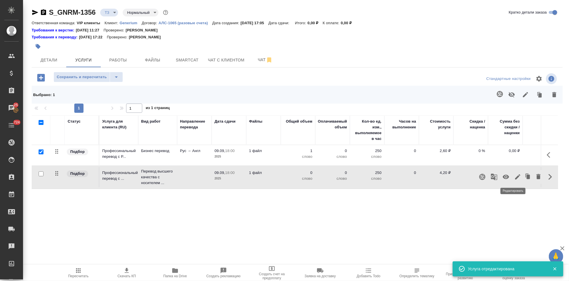
click at [516, 178] on icon "button" at bounding box center [518, 176] width 5 height 5
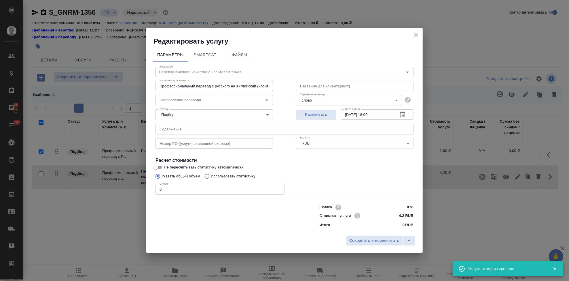
click at [206, 176] on input "Использовать статистику" at bounding box center [206, 176] width 9 height 11
radio input "true"
radio input "false"
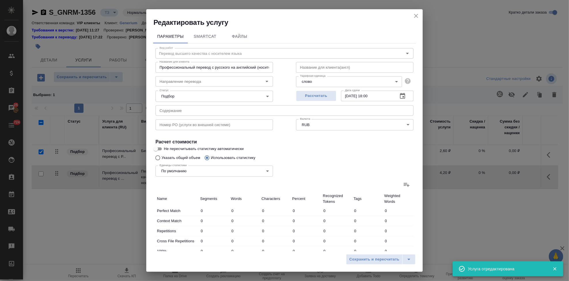
click at [403, 184] on icon at bounding box center [406, 184] width 7 height 7
click at [0, 0] on input "file" at bounding box center [0, 0] width 0 height 0
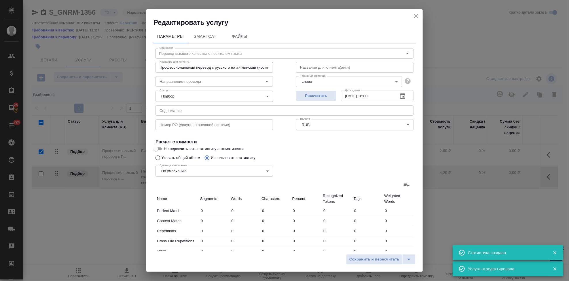
type input "3"
type input "5"
type input "40"
type input "19"
type input "66"
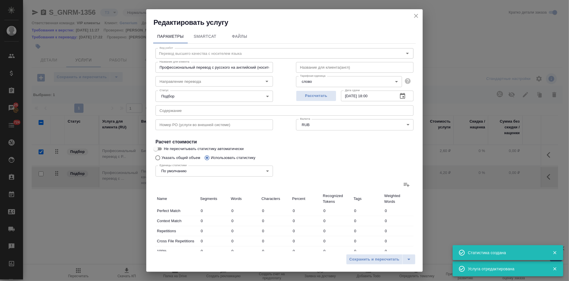
type input "494"
type input "25"
type input "147"
type input "1218"
type input "5"
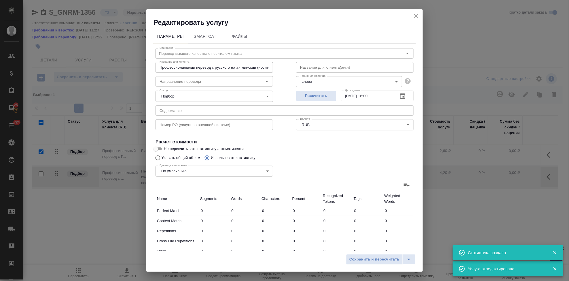
type input "27"
type input "187"
type input "2"
type input "4"
type input "22"
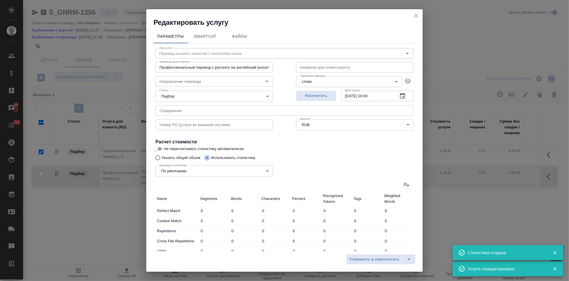
type input "20"
type input "284"
type input "2099"
type input "68"
type input "526"
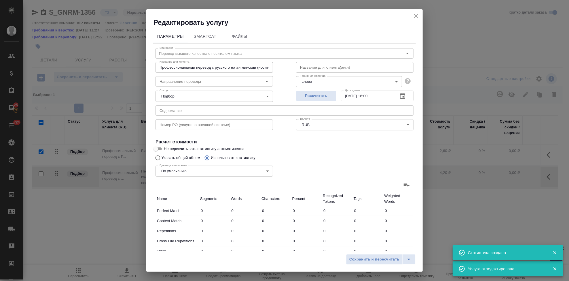
type input "4019"
type input "71"
type input "531"
type input "4059"
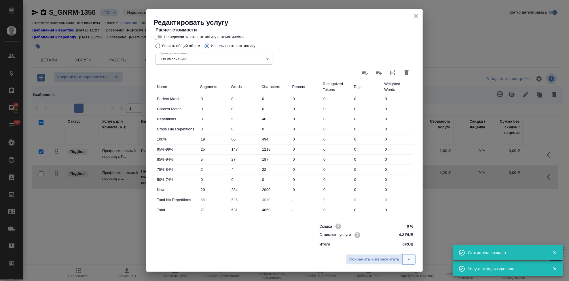
click at [410, 259] on icon "split button" at bounding box center [409, 259] width 3 height 1
click at [385, 249] on li "Сохранить" at bounding box center [381, 246] width 69 height 9
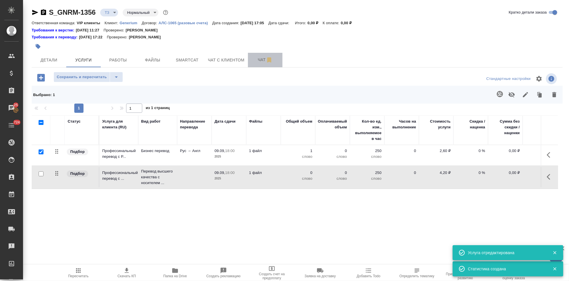
click at [258, 60] on span "Чат" at bounding box center [266, 59] width 28 height 7
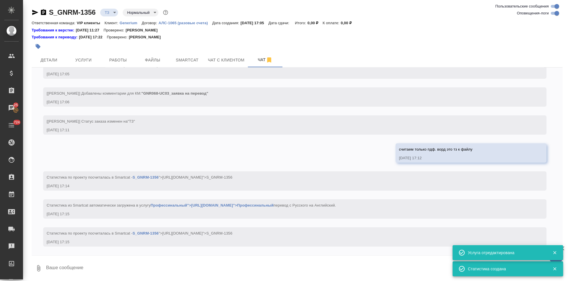
scroll to position [200, 0]
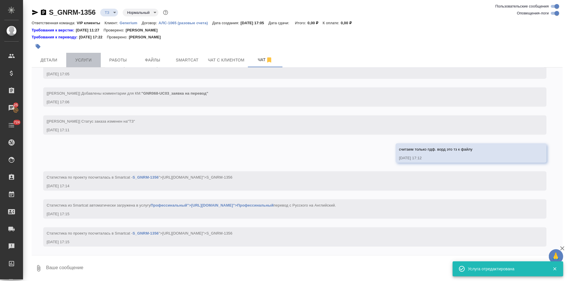
click at [80, 59] on span "Услуги" at bounding box center [84, 59] width 28 height 7
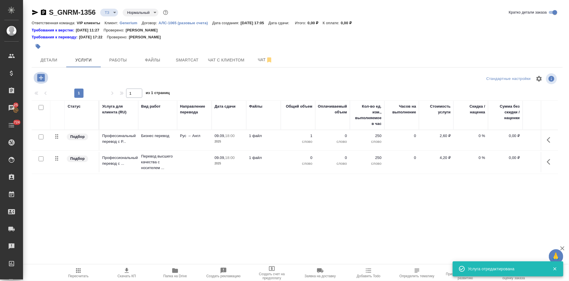
click at [42, 76] on icon "button" at bounding box center [40, 77] width 7 height 7
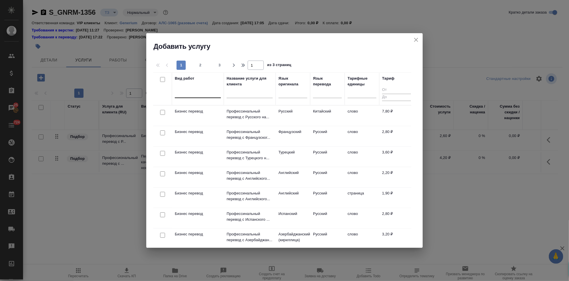
click at [186, 92] on div at bounding box center [198, 92] width 46 height 8
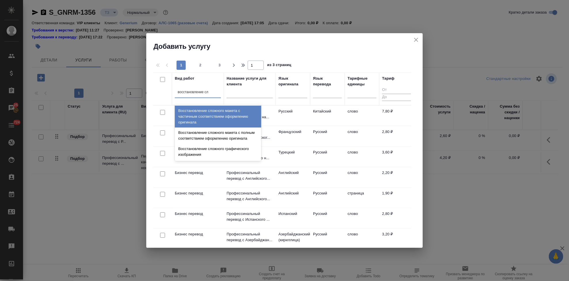
type input "восстановление сло"
click at [211, 118] on div "Восстановление сложного макета с частичным соответствием оформлению оригинала" at bounding box center [218, 116] width 86 height 22
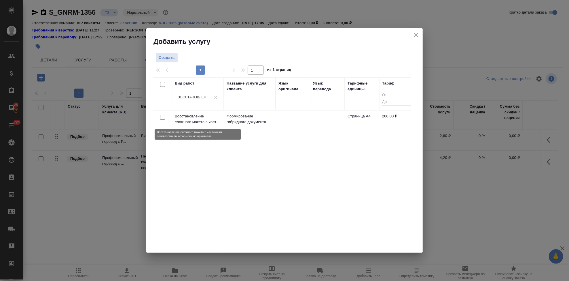
click at [219, 119] on p "Восстановление сложного макета с част..." at bounding box center [198, 119] width 46 height 12
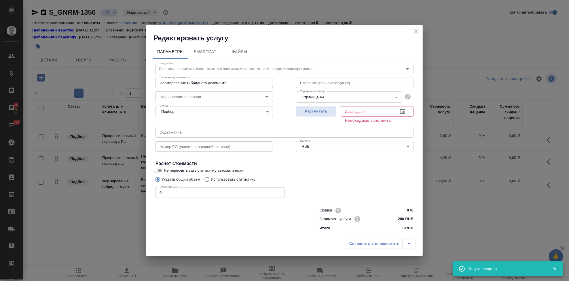
click at [188, 191] on input "0" at bounding box center [220, 192] width 129 height 10
type input "2"
click at [404, 111] on icon "button" at bounding box center [402, 111] width 7 height 7
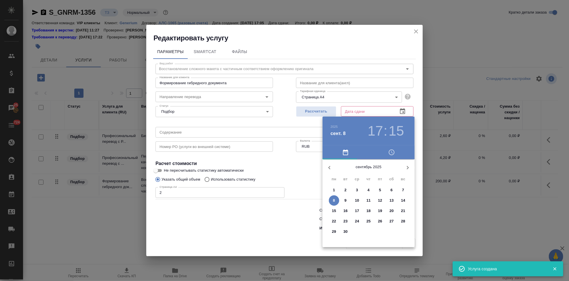
click at [344, 199] on span "9" at bounding box center [346, 200] width 10 height 6
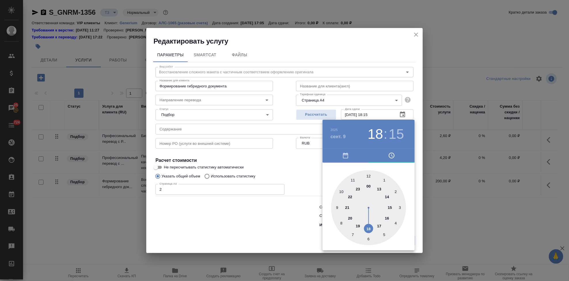
click at [367, 225] on div at bounding box center [368, 207] width 75 height 75
type input "09.09.2025 18:00"
drag, startPoint x: 365, startPoint y: 175, endPoint x: 368, endPoint y: 174, distance: 3.6
click at [368, 174] on div at bounding box center [368, 207] width 75 height 75
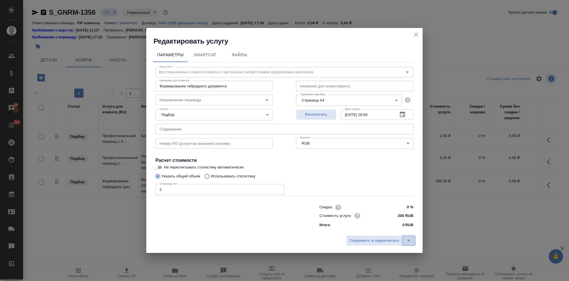
click at [410, 240] on icon "split button" at bounding box center [409, 240] width 3 height 1
click at [390, 229] on li "Сохранить" at bounding box center [381, 228] width 69 height 9
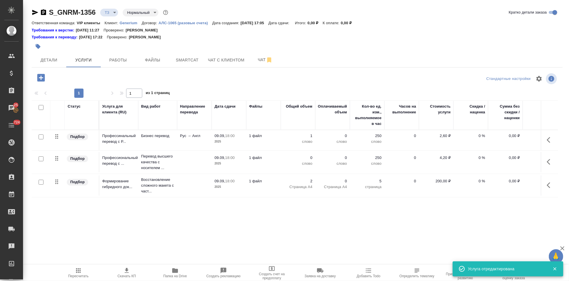
click at [41, 161] on div at bounding box center [41, 159] width 13 height 8
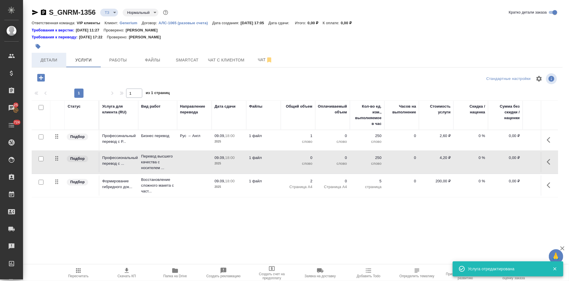
click at [60, 57] on span "Детали" at bounding box center [49, 59] width 28 height 7
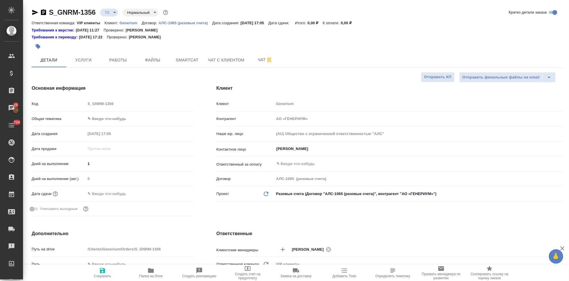
click at [104, 269] on icon "button" at bounding box center [102, 270] width 5 height 5
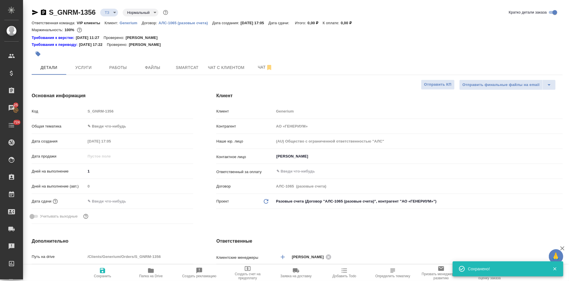
click at [101, 273] on icon "button" at bounding box center [102, 270] width 5 height 5
click at [89, 69] on span "Услуги" at bounding box center [84, 67] width 28 height 7
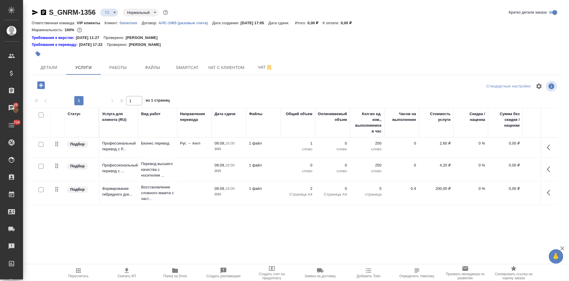
click at [41, 167] on input "checkbox" at bounding box center [41, 166] width 5 height 5
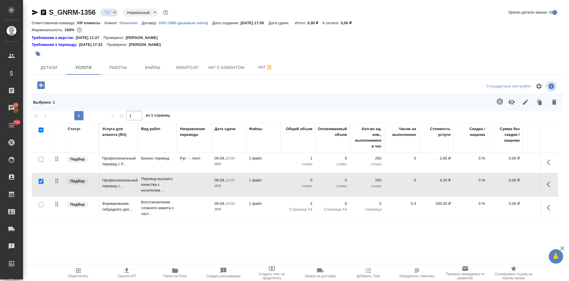
click at [509, 103] on icon "button" at bounding box center [512, 102] width 7 height 7
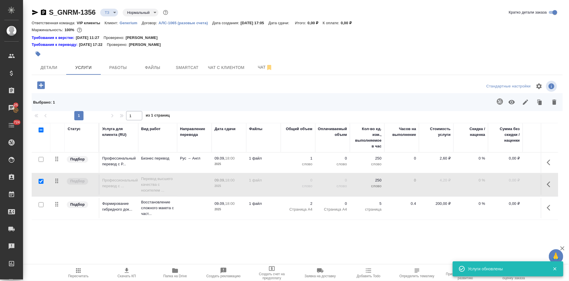
click at [78, 274] on span "Пересчитать" at bounding box center [78, 276] width 20 height 4
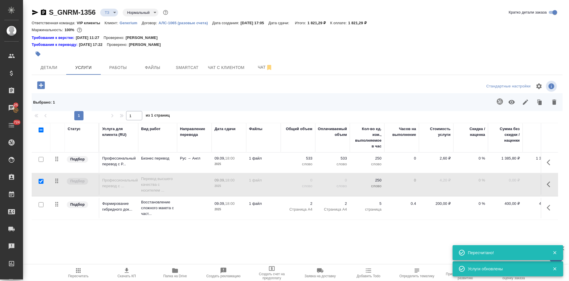
click at [126, 273] on icon "button" at bounding box center [126, 270] width 7 height 7
click at [40, 181] on input "checkbox" at bounding box center [41, 181] width 5 height 5
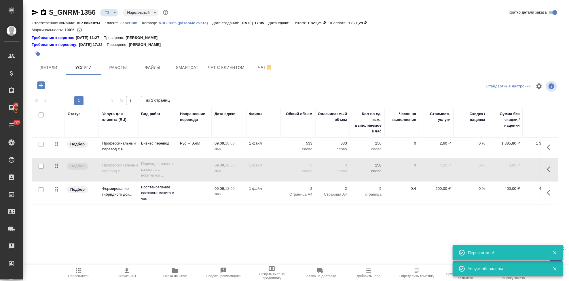
click at [40, 146] on input "checkbox" at bounding box center [41, 144] width 5 height 5
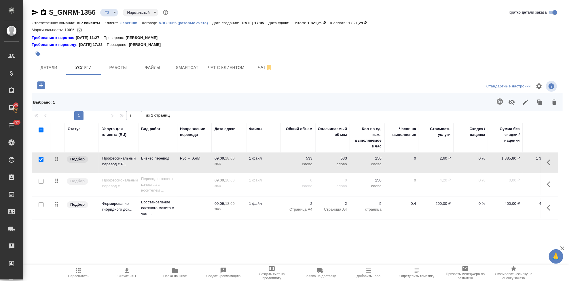
click at [509, 100] on icon "button" at bounding box center [512, 101] width 6 height 5
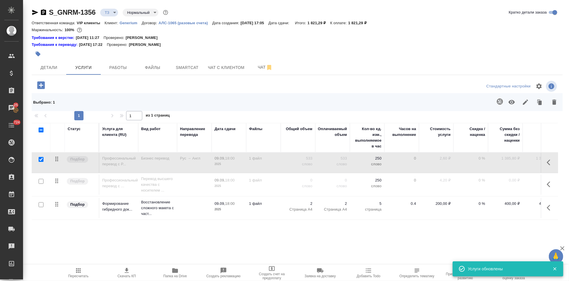
click at [41, 182] on input "checkbox" at bounding box center [41, 181] width 5 height 5
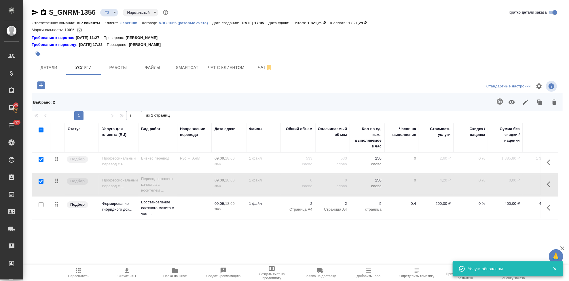
click at [509, 103] on icon "button" at bounding box center [512, 102] width 7 height 7
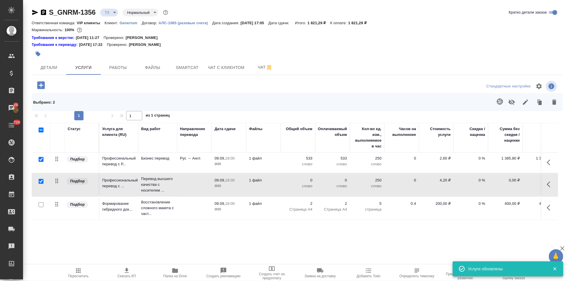
click at [40, 179] on input "checkbox" at bounding box center [41, 181] width 5 height 5
click at [509, 100] on icon "button" at bounding box center [512, 102] width 7 height 7
click at [81, 275] on span "Пересчитать" at bounding box center [78, 276] width 20 height 4
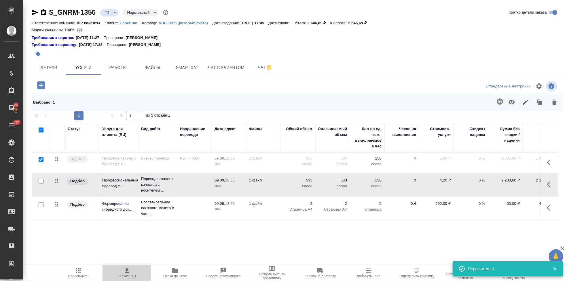
click at [129, 273] on icon "button" at bounding box center [126, 270] width 7 height 7
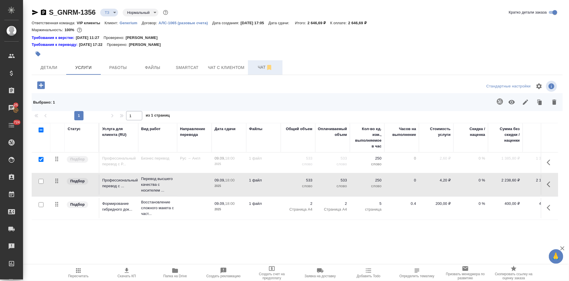
click at [257, 72] on button "Чат" at bounding box center [265, 67] width 35 height 14
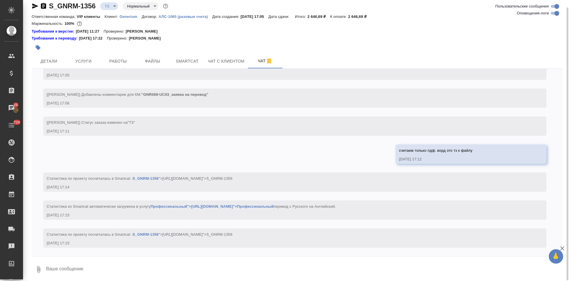
scroll to position [8, 0]
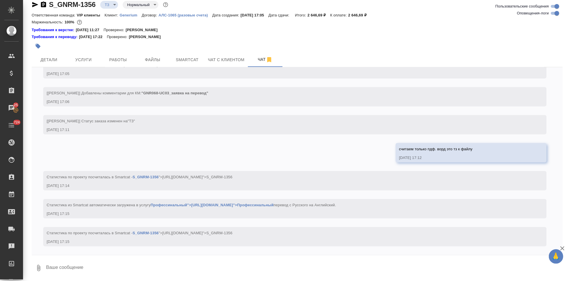
click at [126, 13] on p "Generium" at bounding box center [131, 15] width 22 height 4
click at [114, 6] on body "🙏 .cls-1 fill:#fff; AWATERA Kabargina Anna Клиенты Спецификации Заказы 25 Чаты …" at bounding box center [284, 140] width 569 height 281
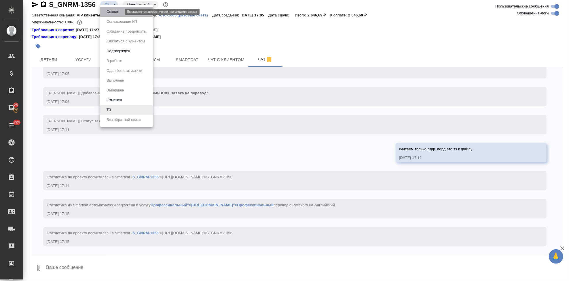
click at [114, 12] on button "Создан" at bounding box center [113, 12] width 16 height 6
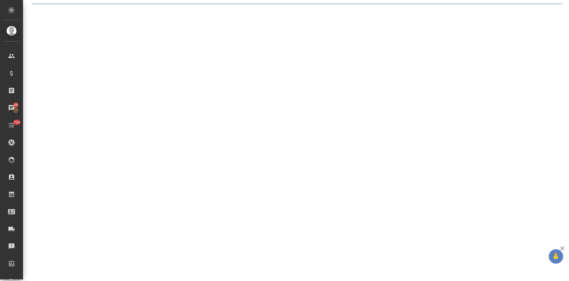
scroll to position [0, 0]
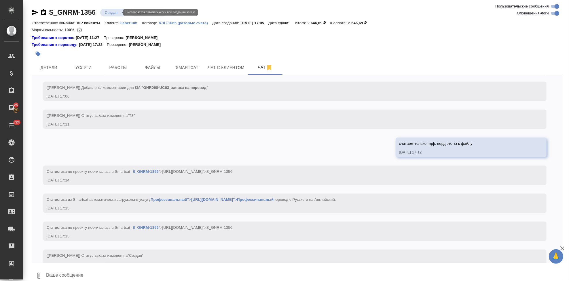
click at [120, 11] on body "🙏 .cls-1 fill:#fff; AWATERA Kabargina Anna Клиенты Спецификации Заказы 25 Чаты …" at bounding box center [284, 140] width 569 height 281
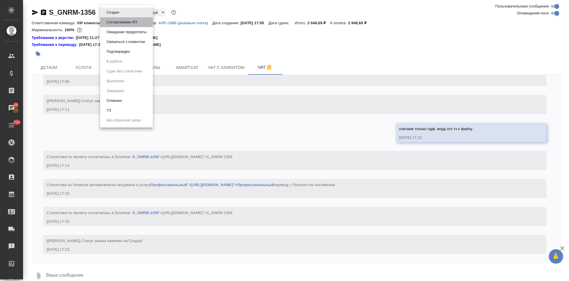
click at [125, 21] on button "Согласование КП" at bounding box center [122, 22] width 34 height 6
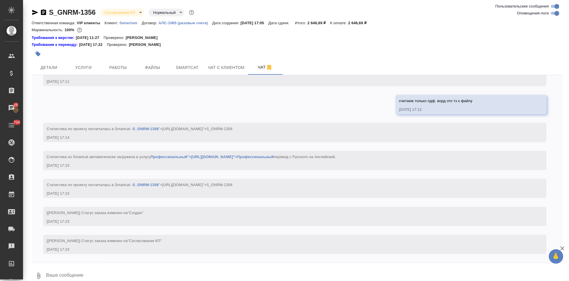
scroll to position [256, 0]
click at [50, 66] on span "Детали" at bounding box center [49, 67] width 28 height 7
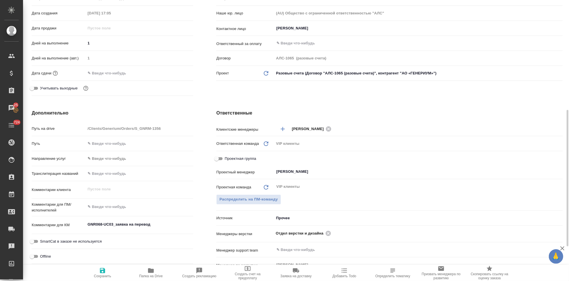
scroll to position [224, 0]
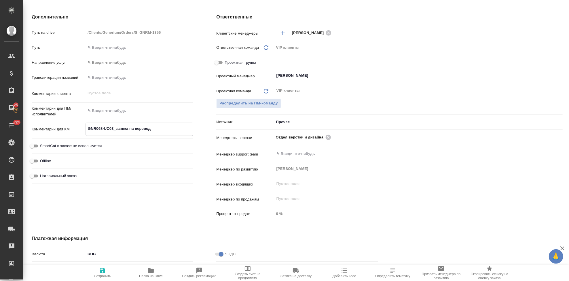
click at [159, 129] on textarea "GNR068-UC03_заявка на перевод" at bounding box center [139, 129] width 107 height 10
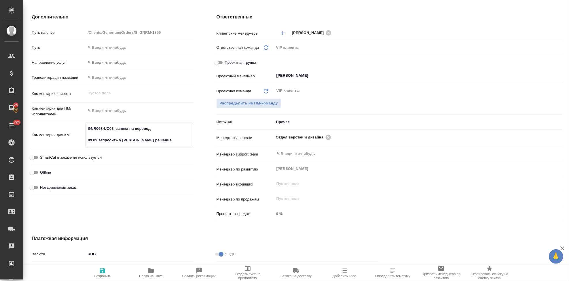
click at [102, 274] on span "Сохранить" at bounding box center [102, 276] width 17 height 4
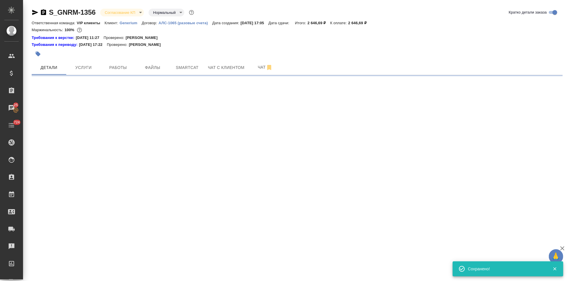
scroll to position [0, 0]
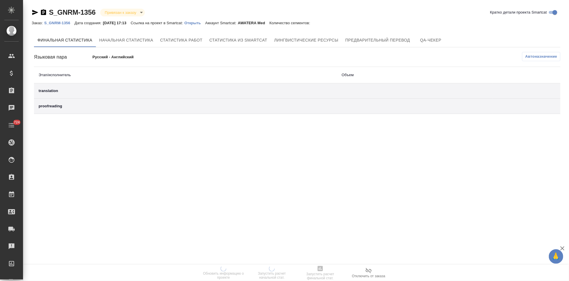
click at [201, 24] on p "Открыть" at bounding box center [194, 23] width 21 height 4
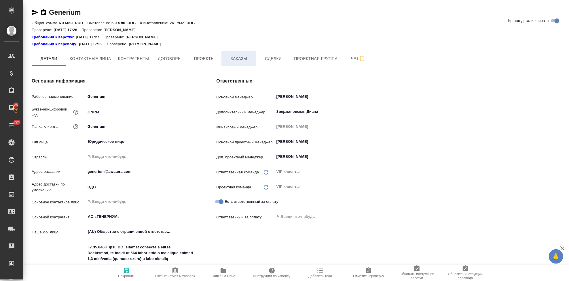
click at [239, 59] on span "Заказы" at bounding box center [239, 58] width 28 height 7
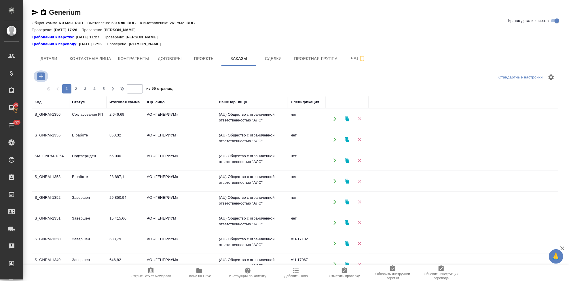
click at [40, 76] on icon "button" at bounding box center [41, 76] width 10 height 10
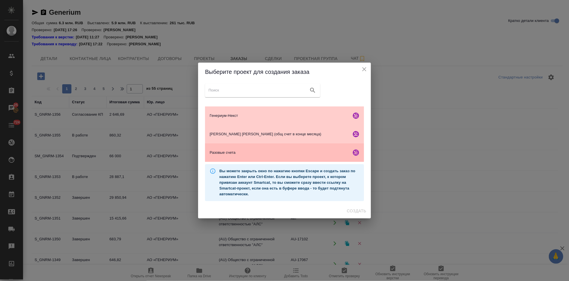
click at [222, 151] on span "Разовые счета" at bounding box center [279, 153] width 139 height 6
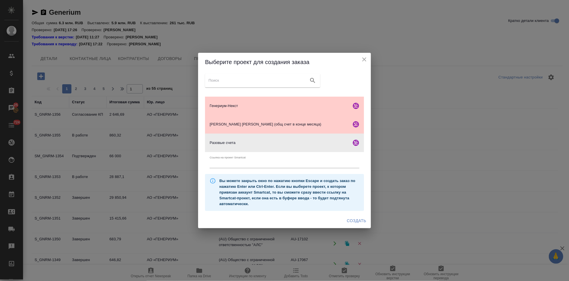
click at [355, 224] on button "Создать" at bounding box center [357, 220] width 24 height 11
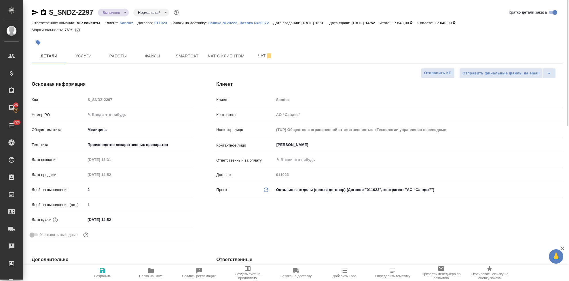
select select "RU"
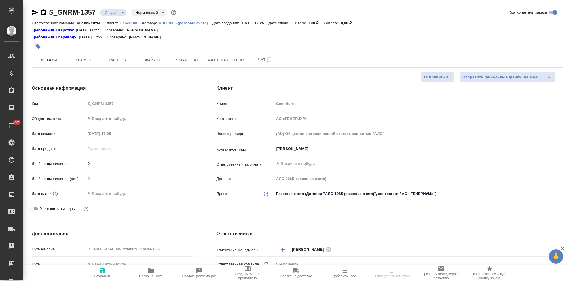
select select "RU"
click at [75, 101] on div "Код S_GNRM-1357" at bounding box center [113, 104] width 162 height 10
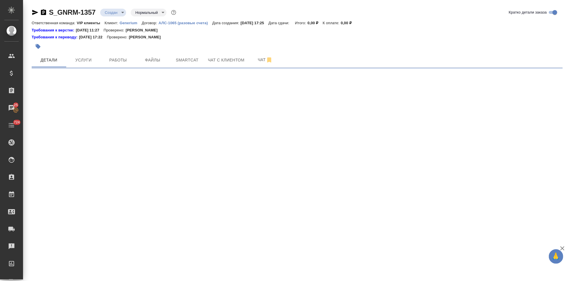
select select "RU"
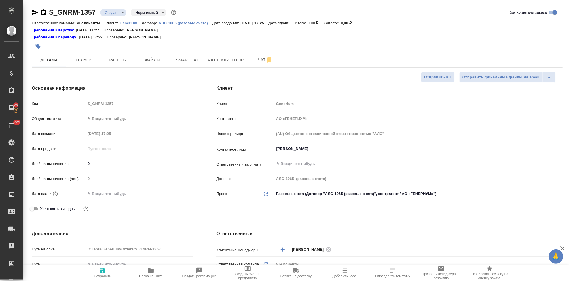
type textarea "x"
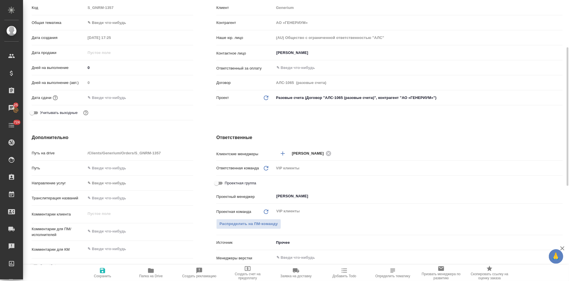
scroll to position [128, 0]
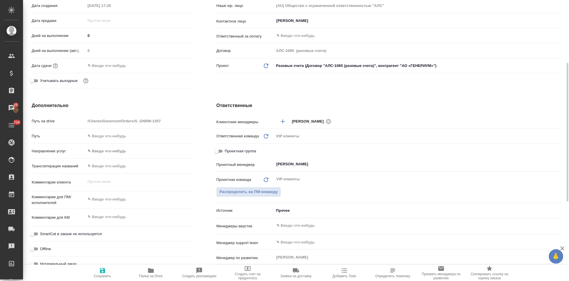
type textarea "x"
click at [114, 215] on textarea at bounding box center [140, 217] width 108 height 10
paste textarea "Перевод с русского на английский язык_досье на серию Лантесенс"
type textarea "Перевод с русского на английский язык_досье на серию Лантесенс"
type textarea "x"
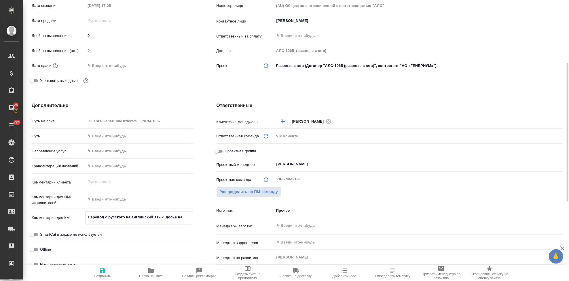
type textarea "x"
type textarea "Перевод с русского на английский язык_досье на серию Лантесенс"
type textarea "x"
click at [103, 269] on icon "button" at bounding box center [102, 270] width 7 height 7
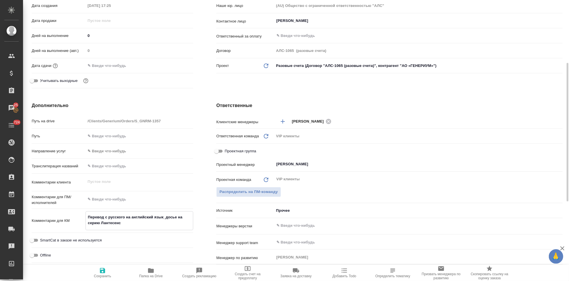
type textarea "x"
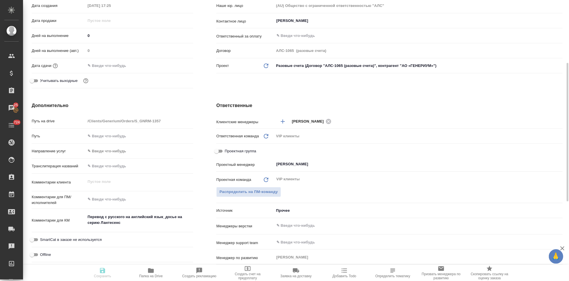
type textarea "x"
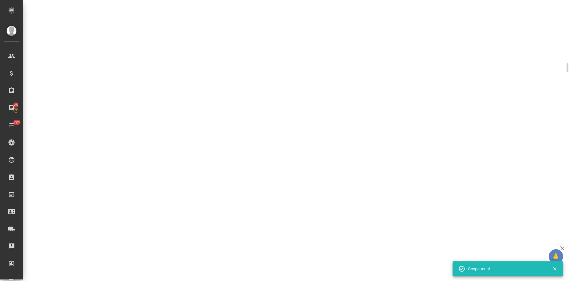
select select "RU"
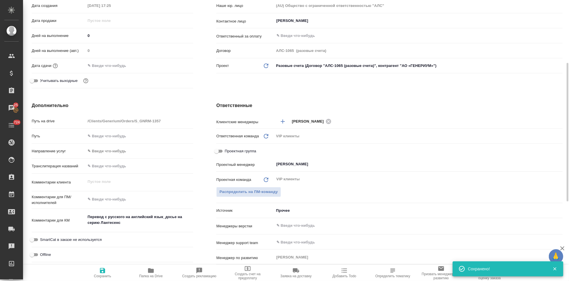
type textarea "x"
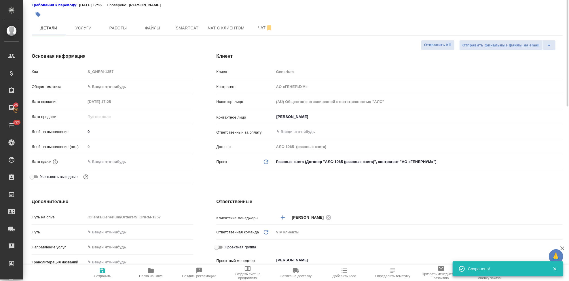
scroll to position [0, 0]
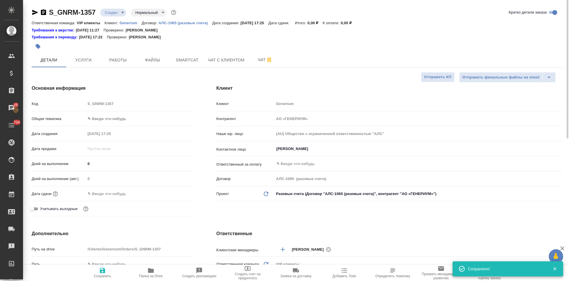
type textarea "x"
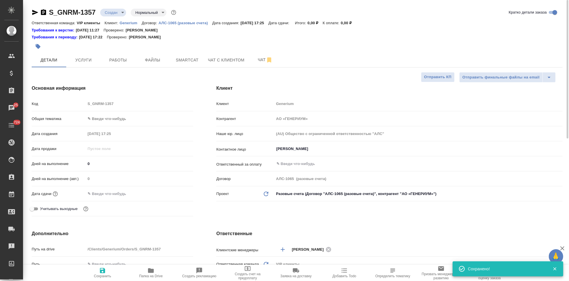
type textarea "x"
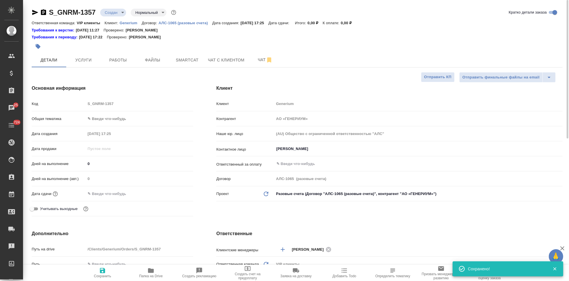
type textarea "x"
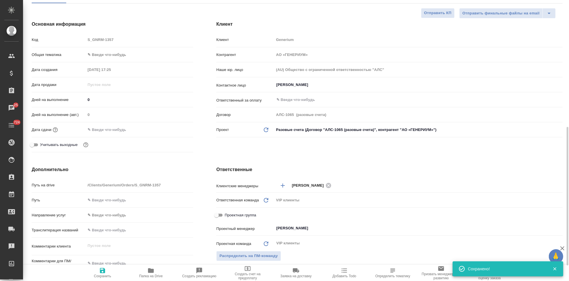
scroll to position [128, 0]
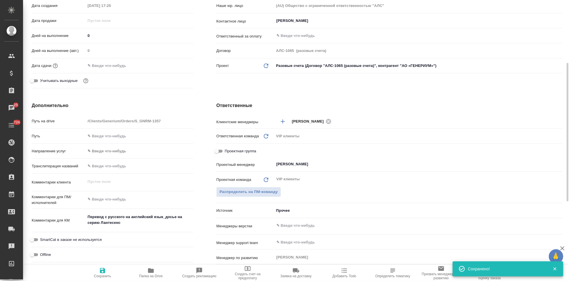
type textarea "x"
click at [110, 198] on textarea at bounding box center [140, 199] width 108 height 10
paste textarea "[PERSON_NAME] Вас взять в перевод с русского на английский язык документы по сс…"
type textarea "[PERSON_NAME] Вас взять в перевод с русского на английский язык документы по сс…"
type textarea "x"
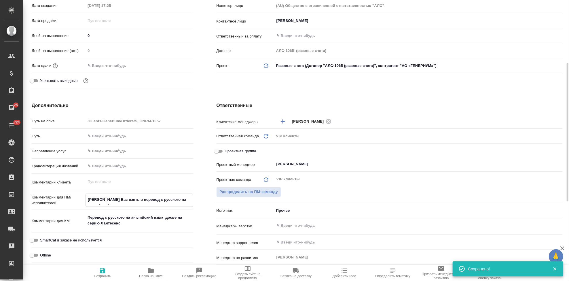
type textarea "x"
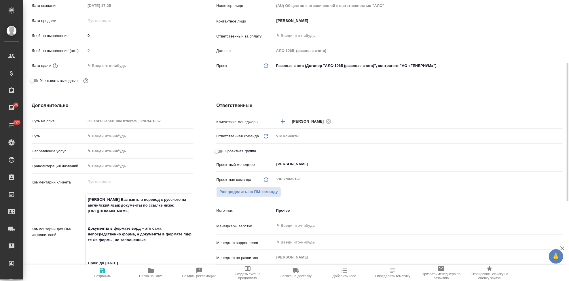
scroll to position [160, 0]
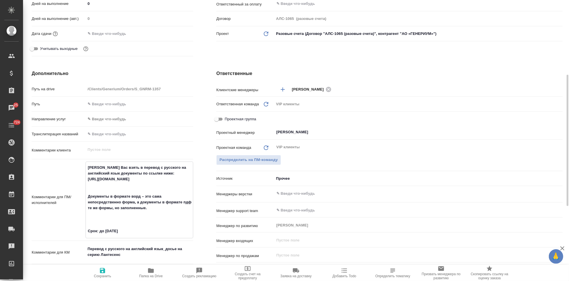
type textarea "[PERSON_NAME] Вас взять в перевод с русского на английский язык документы по сс…"
type textarea "x"
click at [105, 273] on icon "button" at bounding box center [102, 270] width 7 height 7
type textarea "x"
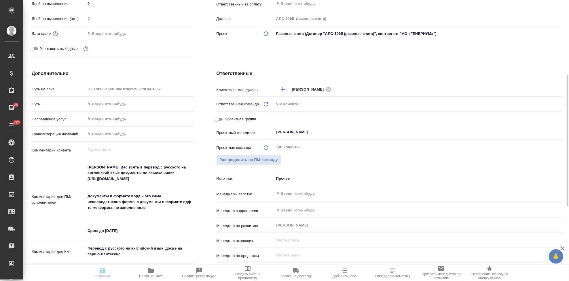
type textarea "x"
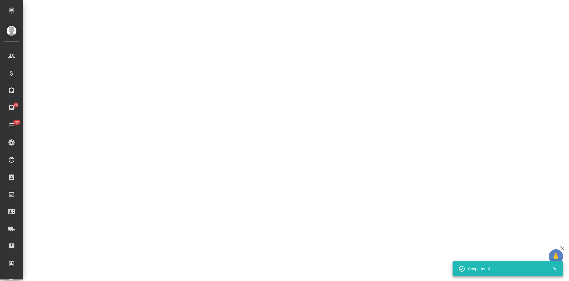
select select "RU"
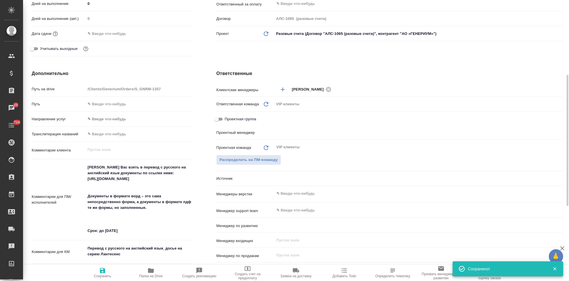
type textarea "x"
type input "[PERSON_NAME]"
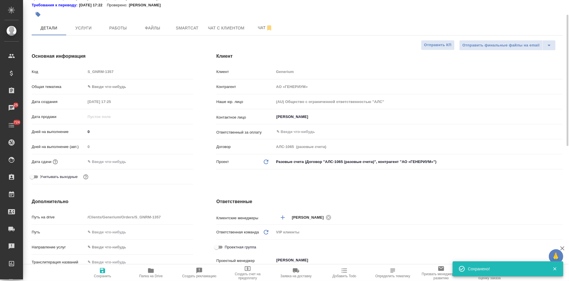
scroll to position [0, 0]
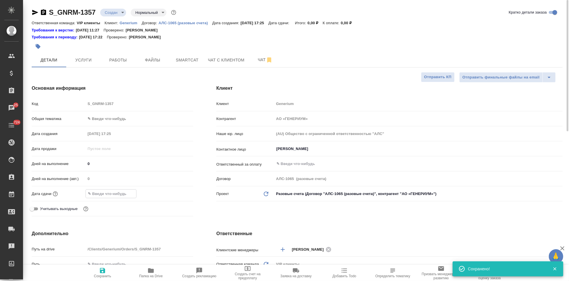
click at [109, 194] on input "text" at bounding box center [111, 193] width 50 height 8
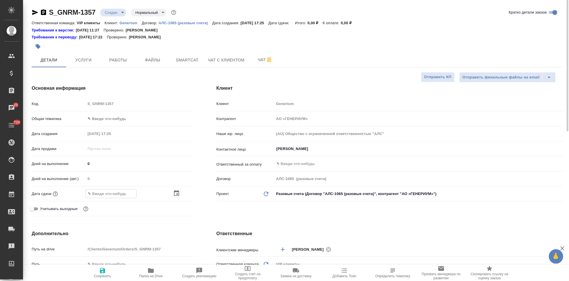
click at [176, 192] on icon "button" at bounding box center [176, 193] width 7 height 7
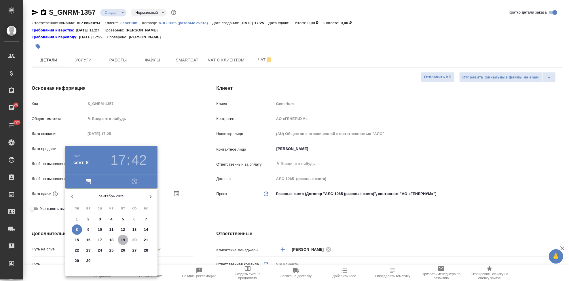
click at [123, 241] on p "19" at bounding box center [123, 240] width 4 height 6
type input "[DATE] 17:42"
type textarea "x"
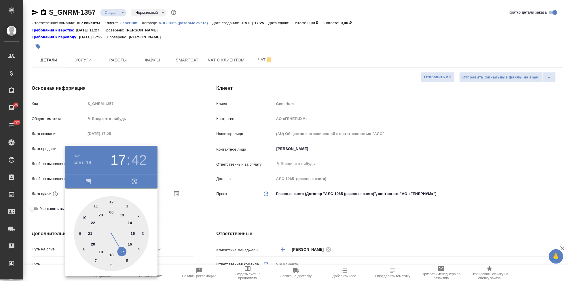
type input "[DATE] 18:42"
type textarea "x"
drag, startPoint x: 123, startPoint y: 250, endPoint x: 112, endPoint y: 253, distance: 11.3
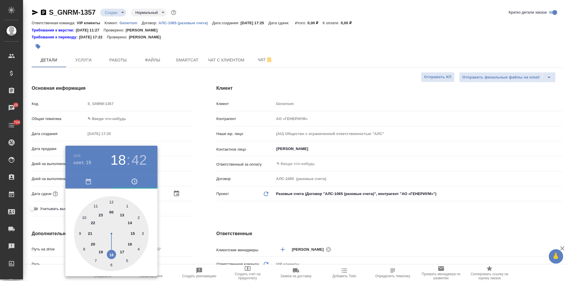
click at [112, 253] on div at bounding box center [111, 233] width 75 height 75
type textarea "x"
type input "[DATE] 18:01"
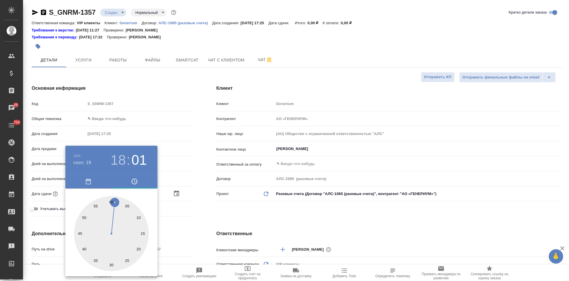
type textarea "x"
type input "[DATE] 18:00"
type textarea "x"
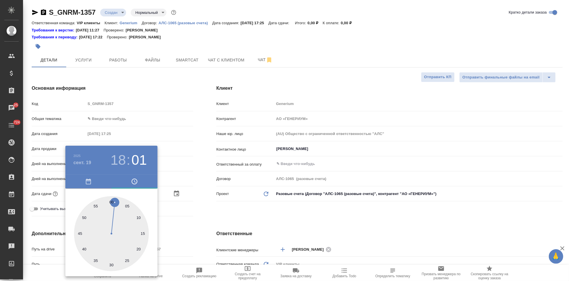
type textarea "x"
drag, startPoint x: 115, startPoint y: 201, endPoint x: 111, endPoint y: 201, distance: 3.8
click at [111, 201] on div at bounding box center [111, 233] width 75 height 75
type textarea "x"
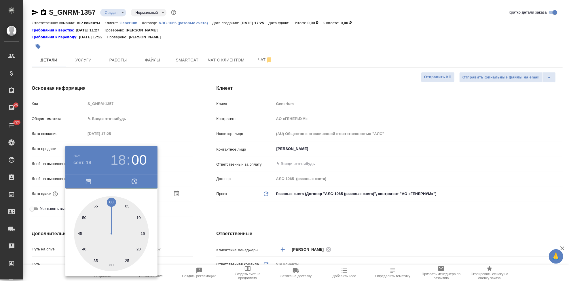
type textarea "x"
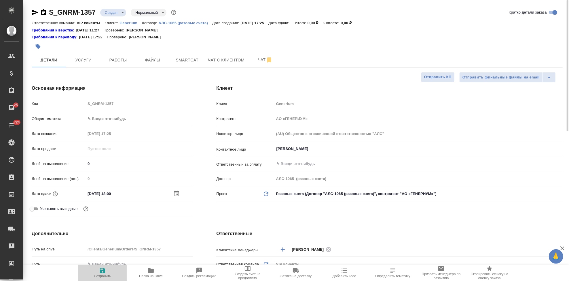
click at [102, 271] on icon "button" at bounding box center [102, 270] width 7 height 7
type textarea "x"
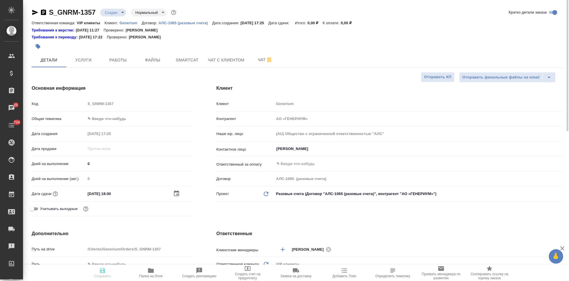
type textarea "x"
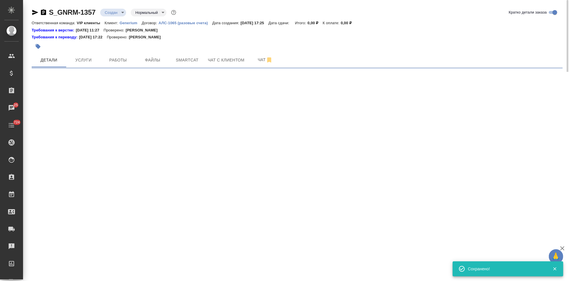
select select "RU"
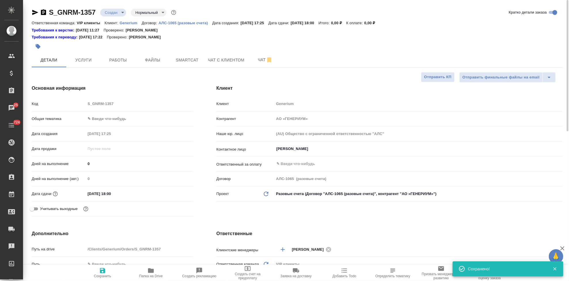
type textarea "x"
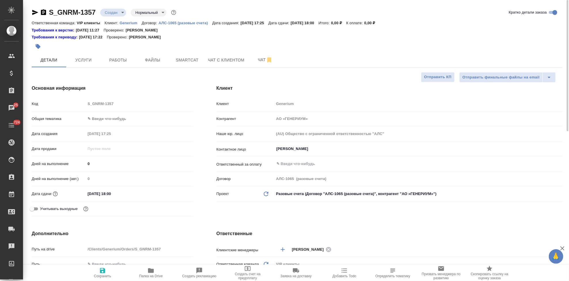
click at [36, 47] on icon "button" at bounding box center [38, 47] width 6 height 6
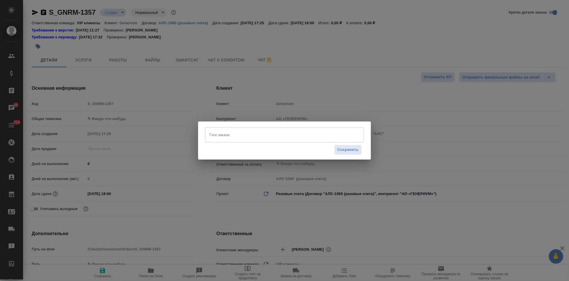
click at [242, 135] on input "Тэги заказа" at bounding box center [279, 135] width 143 height 10
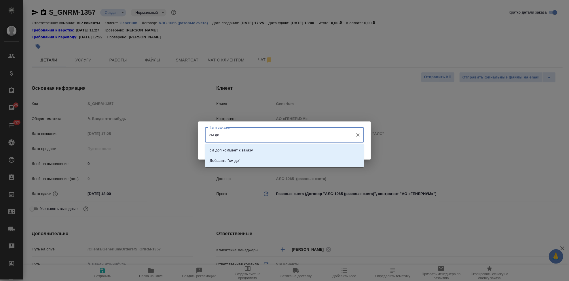
type input "см до"
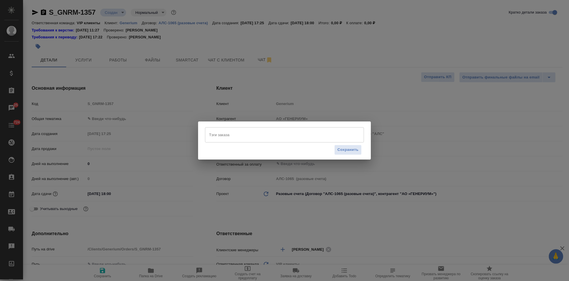
click at [247, 137] on input "Тэги заказа" at bounding box center [279, 135] width 143 height 10
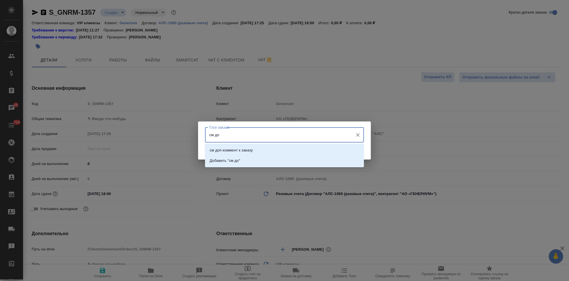
type input "см доп"
click at [246, 148] on p "см доп коммент к заказу" at bounding box center [231, 150] width 43 height 6
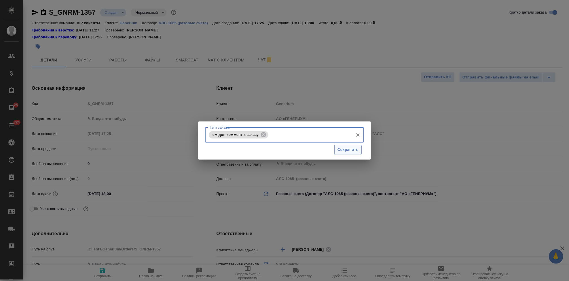
click at [347, 153] on span "Сохранить" at bounding box center [348, 149] width 21 height 7
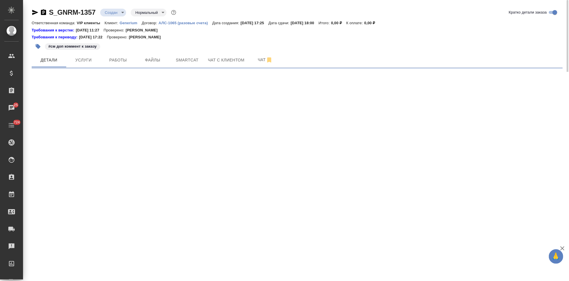
select select "RU"
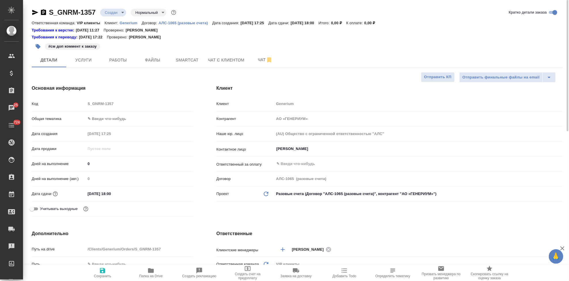
type textarea "x"
click at [152, 58] on span "Файлы" at bounding box center [153, 59] width 28 height 7
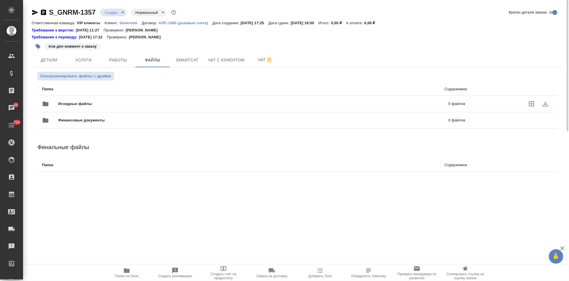
click at [531, 103] on icon "uploadFiles" at bounding box center [532, 103] width 7 height 7
click at [0, 0] on input "uploadFiles" at bounding box center [0, 0] width 0 height 0
click at [118, 12] on body "🙏 .cls-1 fill:#fff; AWATERA Kabargina [PERSON_NAME] Спецификации Заказы 25 Чаты…" at bounding box center [284, 140] width 569 height 281
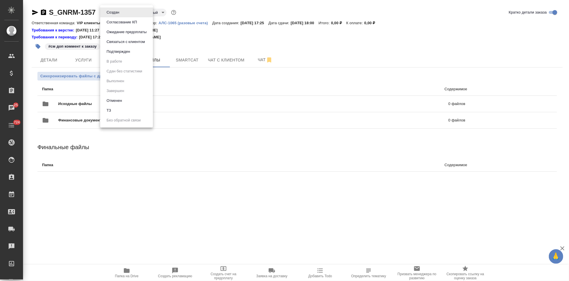
click at [110, 112] on button "ТЗ" at bounding box center [109, 110] width 8 height 6
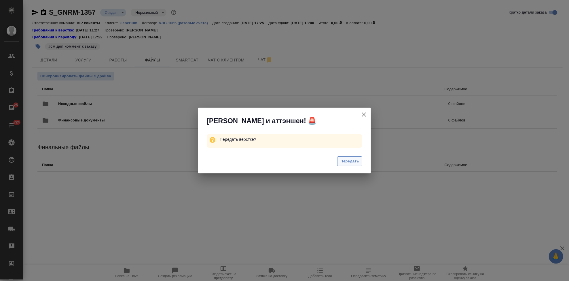
click at [347, 163] on span "Передать" at bounding box center [350, 161] width 19 height 7
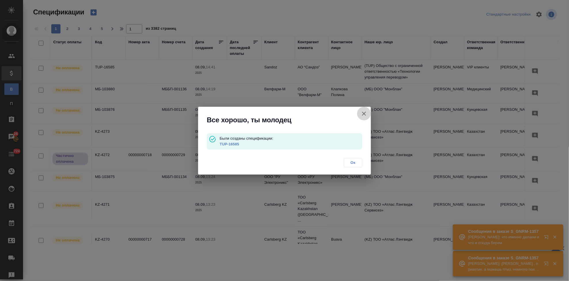
click at [366, 116] on icon "button" at bounding box center [364, 113] width 7 height 7
click at [546, 238] on div "Все хорошо, ты молодец Были созданы спецификации: TUP-16585 Ок" at bounding box center [284, 140] width 569 height 281
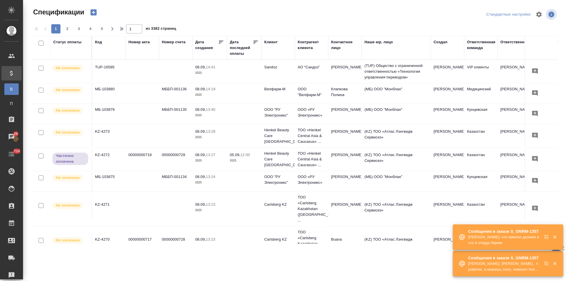
click at [548, 238] on icon "button" at bounding box center [547, 238] width 7 height 7
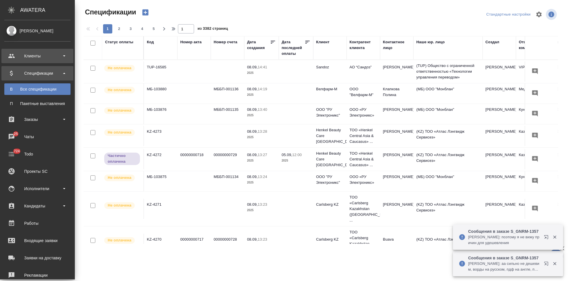
click at [8, 56] on div "Клиенты" at bounding box center [37, 56] width 66 height 9
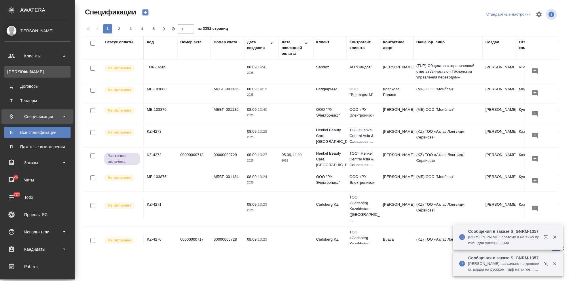
click at [23, 75] on link "К Клиенты" at bounding box center [37, 72] width 66 height 12
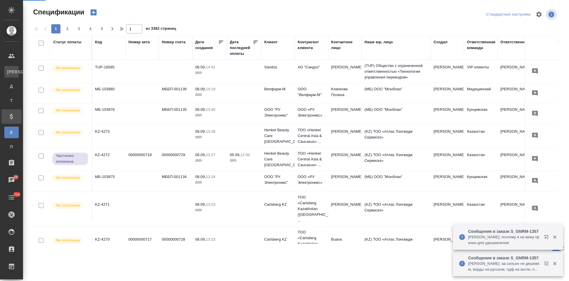
select select "RU"
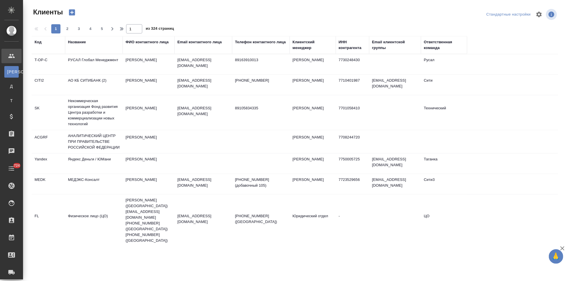
click at [36, 44] on div "Код" at bounding box center [38, 42] width 7 height 6
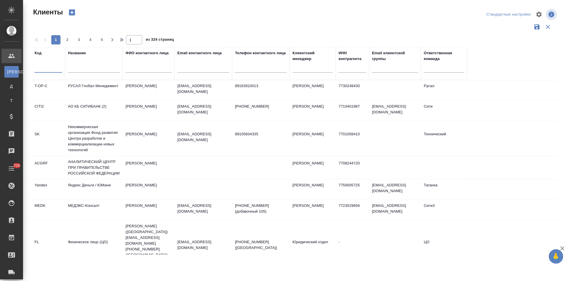
click at [50, 69] on input "text" at bounding box center [49, 68] width 28 height 7
type input "т"
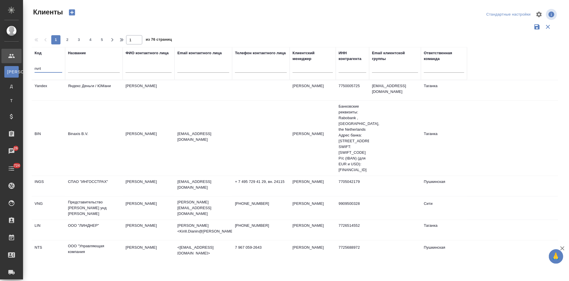
type input "nvrt"
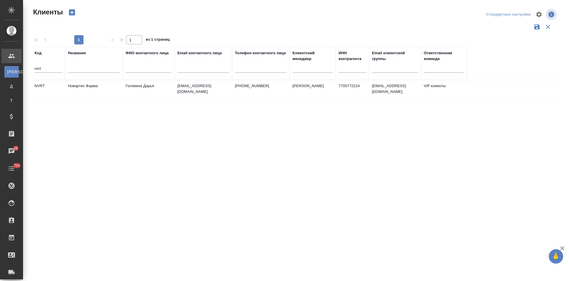
click at [165, 96] on td "Головина Дарья" at bounding box center [149, 90] width 52 height 20
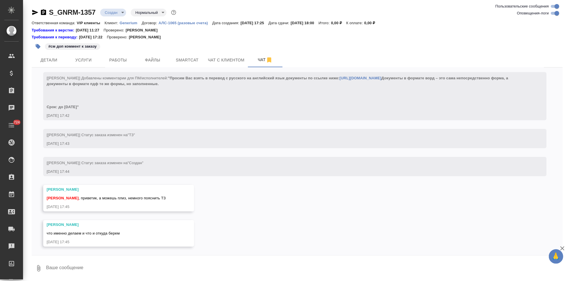
scroll to position [233, 0]
click at [97, 268] on textarea at bounding box center [305, 268] width 518 height 20
type textarea "р"
type textarea "на перевод пдф, ворды в помощь. я так поняла"
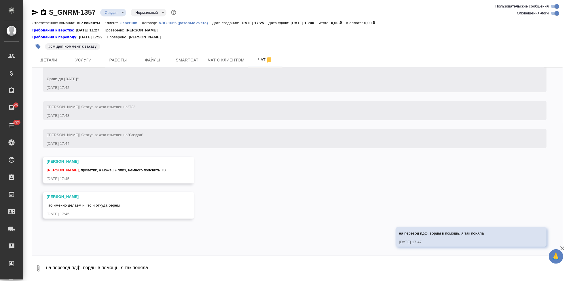
scroll to position [261, 0]
type textarea "в"
type textarea "ж"
type textarea "для разверстки в помощь имею ввиду. [PERSON_NAME] пишет, что ворд формы, а в пд…"
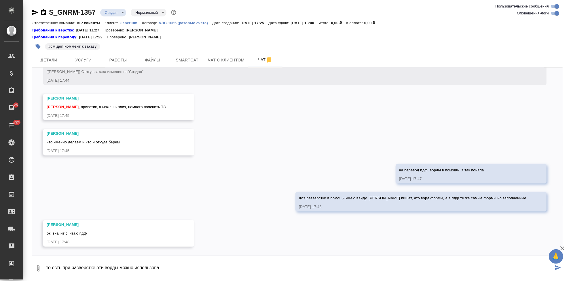
scroll to position [324, 0]
type textarea "то есть при разверстке эти ворды можно использовать для удешевления верстки"
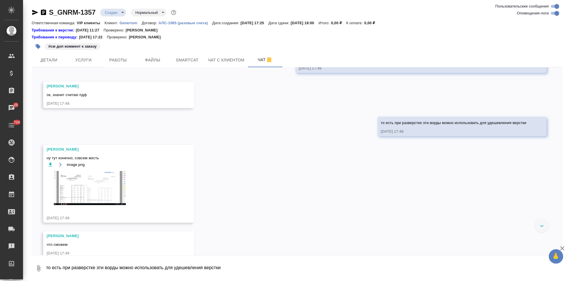
scroll to position [473, 0]
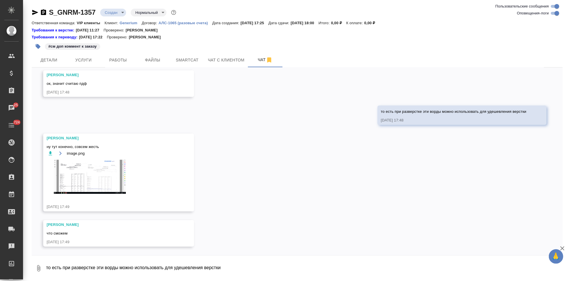
click at [74, 167] on img at bounding box center [90, 177] width 86 height 34
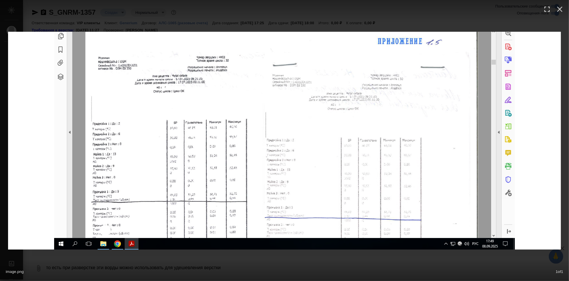
click at [304, 262] on div "image.png 1 of 1" at bounding box center [284, 269] width 569 height 21
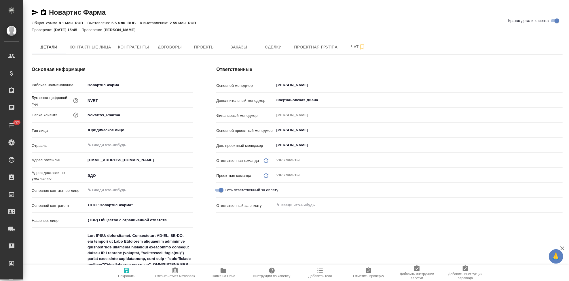
click at [240, 51] on button "Заказы" at bounding box center [239, 47] width 35 height 14
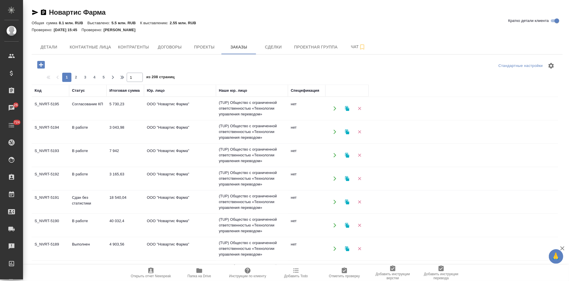
click at [38, 67] on icon "button" at bounding box center [40, 64] width 7 height 7
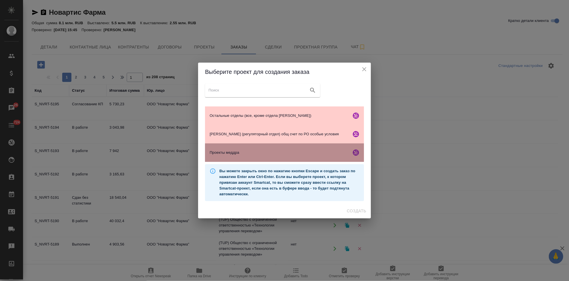
click at [239, 155] on div "Проекты меддра" at bounding box center [284, 152] width 159 height 18
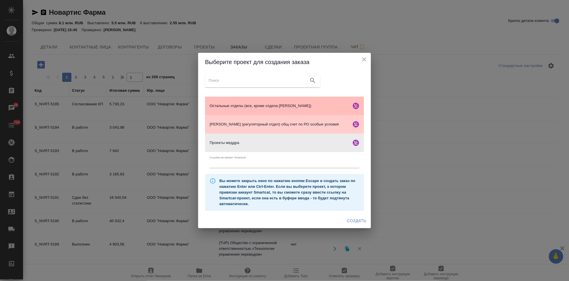
click at [237, 108] on span "Остальные отделы (все, кроме отдела [PERSON_NAME])" at bounding box center [279, 106] width 139 height 6
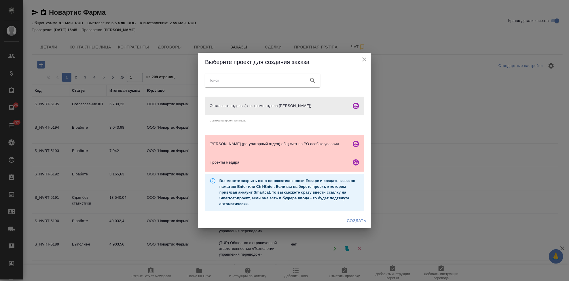
click at [359, 220] on span "Создать" at bounding box center [356, 220] width 19 height 7
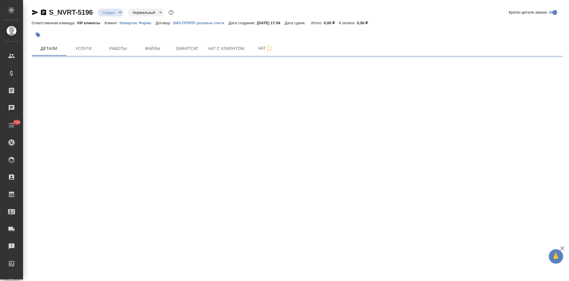
select select "RU"
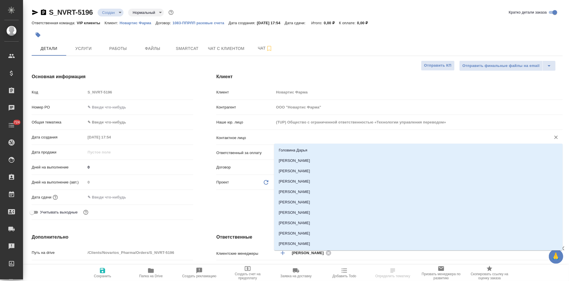
type textarea "x"
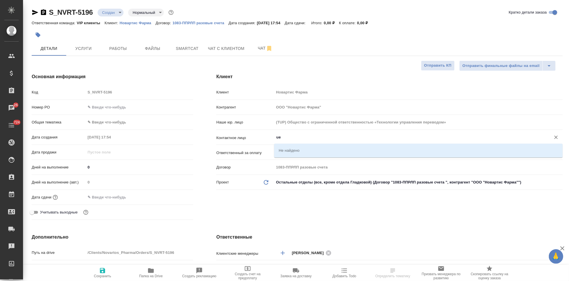
type input "u"
type textarea "x"
type input "гу"
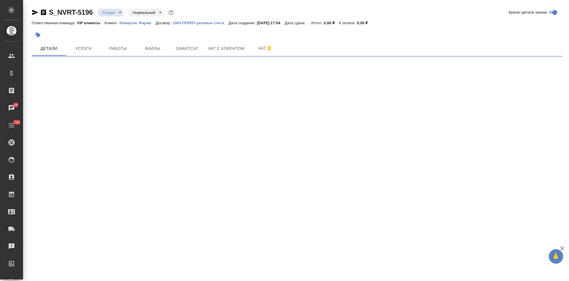
select select "RU"
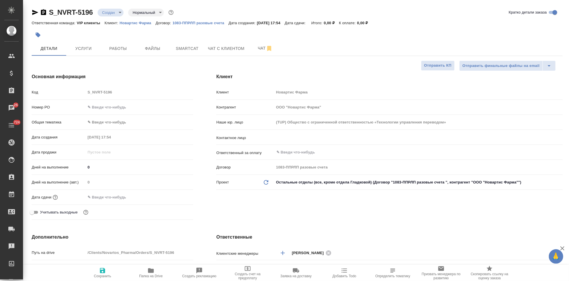
type textarea "x"
click at [348, 142] on div "​" at bounding box center [418, 137] width 289 height 10
type input "у"
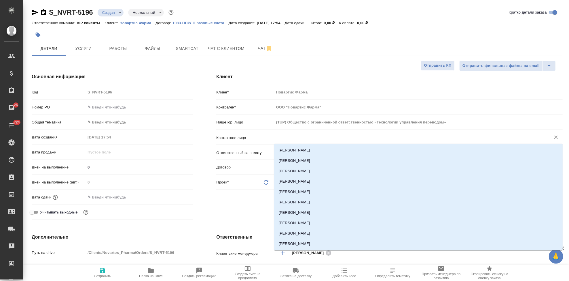
type textarea "x"
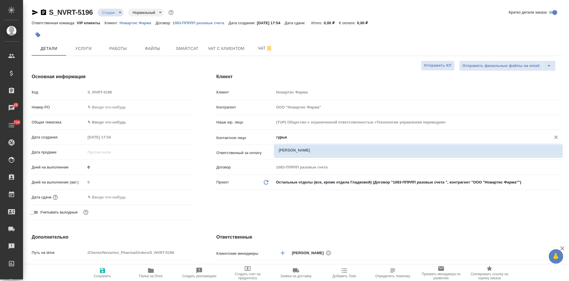
click at [289, 154] on li "[PERSON_NAME]" at bounding box center [418, 150] width 289 height 10
type input "[PERSON_NAME]"
type textarea "x"
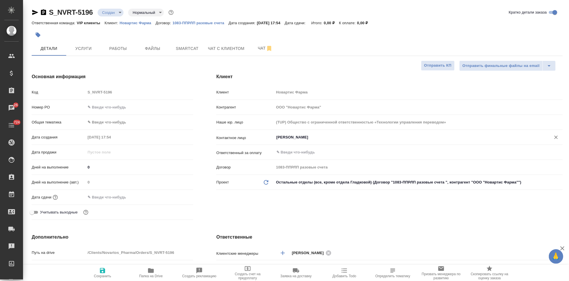
type input "[PERSON_NAME]"
click at [101, 272] on icon "button" at bounding box center [102, 270] width 5 height 5
type textarea "x"
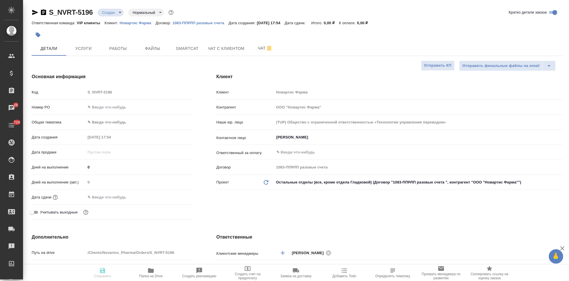
type textarea "x"
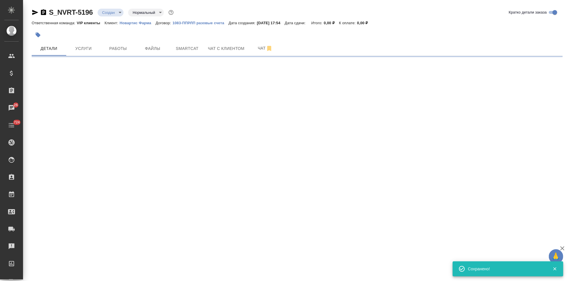
select select "RU"
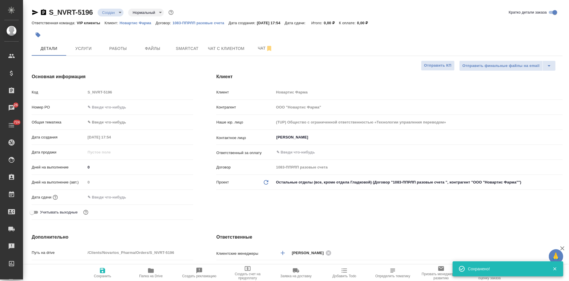
type textarea "x"
click at [80, 90] on div "Код S_NVRT-5196" at bounding box center [113, 92] width 162 height 10
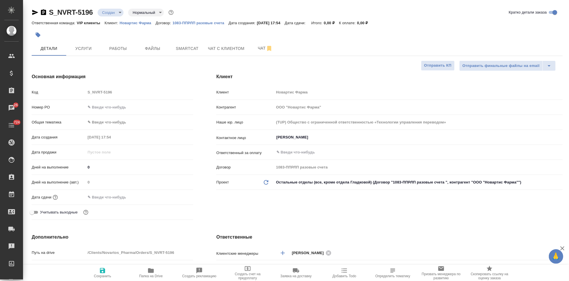
click at [104, 270] on icon "button" at bounding box center [102, 270] width 5 height 5
type textarea "x"
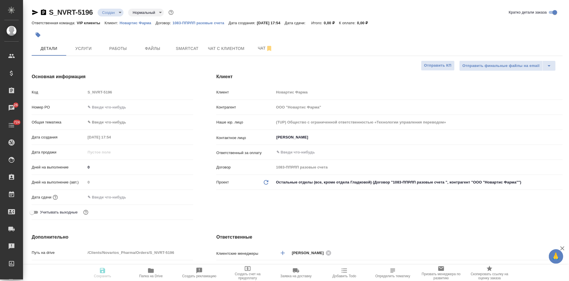
type textarea "x"
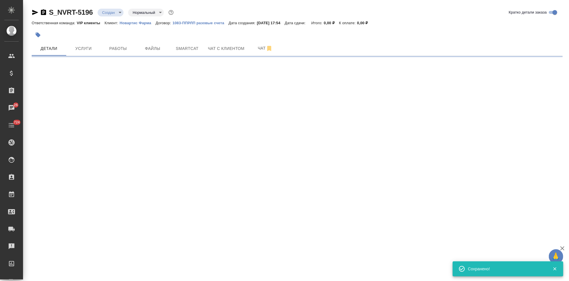
select select "RU"
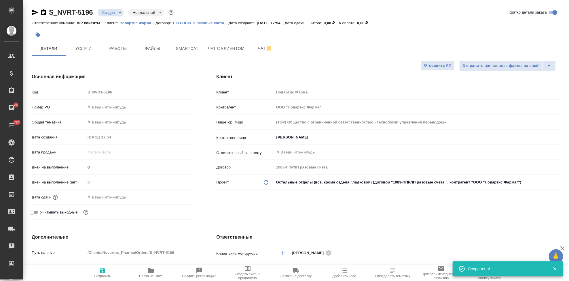
type textarea "x"
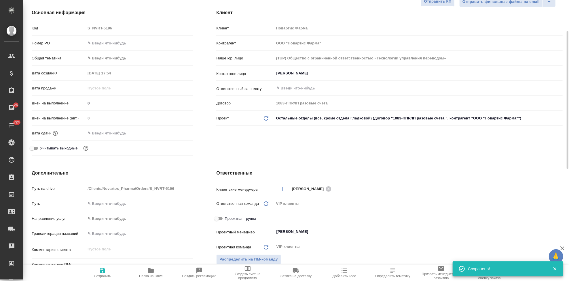
scroll to position [128, 0]
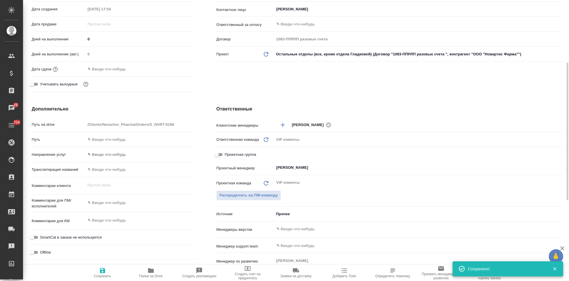
click at [112, 224] on textarea at bounding box center [140, 220] width 108 height 10
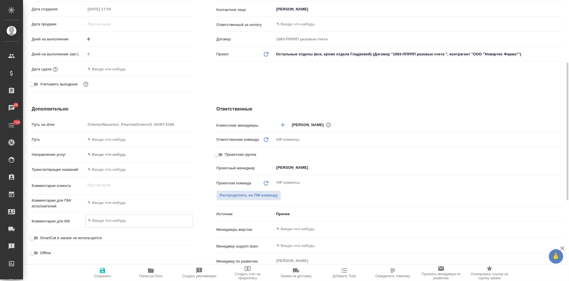
type textarea "x"
click at [121, 208] on div "x" at bounding box center [140, 203] width 108 height 13
type textarea "x"
paste textarea "Укажите, пожалуйста, стоимость перевода статьи на русский. Картинки, авторов и …"
type textarea "Укажите, пожалуйста, стоимость перевода статьи на русский. Картинки, авторов и …"
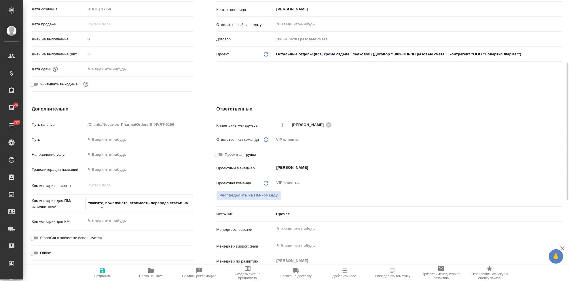
type textarea "x"
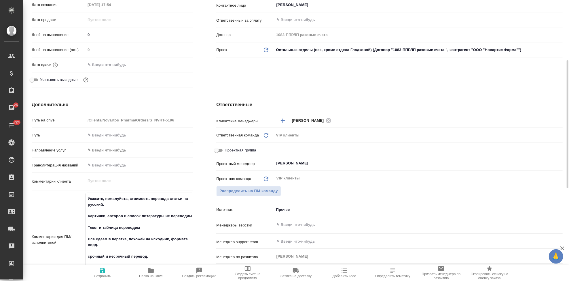
scroll to position [164, 0]
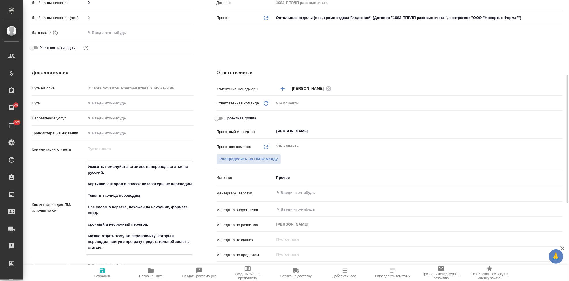
type textarea "Укажите, пожалуйста, стоимость перевода статьи на русский. Картинки, авторов и …"
type textarea "x"
click at [106, 270] on icon "button" at bounding box center [102, 270] width 7 height 7
type textarea "x"
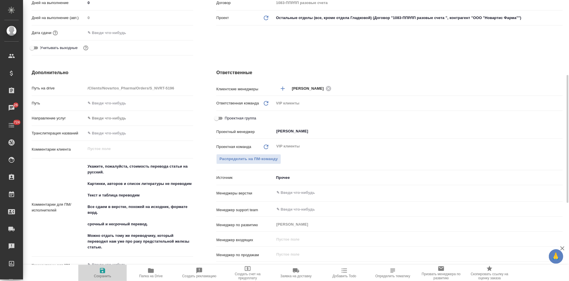
type textarea "x"
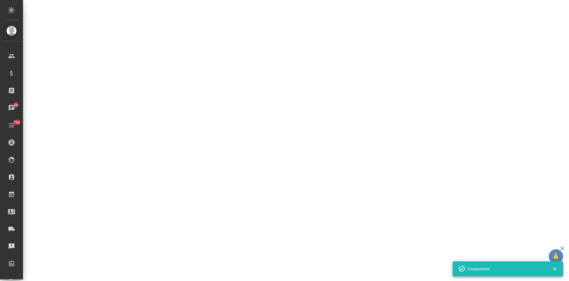
select select "RU"
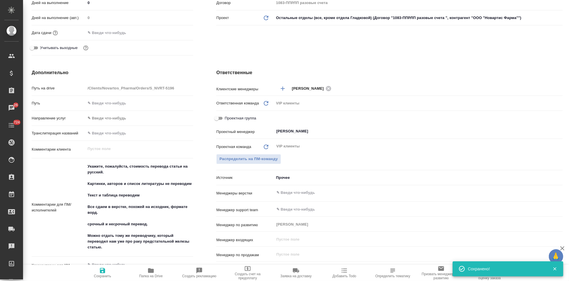
type textarea "x"
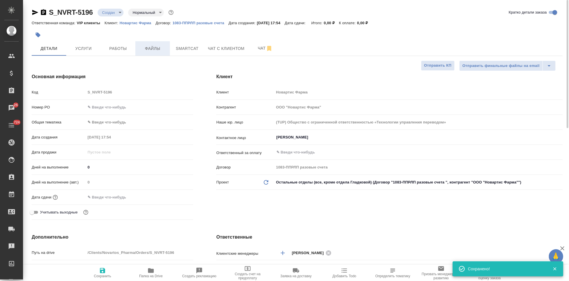
click at [151, 50] on span "Файлы" at bounding box center [153, 48] width 28 height 7
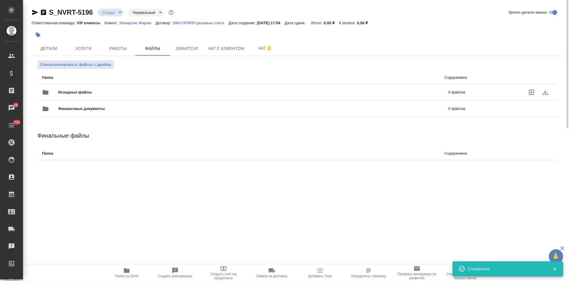
click at [531, 93] on icon "uploadFiles" at bounding box center [532, 92] width 7 height 7
click at [0, 0] on input "uploadFiles" at bounding box center [0, 0] width 0 height 0
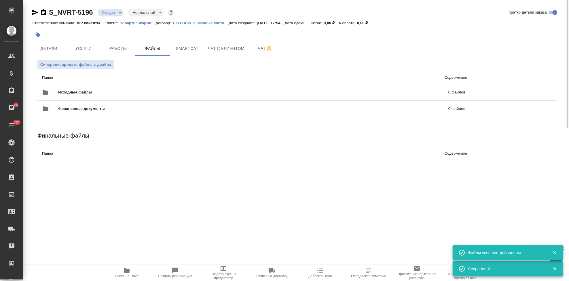
click at [41, 34] on icon "button" at bounding box center [38, 35] width 6 height 6
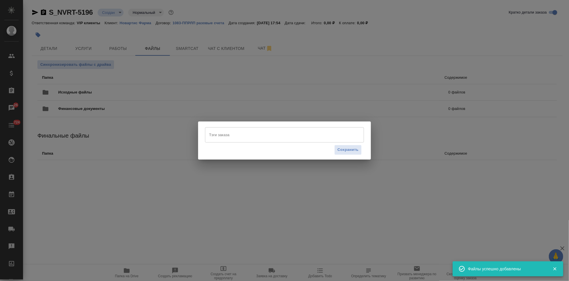
click at [221, 135] on input "Тэги заказа" at bounding box center [279, 135] width 143 height 10
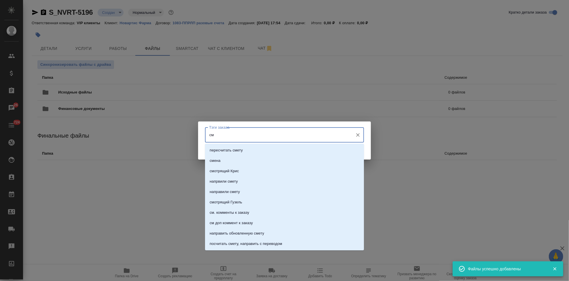
click at [221, 135] on input "см" at bounding box center [279, 135] width 143 height 10
type input "см"
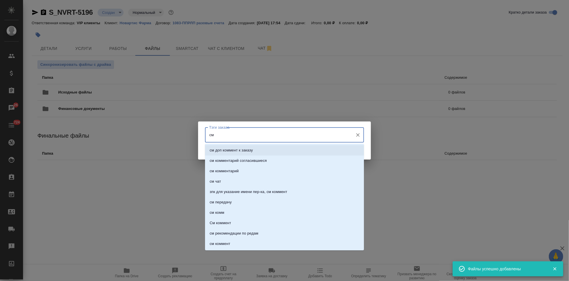
click at [232, 151] on p "см доп коммент к заказу" at bounding box center [231, 150] width 43 height 6
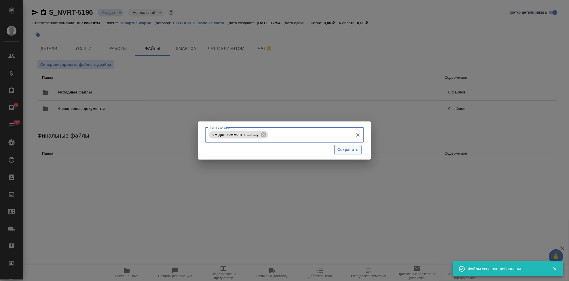
click at [352, 149] on span "Сохранить" at bounding box center [348, 149] width 21 height 7
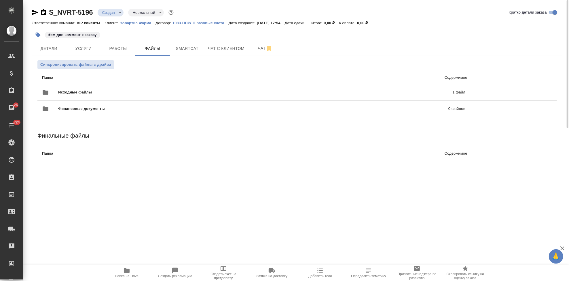
click at [119, 11] on body "🙏 .cls-1 fill:#fff; AWATERA Kabargina [PERSON_NAME] Спецификации Заказы 26 Чаты…" at bounding box center [284, 140] width 569 height 281
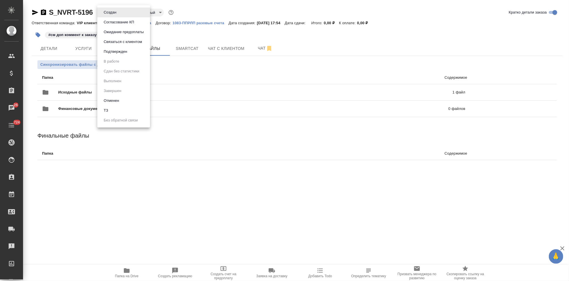
click at [119, 108] on li "ТЗ" at bounding box center [123, 110] width 53 height 10
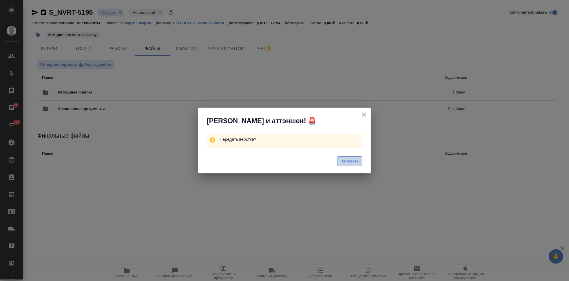
click at [352, 163] on span "Передать" at bounding box center [350, 161] width 19 height 7
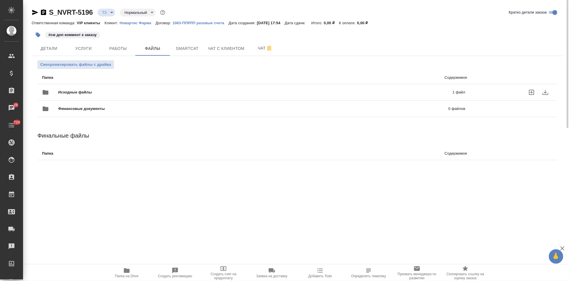
click at [308, 92] on p "1 файл" at bounding box center [368, 92] width 193 height 6
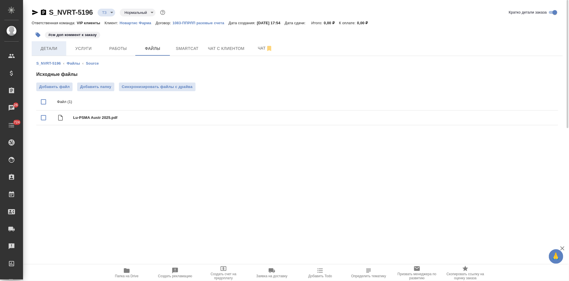
click at [50, 49] on span "Детали" at bounding box center [49, 48] width 28 height 7
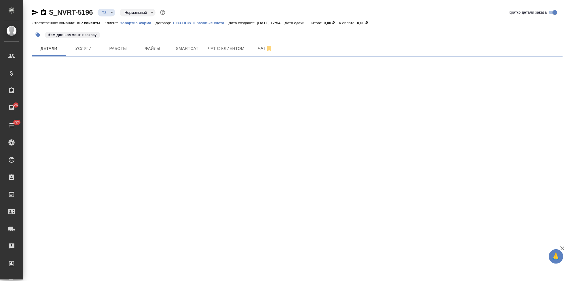
select select "RU"
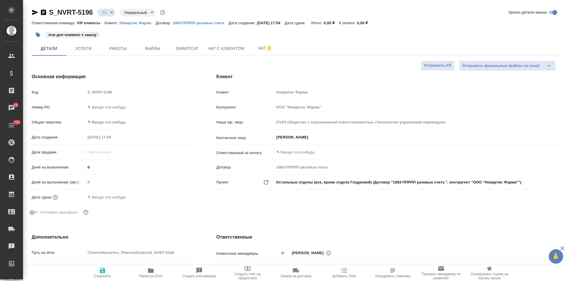
type textarea "x"
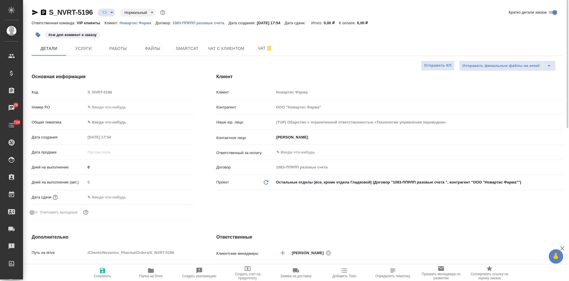
type textarea "x"
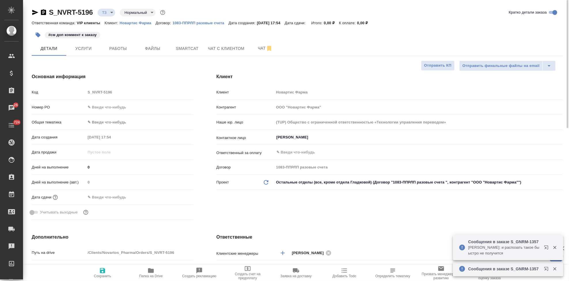
type textarea "x"
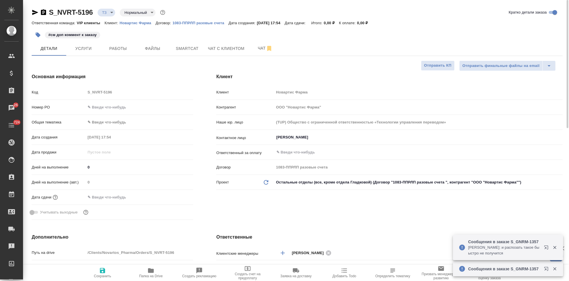
type textarea "x"
click at [87, 48] on span "Услуги" at bounding box center [84, 48] width 28 height 7
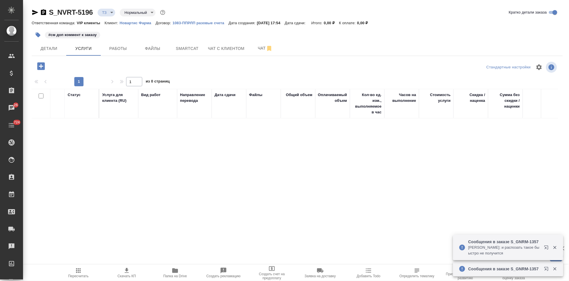
click at [41, 65] on icon "button" at bounding box center [41, 66] width 10 height 10
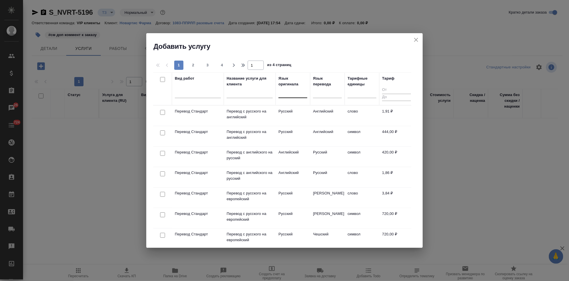
click at [287, 95] on div at bounding box center [293, 92] width 29 height 8
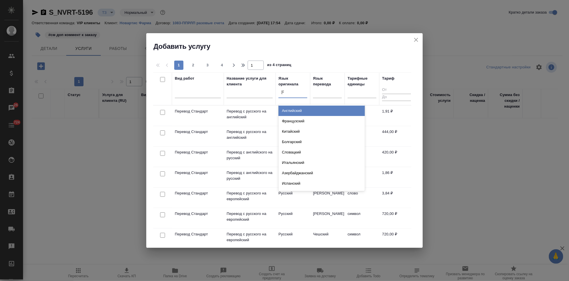
type input "ан"
click at [289, 108] on div "Английский" at bounding box center [322, 110] width 86 height 10
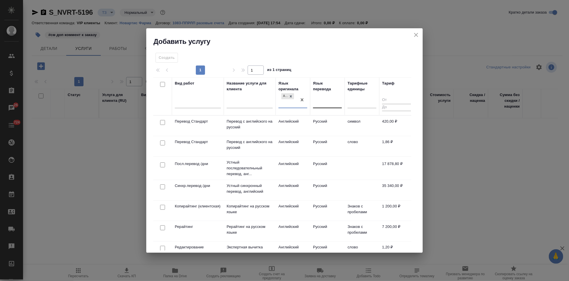
click at [317, 103] on div at bounding box center [327, 102] width 29 height 8
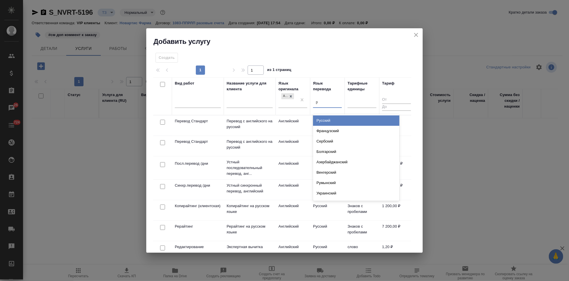
type input "ру"
click at [333, 124] on div "Русский" at bounding box center [356, 120] width 86 height 10
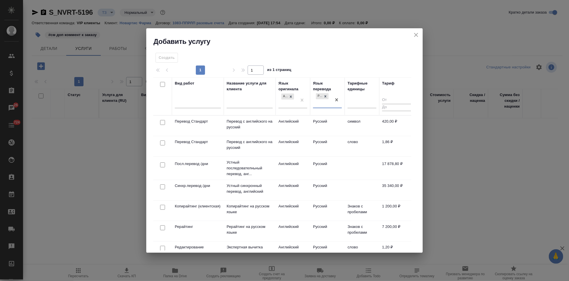
click at [312, 147] on td "Русский" at bounding box center [327, 146] width 35 height 20
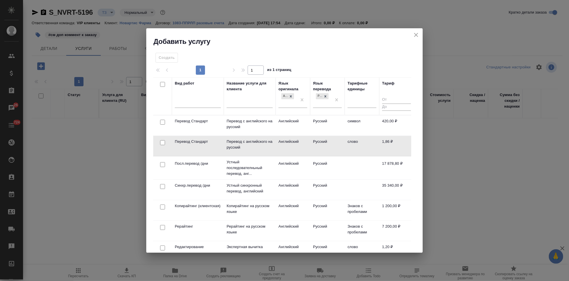
click at [312, 147] on td "Русский" at bounding box center [327, 146] width 35 height 20
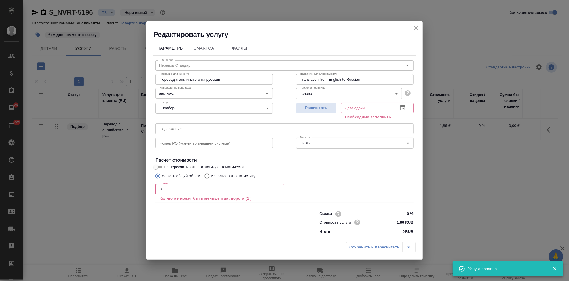
click at [173, 188] on input "0" at bounding box center [220, 189] width 129 height 10
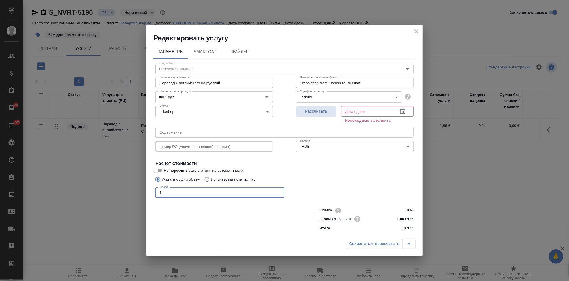
type input "1"
click at [398, 109] on button "button" at bounding box center [403, 111] width 14 height 14
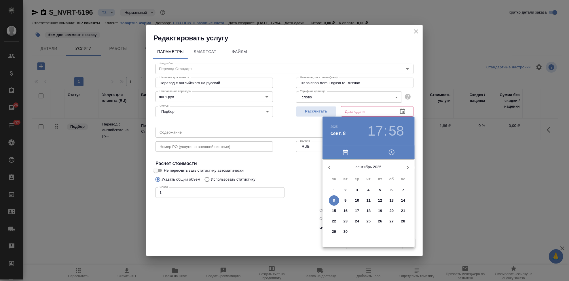
click at [380, 201] on p "12" at bounding box center [380, 200] width 4 height 6
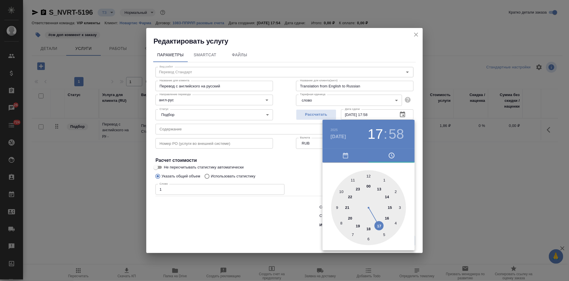
click at [382, 226] on div at bounding box center [368, 207] width 75 height 75
type input "12.09.2025 17:00"
drag, startPoint x: 363, startPoint y: 173, endPoint x: 368, endPoint y: 176, distance: 5.9
click at [368, 176] on div at bounding box center [368, 207] width 75 height 75
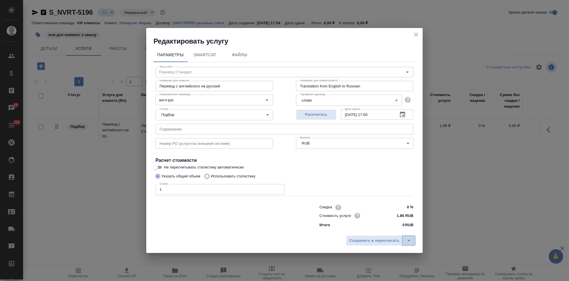
click at [407, 242] on icon "split button" at bounding box center [409, 240] width 7 height 7
click at [386, 229] on li "Сохранить" at bounding box center [381, 228] width 69 height 9
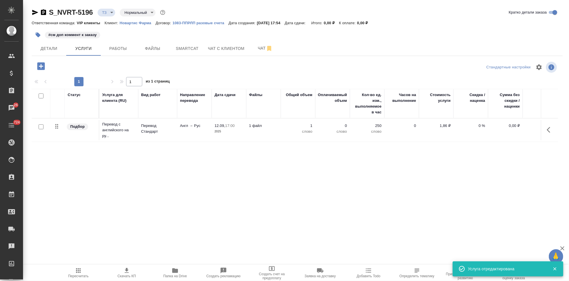
click at [547, 129] on button "button" at bounding box center [551, 130] width 14 height 14
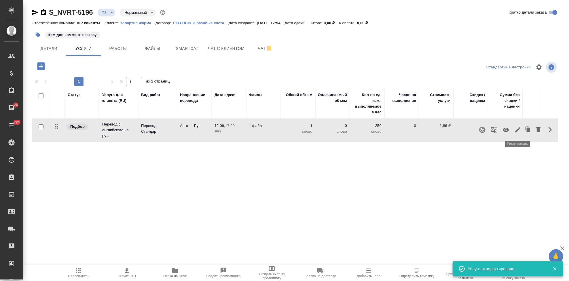
click at [518, 132] on icon "button" at bounding box center [518, 129] width 7 height 7
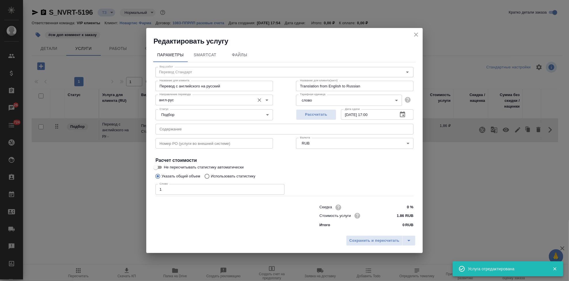
click at [191, 101] on input "англ-рус" at bounding box center [204, 99] width 95 height 7
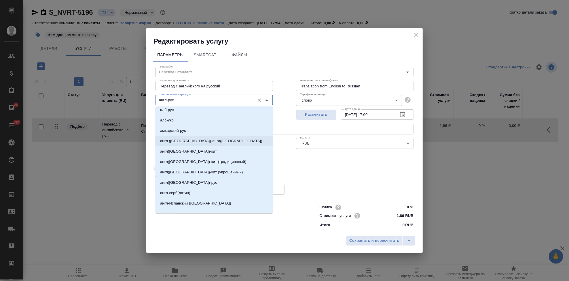
scroll to position [128, 0]
click at [178, 180] on p "англ(США)-рус" at bounding box center [188, 182] width 57 height 6
type input "англ(США)-рус"
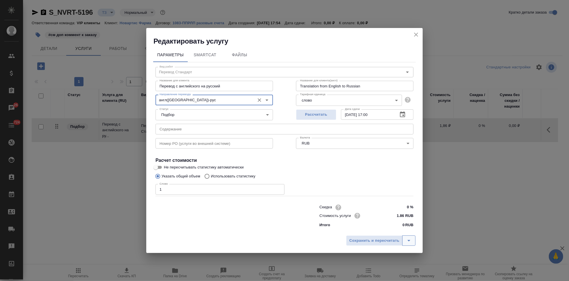
click at [411, 242] on icon "split button" at bounding box center [409, 240] width 7 height 7
click at [373, 230] on li "Сохранить" at bounding box center [381, 228] width 69 height 9
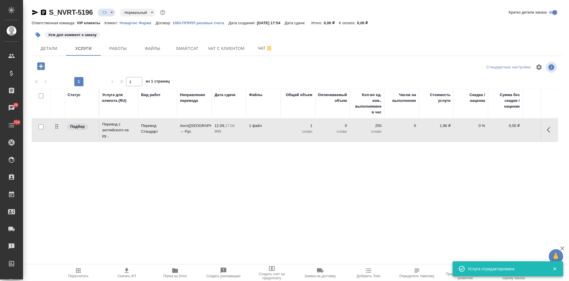
click at [39, 128] on input "checkbox" at bounding box center [41, 126] width 5 height 5
checkbox input "true"
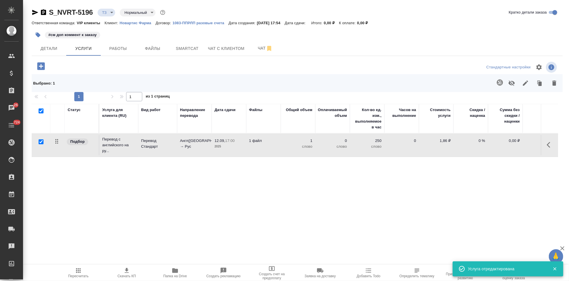
click at [502, 84] on icon "button" at bounding box center [500, 82] width 6 height 6
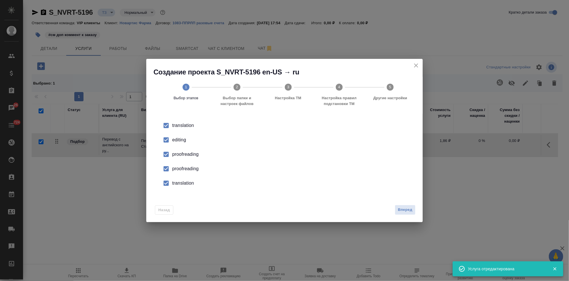
click at [171, 139] on input "checkbox" at bounding box center [166, 140] width 12 height 12
click at [167, 166] on input "checkbox" at bounding box center [166, 169] width 12 height 12
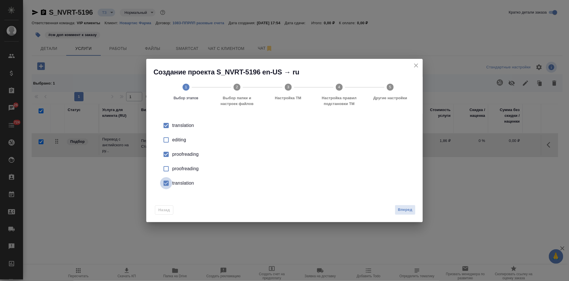
click at [169, 183] on input "checkbox" at bounding box center [166, 183] width 12 height 12
click at [400, 209] on span "Вперед" at bounding box center [405, 209] width 14 height 7
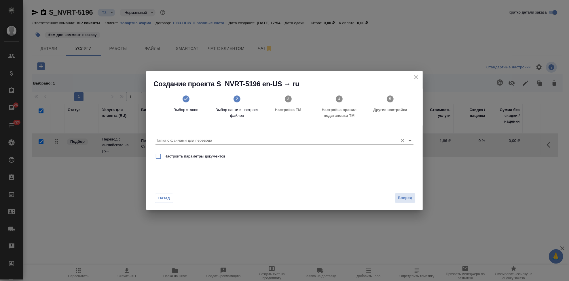
click at [357, 139] on input "Папка с файлами для перевода" at bounding box center [276, 140] width 240 height 7
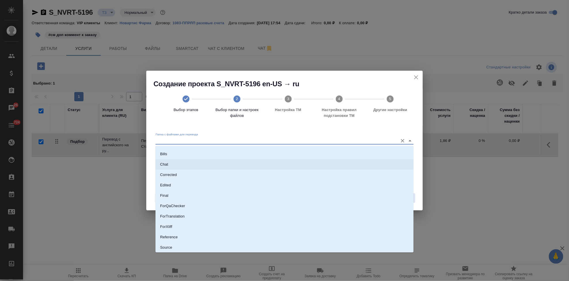
scroll to position [30, 0]
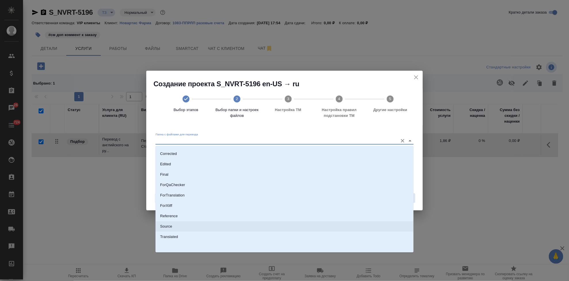
click at [198, 227] on li "Source" at bounding box center [285, 226] width 258 height 10
type input "Source"
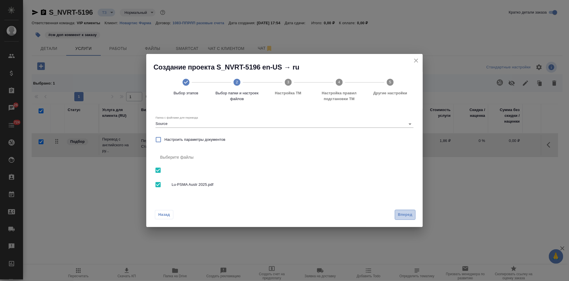
click at [405, 214] on span "Вперед" at bounding box center [405, 214] width 14 height 7
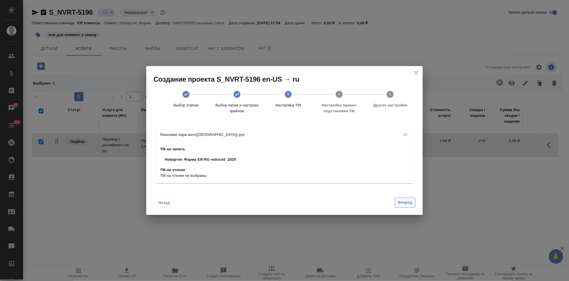
click at [407, 205] on span "Вперед" at bounding box center [405, 202] width 14 height 7
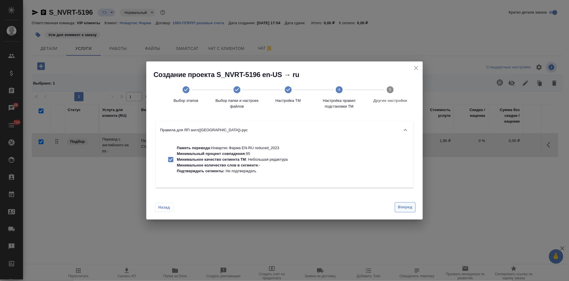
click at [405, 209] on span "Вперед" at bounding box center [405, 207] width 14 height 7
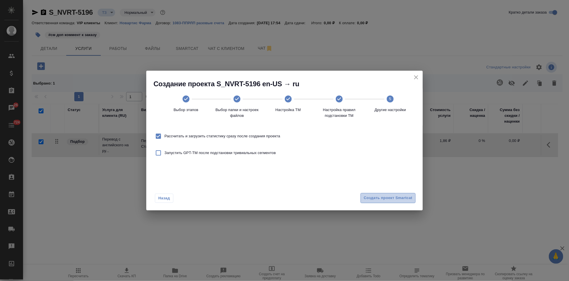
click at [403, 199] on span "Создать проект Smartcat" at bounding box center [388, 198] width 49 height 7
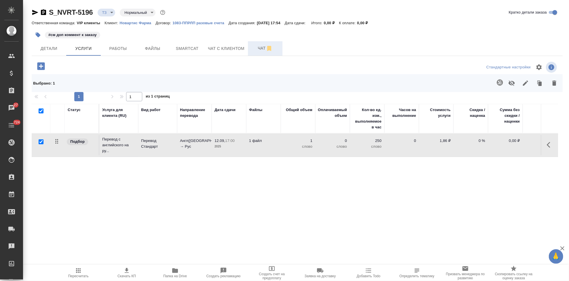
click at [255, 48] on span "Чат" at bounding box center [266, 48] width 28 height 7
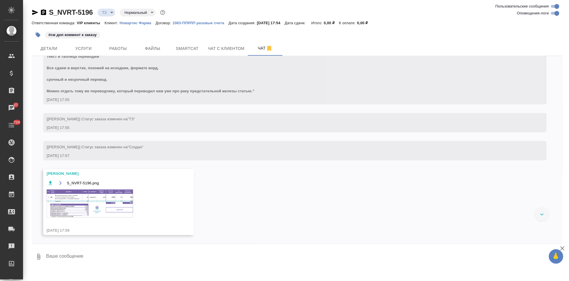
scroll to position [398, 0]
click at [90, 215] on img at bounding box center [90, 203] width 86 height 28
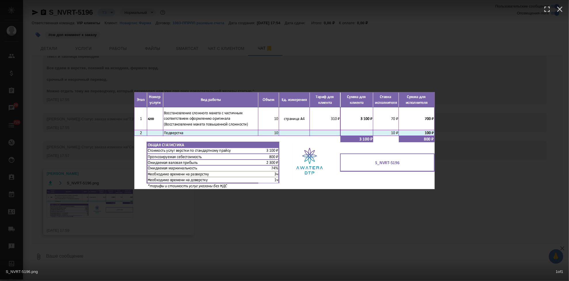
click at [321, 240] on div "S_NVRT-5196.png 1 of 1" at bounding box center [284, 140] width 569 height 281
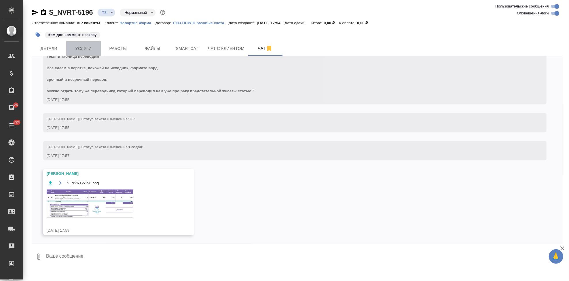
click at [93, 53] on button "Услуги" at bounding box center [83, 48] width 35 height 14
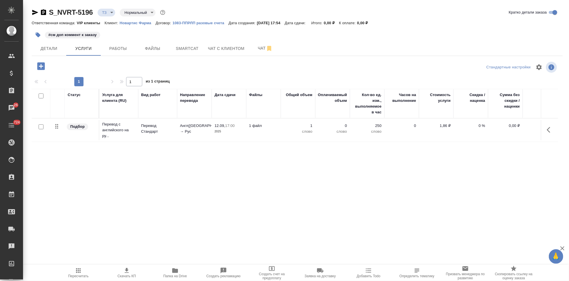
click at [37, 68] on icon "button" at bounding box center [41, 66] width 10 height 10
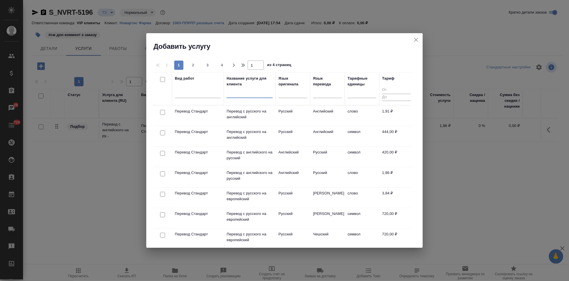
click at [250, 96] on input "text" at bounding box center [250, 94] width 46 height 7
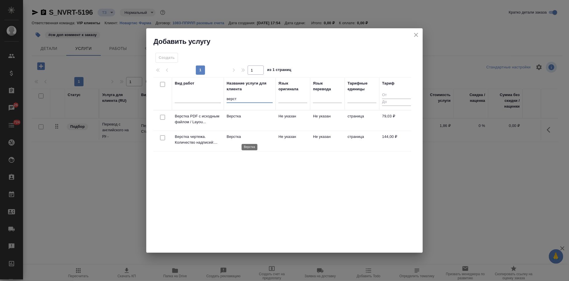
type input "верст"
click at [254, 138] on p "Верстка" at bounding box center [250, 137] width 46 height 6
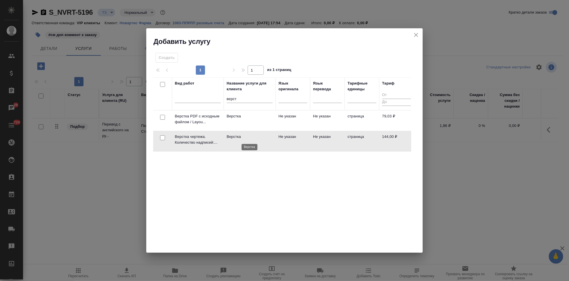
click at [254, 138] on p "Верстка" at bounding box center [250, 137] width 46 height 6
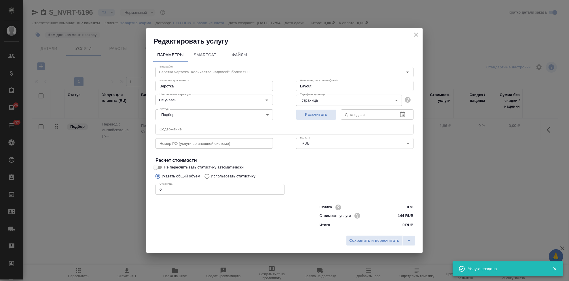
click at [180, 189] on input "0" at bounding box center [220, 189] width 129 height 10
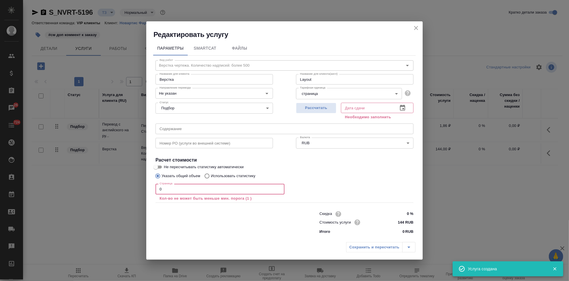
click at [180, 189] on input "0" at bounding box center [220, 189] width 129 height 10
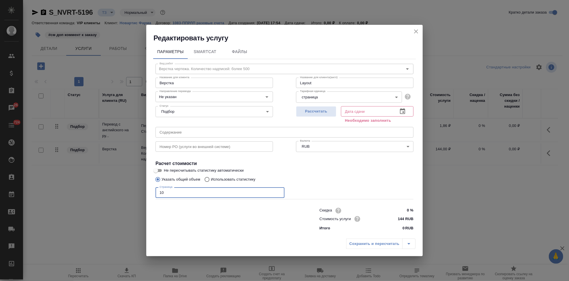
type input "10"
click at [403, 114] on icon "button" at bounding box center [402, 111] width 7 height 7
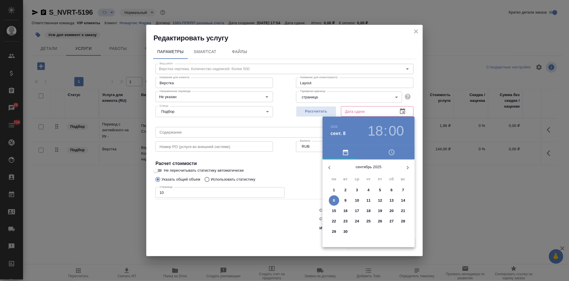
click at [366, 201] on span "11" at bounding box center [369, 200] width 10 height 6
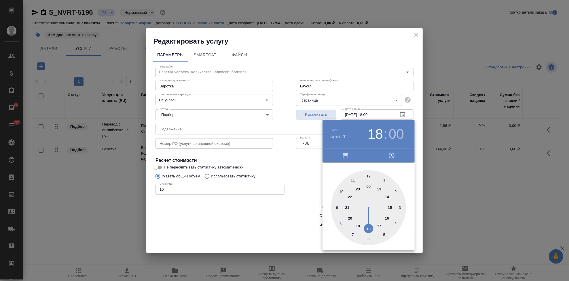
type input "11.09.2025 17:00"
drag, startPoint x: 367, startPoint y: 225, endPoint x: 376, endPoint y: 223, distance: 9.6
click at [376, 223] on div at bounding box center [368, 207] width 75 height 75
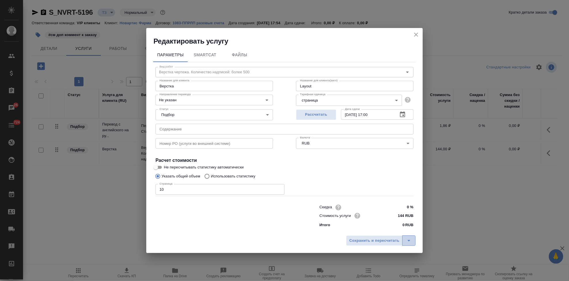
click at [408, 241] on icon "split button" at bounding box center [409, 240] width 7 height 7
click at [375, 231] on li "Сохранить" at bounding box center [381, 228] width 69 height 9
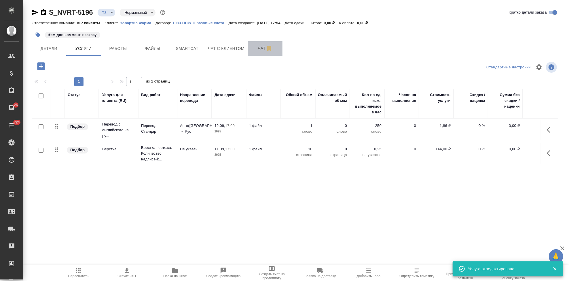
click at [255, 47] on span "Чат" at bounding box center [266, 48] width 28 height 7
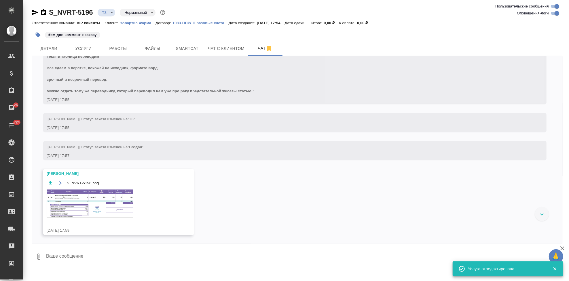
scroll to position [398, 0]
click at [97, 200] on img at bounding box center [90, 203] width 86 height 28
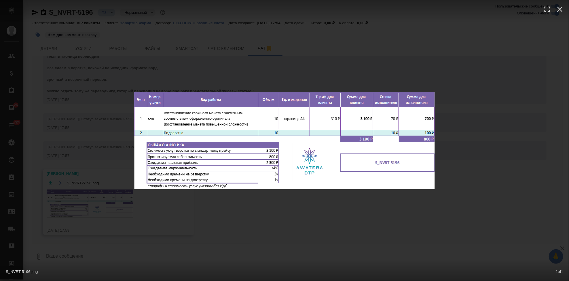
click at [302, 211] on div "S_NVRT-5196.png 1 of 1" at bounding box center [284, 140] width 569 height 281
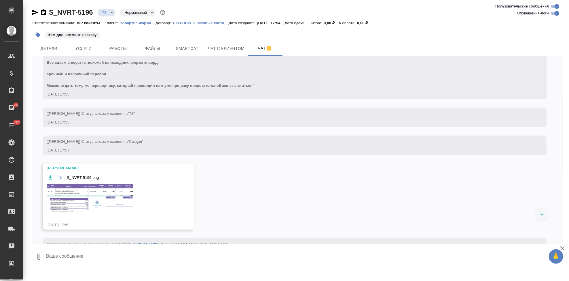
scroll to position [426, 0]
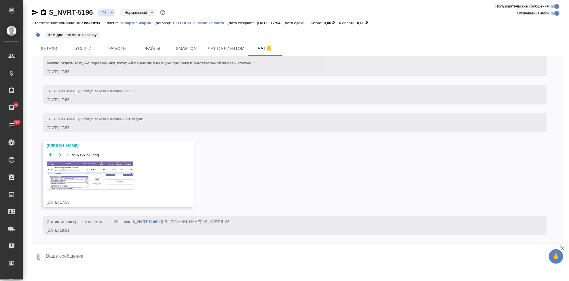
click at [117, 182] on img at bounding box center [90, 175] width 86 height 28
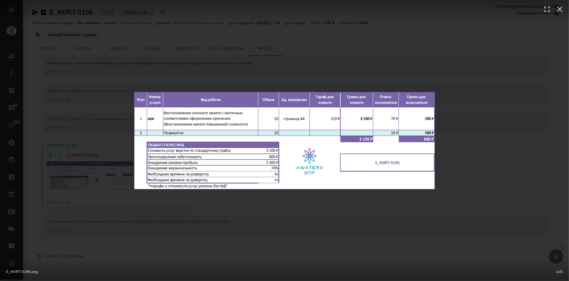
click at [333, 199] on div "S_NVRT-5196.png 1 of 1" at bounding box center [284, 140] width 569 height 281
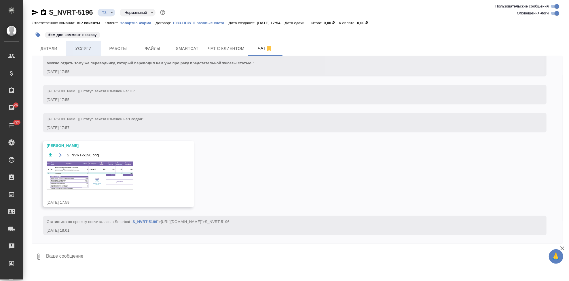
click at [87, 48] on span "Услуги" at bounding box center [84, 48] width 28 height 7
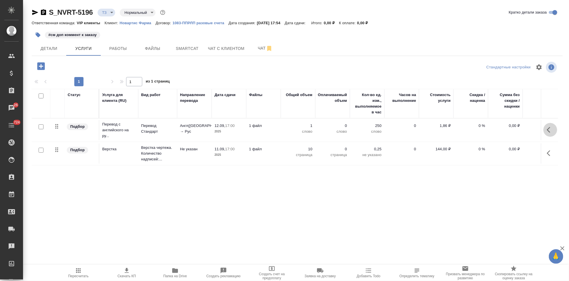
click at [546, 133] on button "button" at bounding box center [551, 130] width 14 height 14
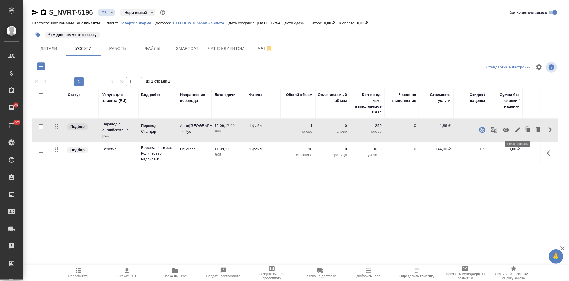
click at [517, 131] on icon "button" at bounding box center [518, 129] width 5 height 5
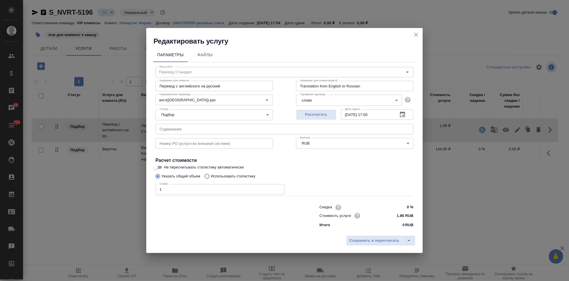
click at [208, 175] on input "Использовать статистику" at bounding box center [206, 176] width 9 height 11
radio input "true"
radio input "false"
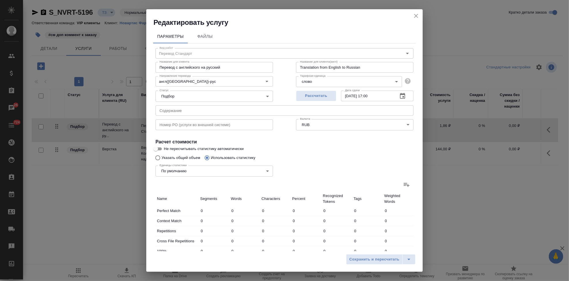
click at [403, 184] on icon at bounding box center [406, 184] width 7 height 7
click at [0, 0] on input "file" at bounding box center [0, 0] width 0 height 0
click at [408, 185] on label at bounding box center [407, 185] width 14 height 14
click at [0, 0] on input "file" at bounding box center [0, 0] width 0 height 0
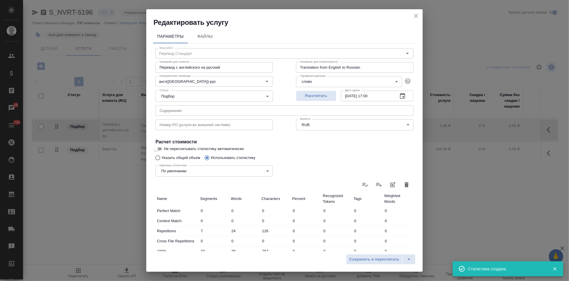
type input "7"
type input "24"
type input "126"
type input "33"
type input "38"
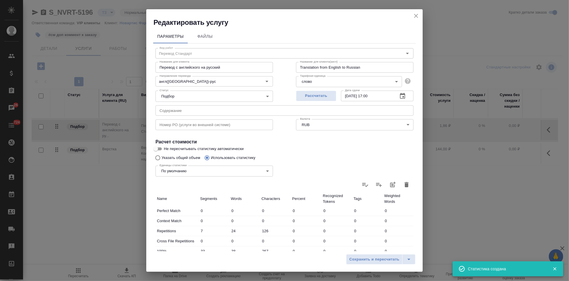
type input "267"
type input "9"
type input "134"
type input "855"
type input "3"
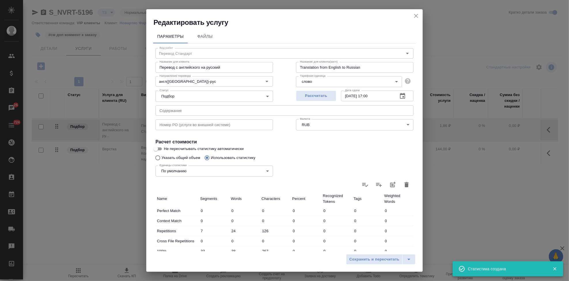
type input "15"
type input "92"
type input "13"
type input "54"
type input "438"
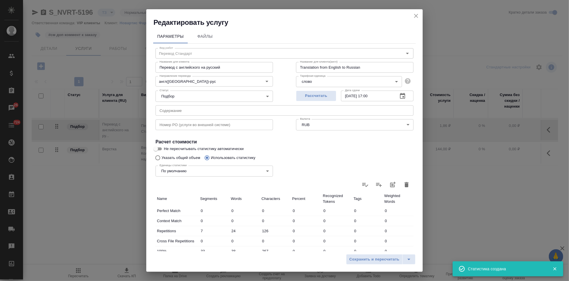
type input "307"
type input "5013"
type input "34711"
type input "365"
type input "5254"
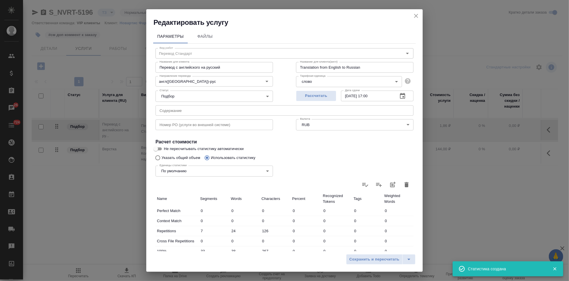
type input "36363"
type input "372"
type input "5278"
type input "36489"
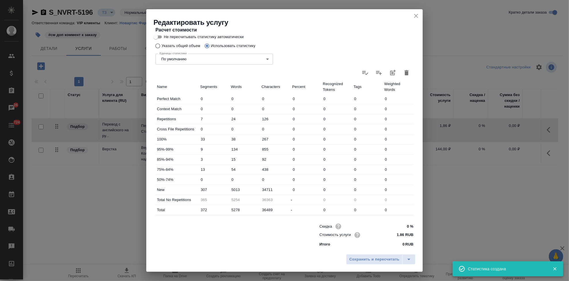
click at [235, 189] on input "5013" at bounding box center [245, 189] width 31 height 8
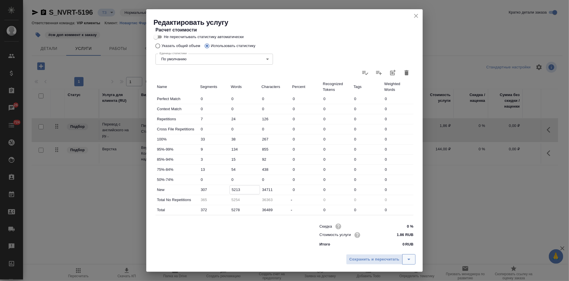
type input "5213"
click at [409, 258] on icon "split button" at bounding box center [409, 259] width 7 height 7
click at [374, 244] on li "Сохранить" at bounding box center [381, 246] width 69 height 9
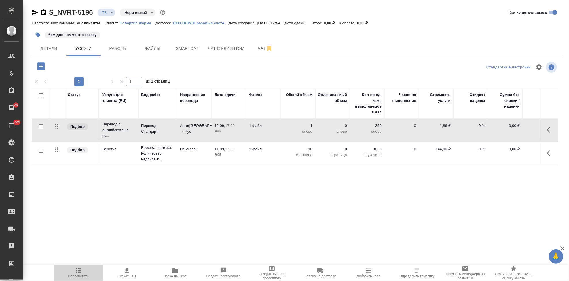
click at [82, 274] on span "Пересчитать" at bounding box center [78, 276] width 20 height 4
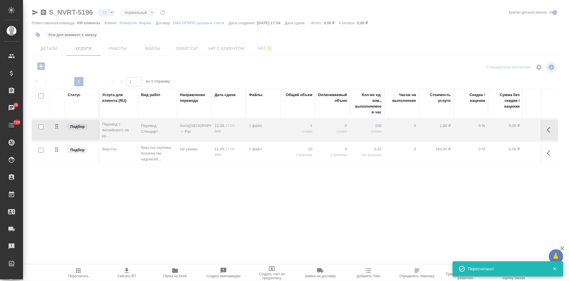
type input "new"
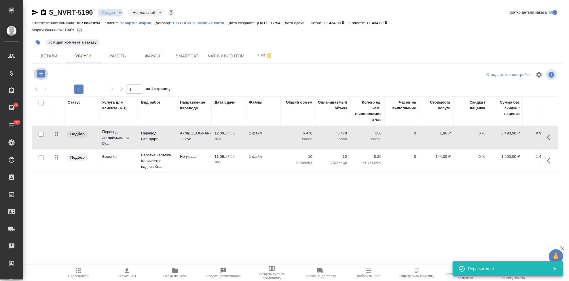
click at [35, 73] on button "button" at bounding box center [41, 74] width 16 height 12
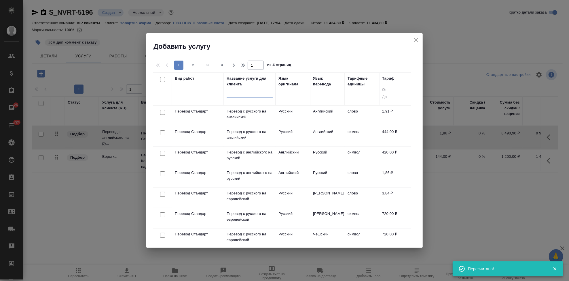
click at [239, 94] on input "text" at bounding box center [250, 94] width 46 height 7
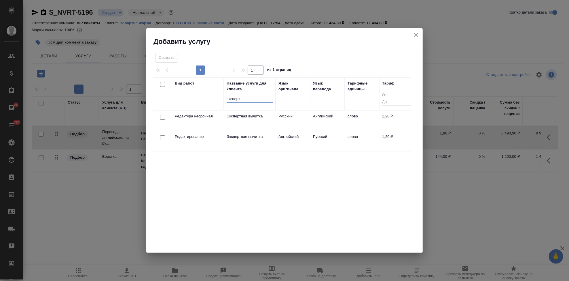
type input "эксперт"
click at [308, 140] on td "Английский" at bounding box center [293, 141] width 35 height 20
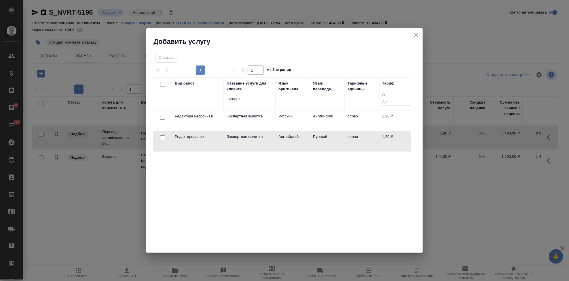
click at [308, 140] on td "Английский" at bounding box center [293, 141] width 35 height 20
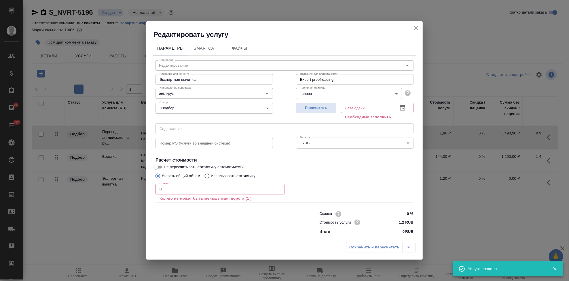
click at [403, 107] on icon "button" at bounding box center [402, 107] width 7 height 7
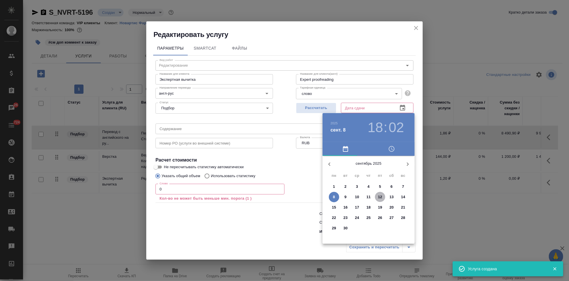
click at [378, 197] on p "12" at bounding box center [380, 197] width 4 height 6
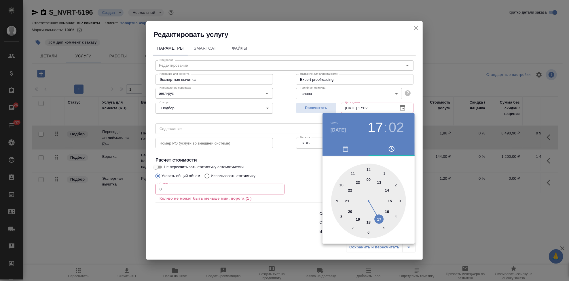
drag, startPoint x: 368, startPoint y: 217, endPoint x: 376, endPoint y: 215, distance: 8.0
click at [376, 215] on div at bounding box center [368, 200] width 75 height 75
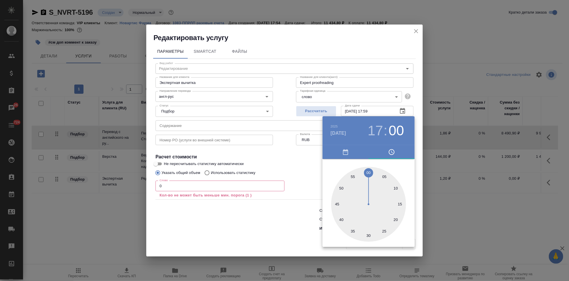
type input "12.09.2025 17:00"
drag, startPoint x: 377, startPoint y: 202, endPoint x: 370, endPoint y: 169, distance: 33.9
click at [370, 169] on div at bounding box center [368, 204] width 75 height 75
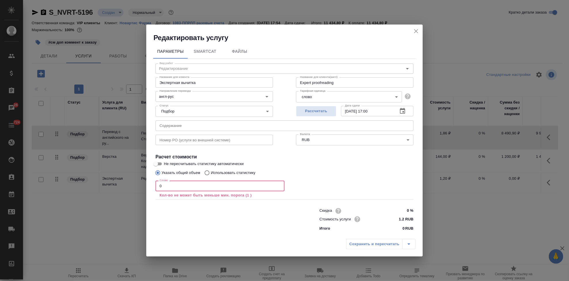
click at [177, 188] on input "0" at bounding box center [220, 185] width 129 height 10
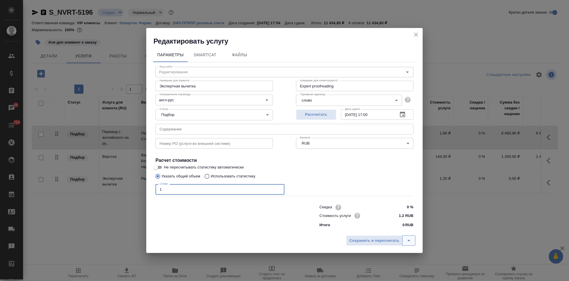
type input "1"
click at [406, 239] on icon "split button" at bounding box center [409, 240] width 7 height 7
click at [390, 229] on li "Сохранить" at bounding box center [381, 228] width 69 height 9
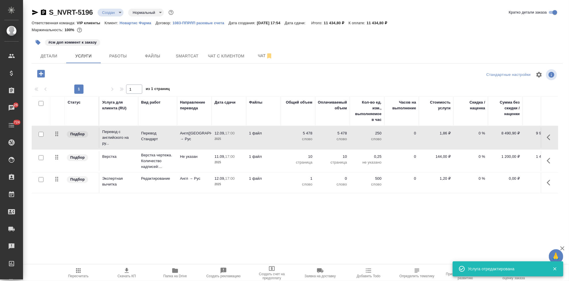
click at [311, 178] on p "1" at bounding box center [298, 179] width 29 height 6
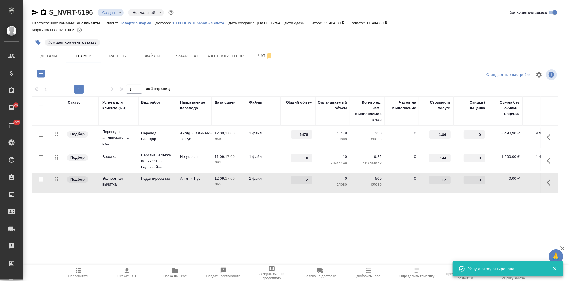
type input "2"
click at [310, 178] on input "2" at bounding box center [302, 180] width 22 height 8
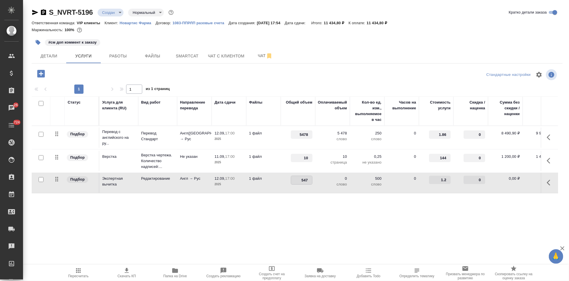
type input "5478"
click at [307, 197] on div "Статус Услуга для клиента (RU) Вид работ Направление перевода Дата сдачи Файлы …" at bounding box center [295, 158] width 527 height 124
click at [116, 73] on icon "split button" at bounding box center [116, 72] width 3 height 1
click at [93, 84] on li "Сохранить" at bounding box center [87, 84] width 69 height 9
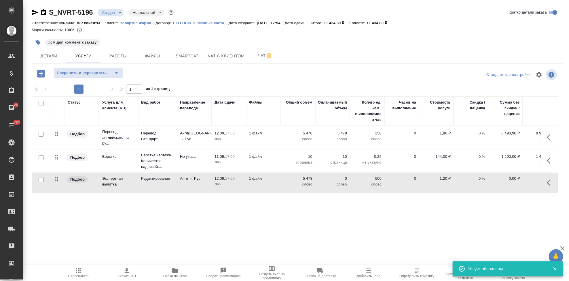
click at [79, 271] on icon "button" at bounding box center [78, 270] width 5 height 5
click at [129, 273] on icon "button" at bounding box center [126, 270] width 7 height 7
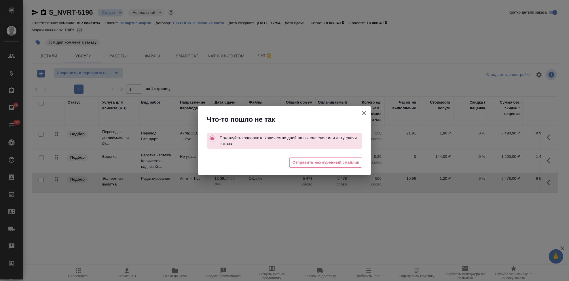
click at [363, 112] on icon "button" at bounding box center [364, 113] width 4 height 4
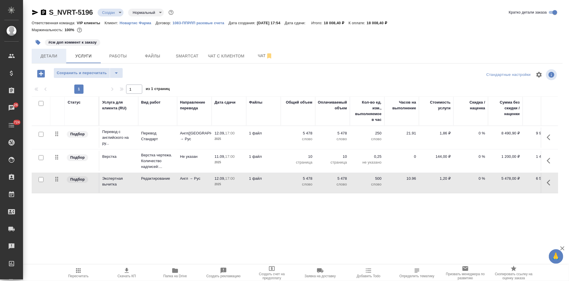
click at [54, 58] on span "Детали" at bounding box center [49, 55] width 28 height 7
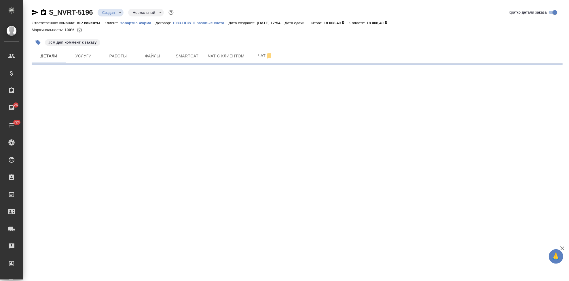
select select "RU"
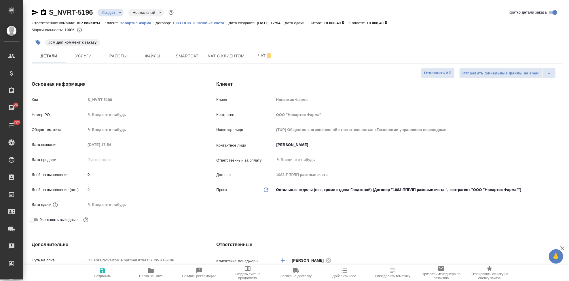
type textarea "x"
click at [110, 177] on input "0" at bounding box center [139, 174] width 107 height 8
type textarea "x"
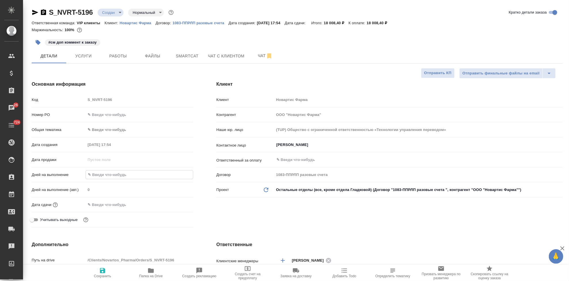
type textarea "x"
type input "1"
type textarea "x"
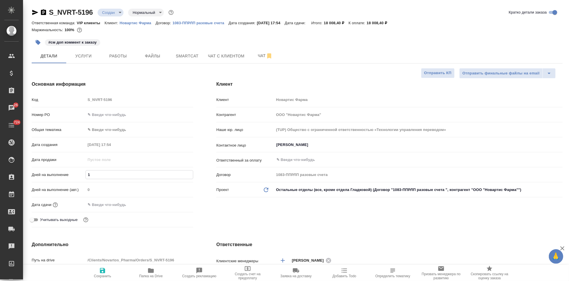
type textarea "x"
type input "2"
type textarea "x"
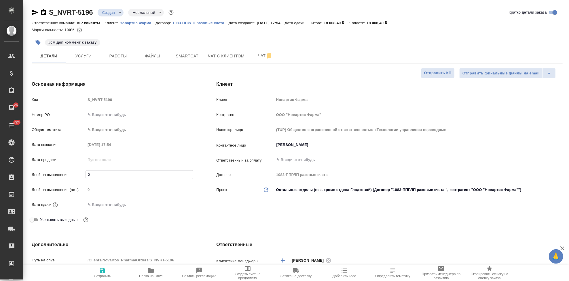
type input "2"
click at [100, 274] on span "Сохранить" at bounding box center [102, 276] width 17 height 4
type textarea "x"
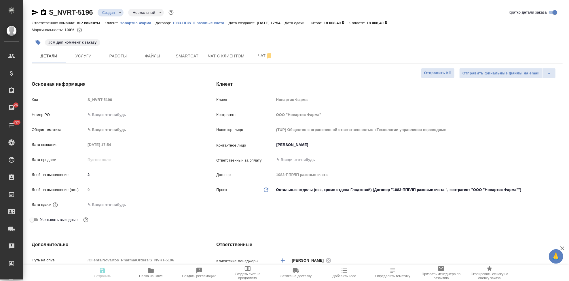
type textarea "x"
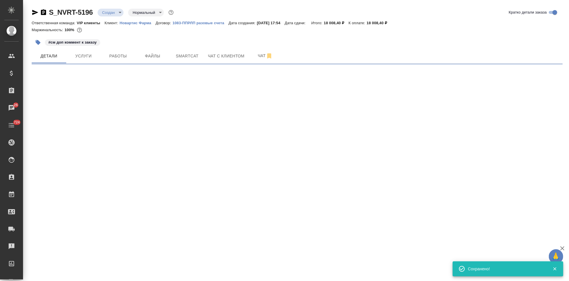
select select "RU"
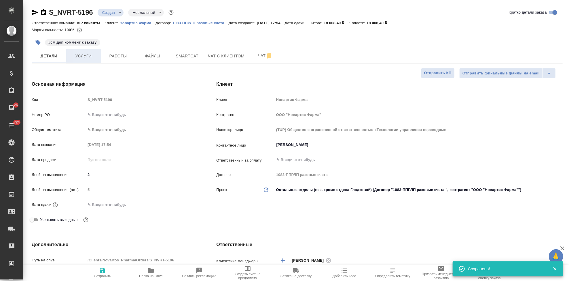
type textarea "x"
click at [80, 54] on span "Услуги" at bounding box center [84, 55] width 28 height 7
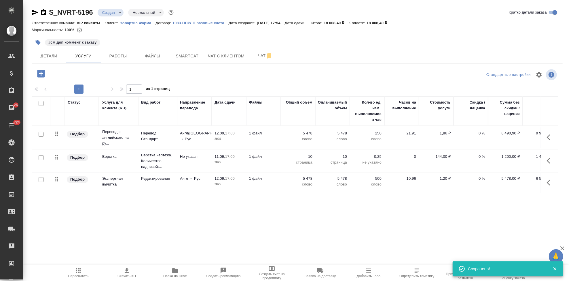
click at [83, 272] on span "Пересчитать" at bounding box center [78, 272] width 41 height 11
click at [130, 277] on span "Скачать КП" at bounding box center [127, 276] width 18 height 4
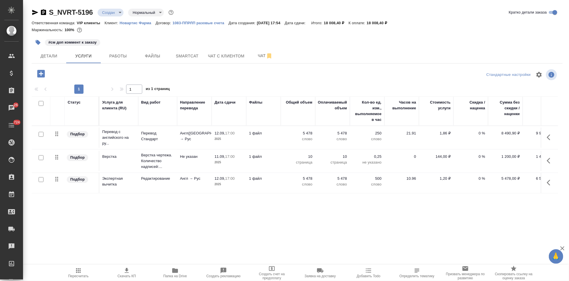
click at [482, 132] on p "0 %" at bounding box center [471, 133] width 29 height 6
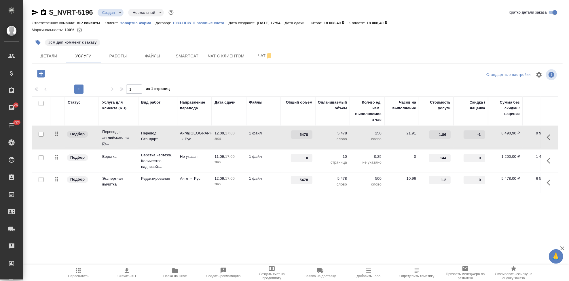
type input "-1"
click at [483, 135] on input "-1" at bounding box center [475, 134] width 22 height 8
type input "-45"
click at [474, 214] on div "Статус Услуга для клиента (RU) Вид работ Направление перевода Дата сдачи Файлы …" at bounding box center [295, 158] width 527 height 124
type input "-1"
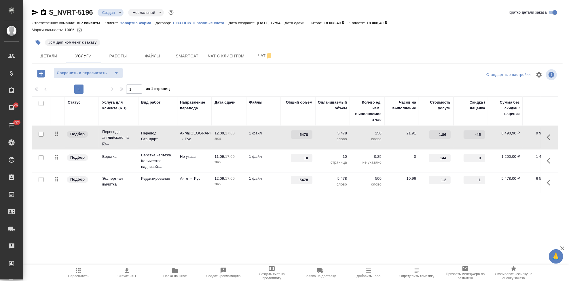
click at [484, 181] on input "-1" at bounding box center [475, 180] width 22 height 8
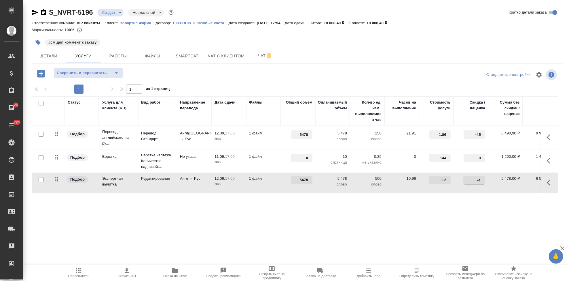
type input "-45"
click at [434, 208] on div "Статус Услуга для клиента (RU) Вид работ Направление перевода Дата сдачи Файлы …" at bounding box center [295, 158] width 527 height 124
click at [118, 73] on icon "split button" at bounding box center [116, 72] width 7 height 7
click at [92, 83] on li "Сохранить" at bounding box center [87, 84] width 69 height 9
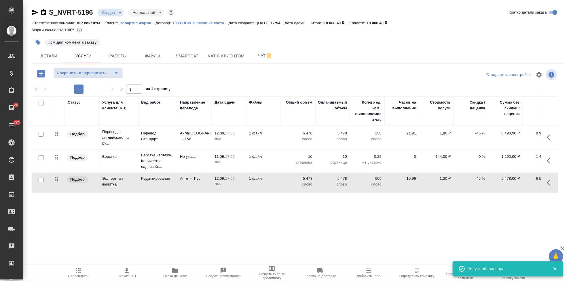
click at [76, 271] on icon "button" at bounding box center [78, 270] width 7 height 7
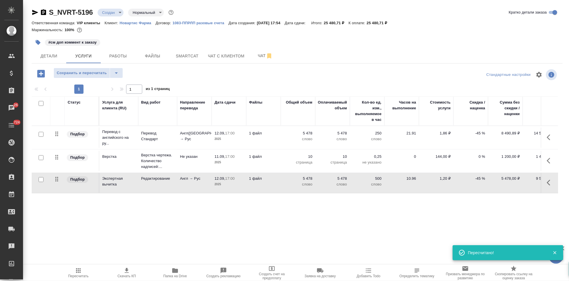
click at [125, 271] on icon "button" at bounding box center [126, 270] width 7 height 7
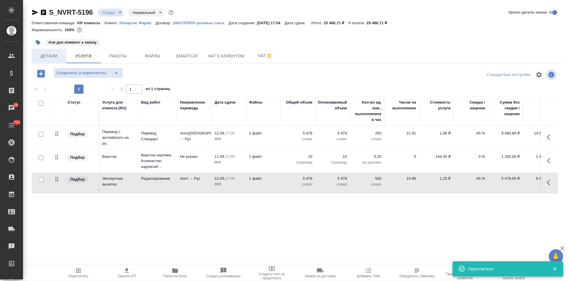
click at [55, 52] on button "Детали" at bounding box center [49, 56] width 35 height 14
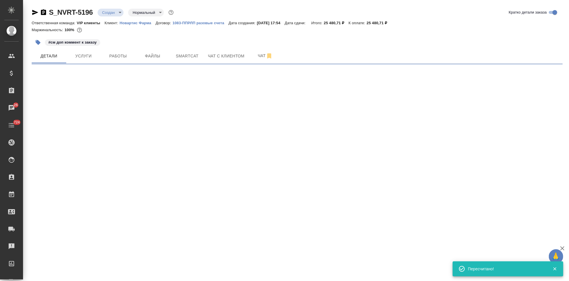
click at [117, 12] on body "🙏 .cls-1 fill:#fff; AWATERA Kabargina Anna Клиенты Спецификации Заказы 26 Чаты …" at bounding box center [284, 140] width 569 height 281
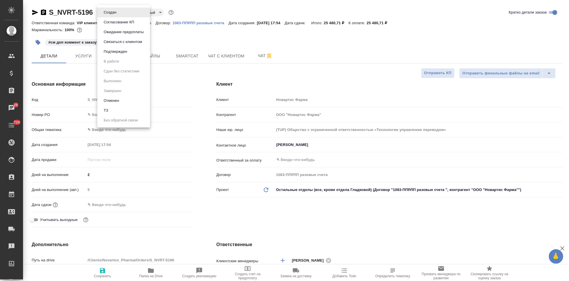
click at [118, 21] on button "Согласование КП" at bounding box center [119, 22] width 34 height 6
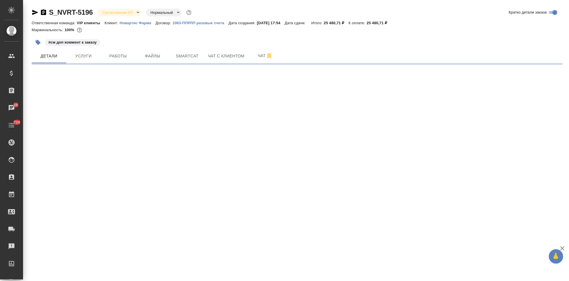
select select "RU"
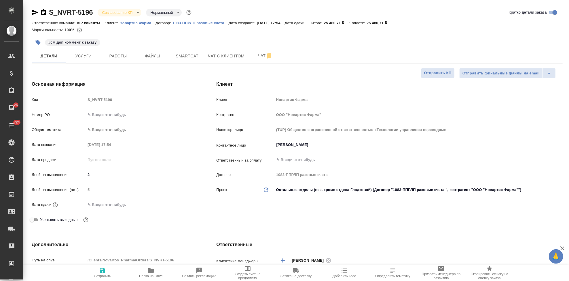
type textarea "x"
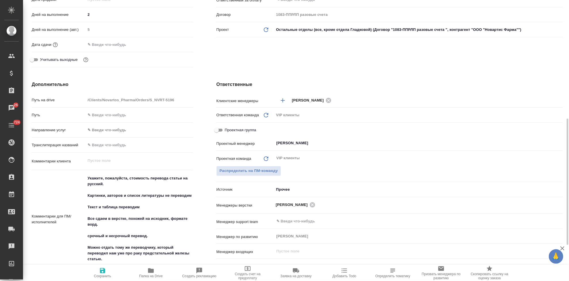
scroll to position [256, 0]
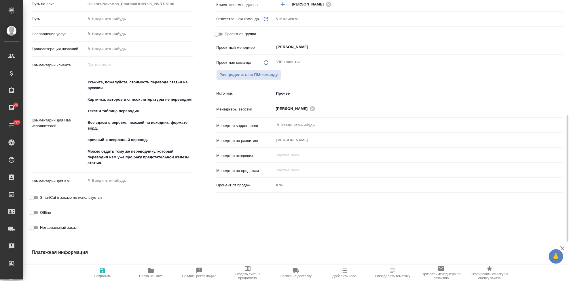
type textarea "x"
click at [104, 180] on textarea at bounding box center [139, 181] width 107 height 10
type textarea "x"
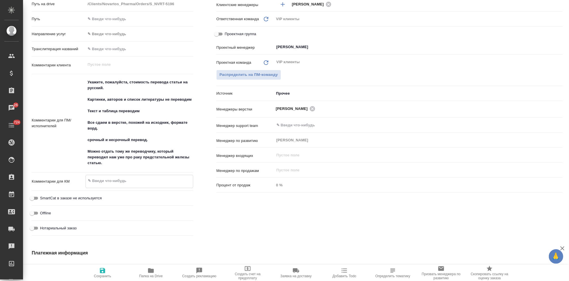
type textarea "0"
type textarea "x"
type textarea "09"
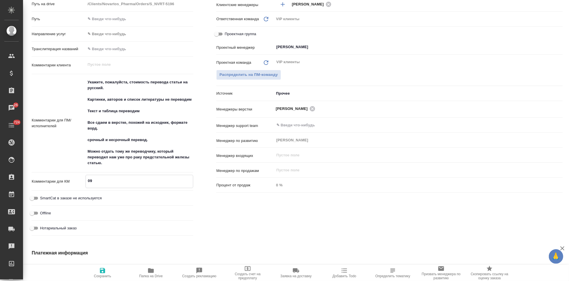
type textarea "x"
type textarea "09."
type textarea "x"
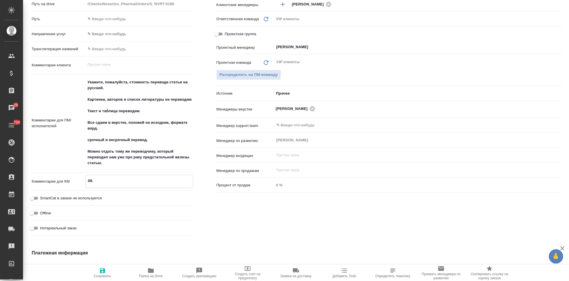
type textarea "x"
type textarea "0"
type textarea "x"
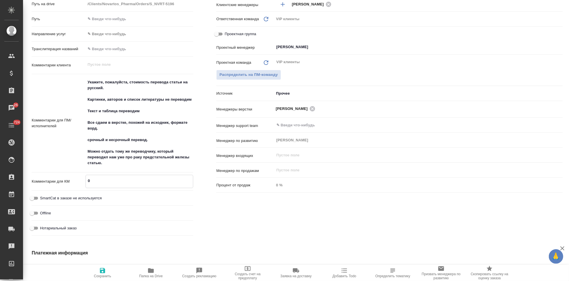
type textarea "x"
type textarea "08"
type textarea "x"
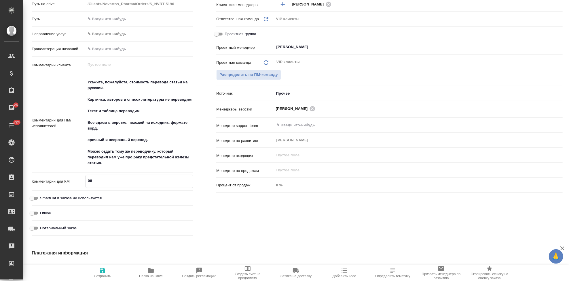
type textarea "08."
type textarea "x"
type textarea "08.0"
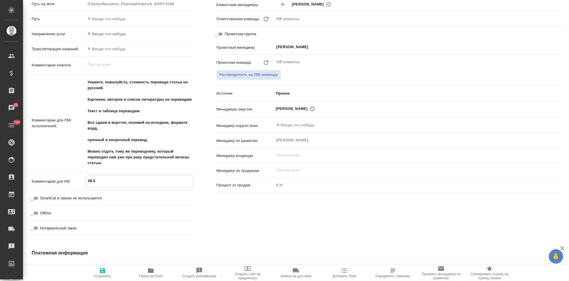
type textarea "x"
type textarea "08.09"
type textarea "x"
type textarea "08.09"
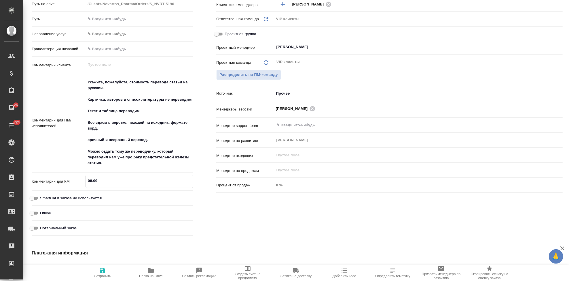
type textarea "x"
type textarea "08.09 с"
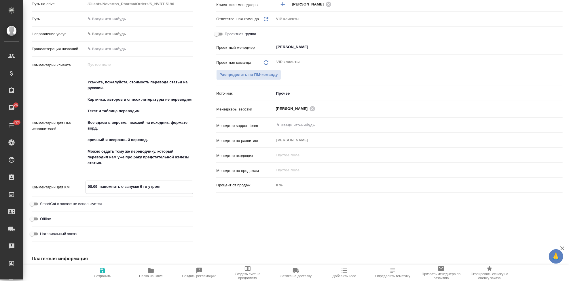
click at [105, 271] on icon "button" at bounding box center [102, 270] width 5 height 5
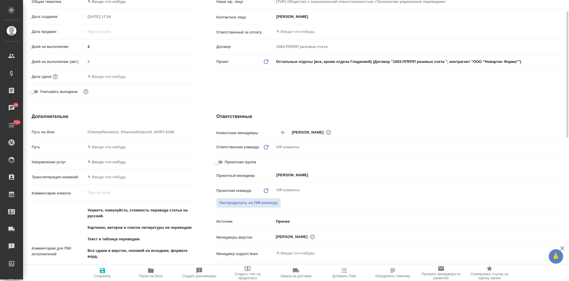
scroll to position [0, 0]
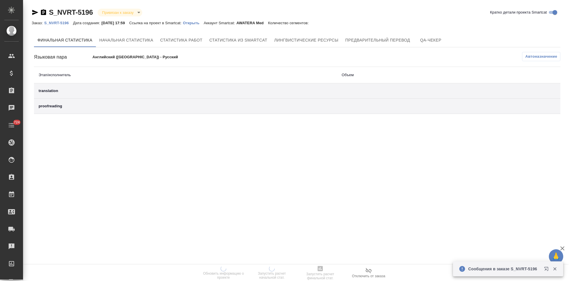
click at [194, 22] on p "Открыть" at bounding box center [193, 23] width 21 height 4
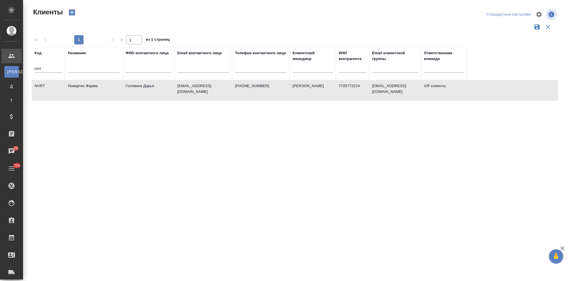
select select "RU"
click at [48, 88] on td "NVRT" at bounding box center [48, 90] width 33 height 20
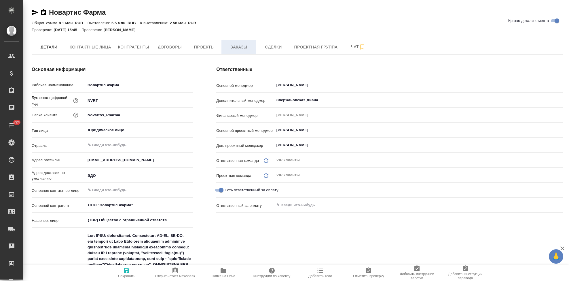
click at [235, 50] on button "Заказы" at bounding box center [239, 47] width 35 height 14
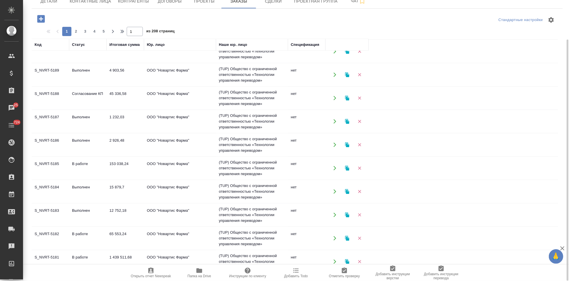
scroll to position [131, 0]
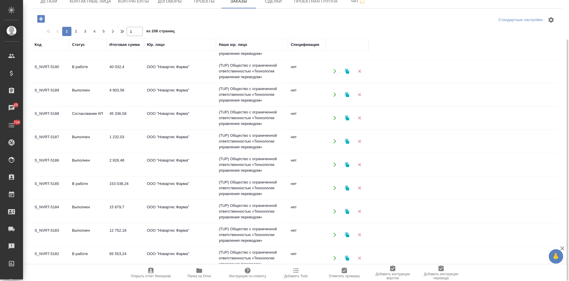
click at [122, 116] on td "45 336,58" at bounding box center [125, 118] width 37 height 20
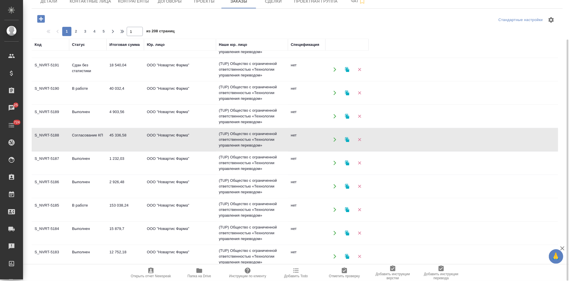
scroll to position [99, 0]
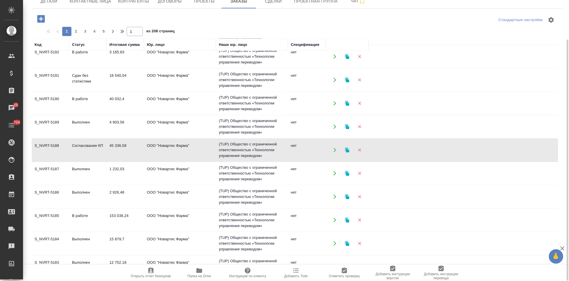
click at [85, 77] on td "Сдан без статистики" at bounding box center [87, 80] width 37 height 20
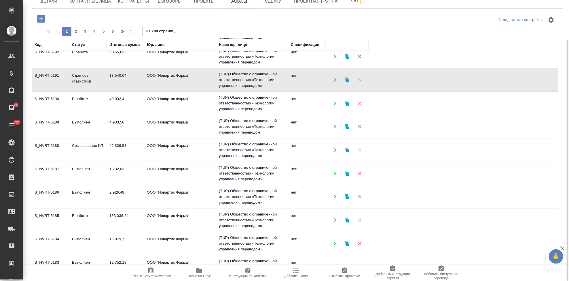
click at [85, 77] on td "Сдан без статистики" at bounding box center [87, 80] width 37 height 20
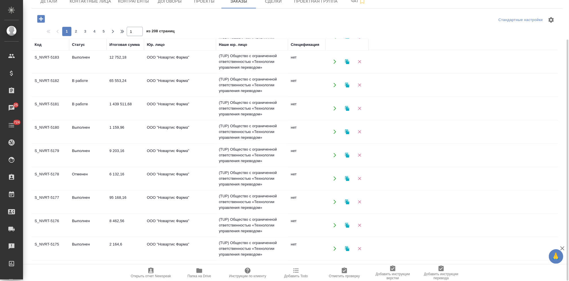
scroll to position [371, 0]
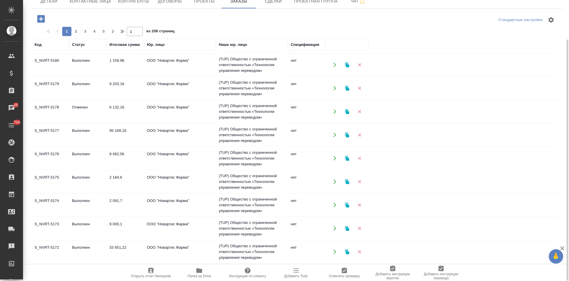
click at [71, 135] on td "Выполнен" at bounding box center [87, 135] width 37 height 20
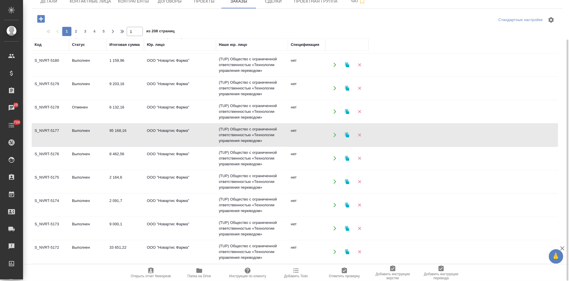
click at [71, 135] on td "Выполнен" at bounding box center [87, 135] width 37 height 20
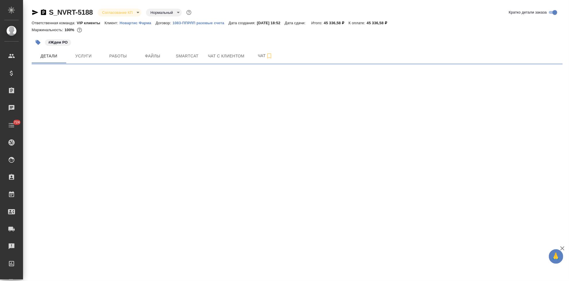
select select "RU"
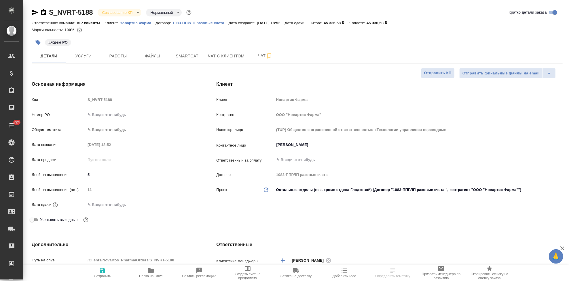
type textarea "x"
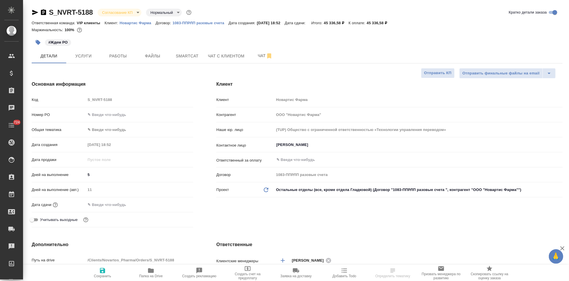
type textarea "x"
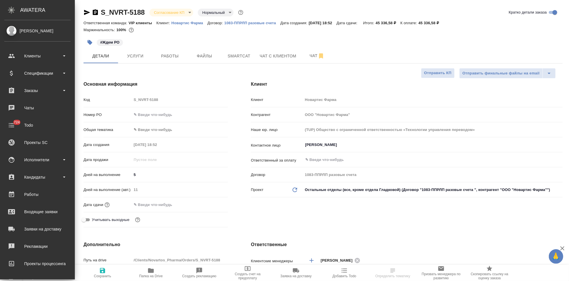
type textarea "x"
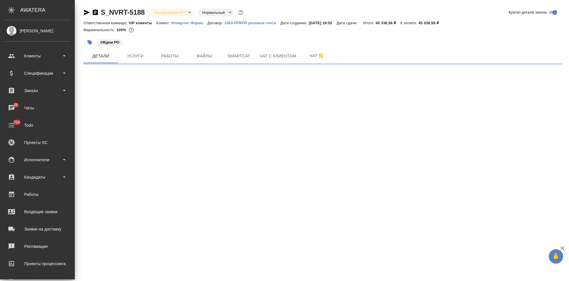
select select "RU"
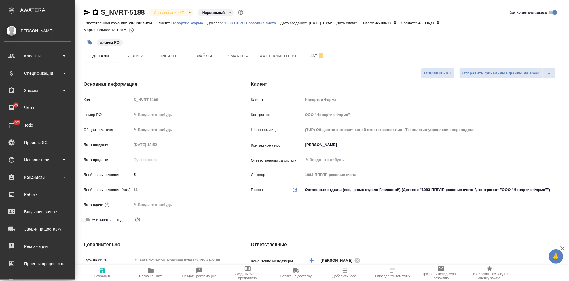
type textarea "x"
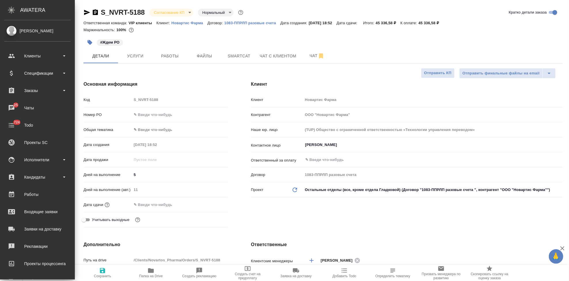
type textarea "x"
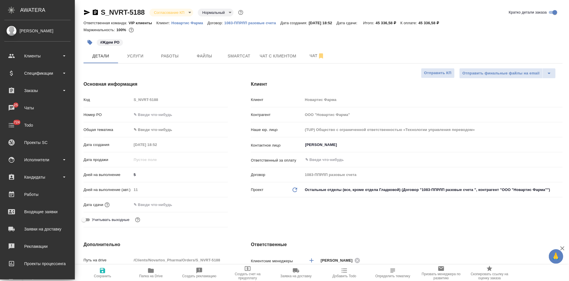
type textarea "x"
click at [148, 274] on span "Папка на Drive" at bounding box center [151, 276] width 24 height 4
type textarea "x"
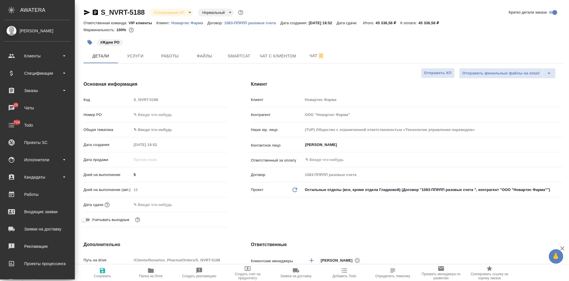
type textarea "x"
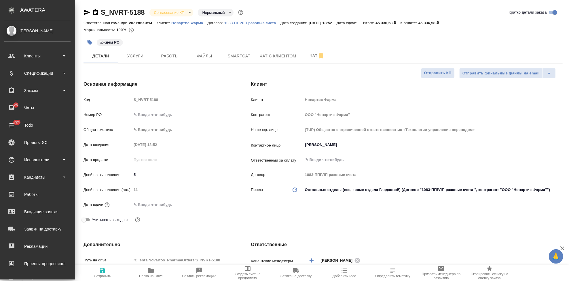
type textarea "x"
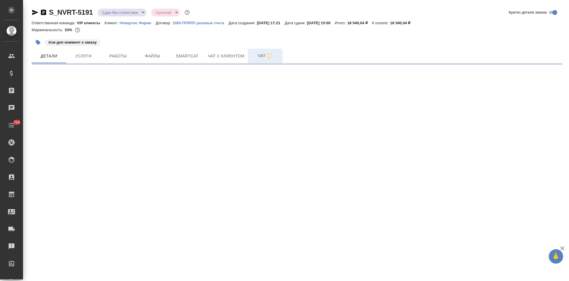
click at [259, 58] on span "Чат" at bounding box center [266, 55] width 28 height 7
select select "RU"
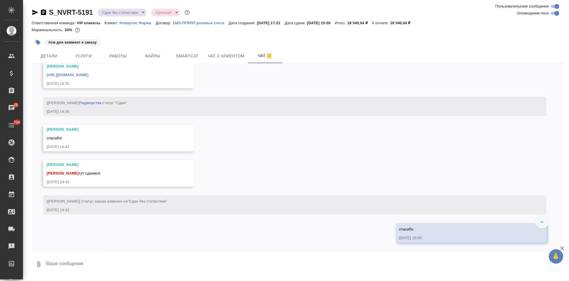
scroll to position [3659, 0]
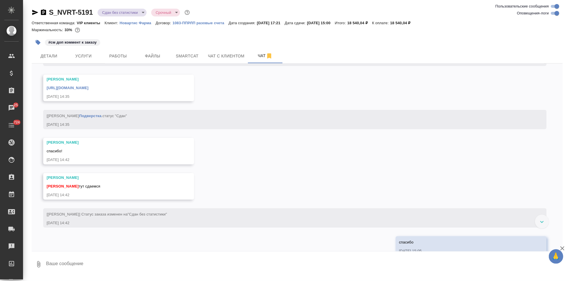
click at [88, 90] on link "[URL][DOMAIN_NAME]" at bounding box center [68, 88] width 42 height 4
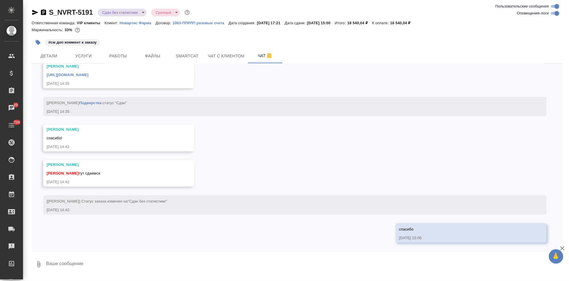
scroll to position [3723, 0]
click at [154, 56] on span "Файлы" at bounding box center [153, 55] width 28 height 7
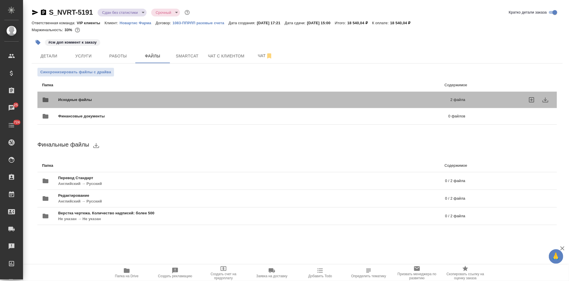
click at [464, 97] on p "2 файла" at bounding box center [368, 100] width 194 height 6
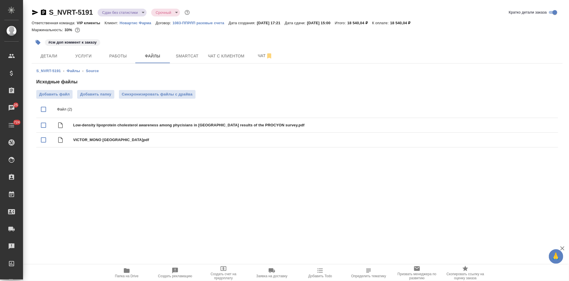
click at [125, 273] on icon "button" at bounding box center [126, 270] width 7 height 7
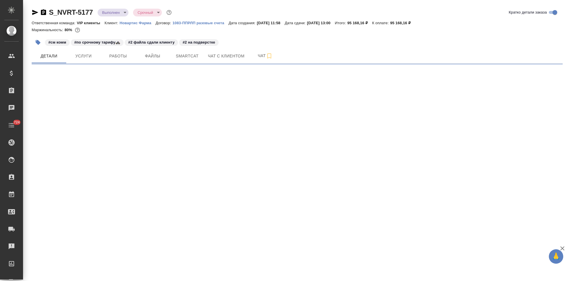
select select "RU"
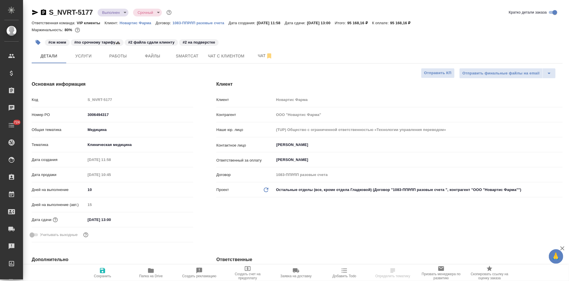
type textarea "x"
click at [152, 274] on span "Папка на Drive" at bounding box center [151, 276] width 24 height 4
type textarea "x"
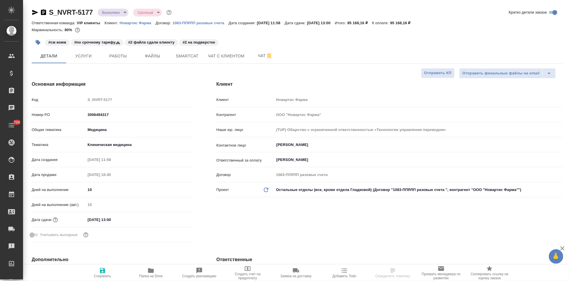
type textarea "x"
select select "RU"
type textarea "x"
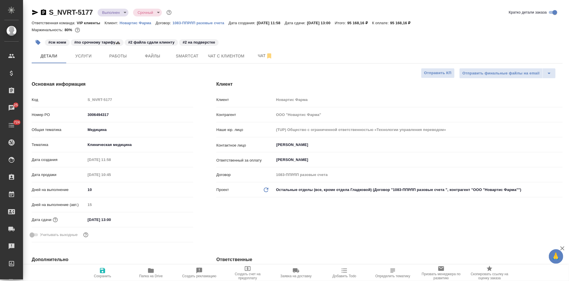
type textarea "x"
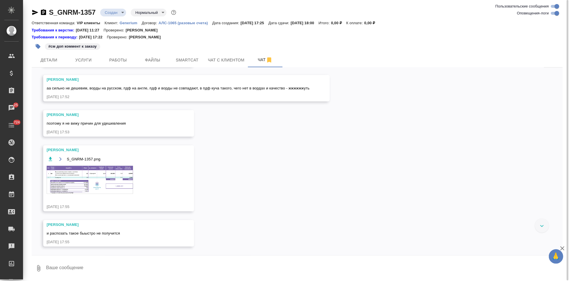
scroll to position [653, 0]
click at [103, 181] on img at bounding box center [90, 180] width 86 height 28
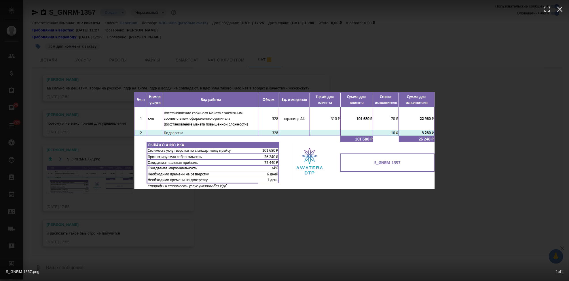
click at [338, 216] on div "S_GNRM-1357.png 1 of 1" at bounding box center [284, 140] width 569 height 281
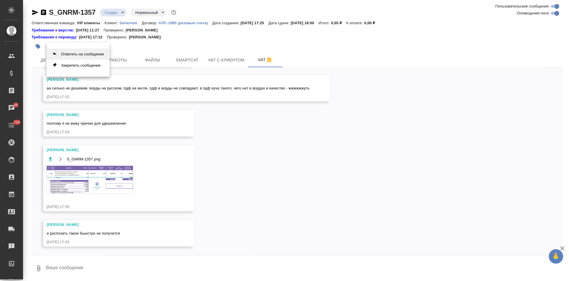
click at [73, 53] on button "Ответить на сообщение" at bounding box center [78, 53] width 63 height 11
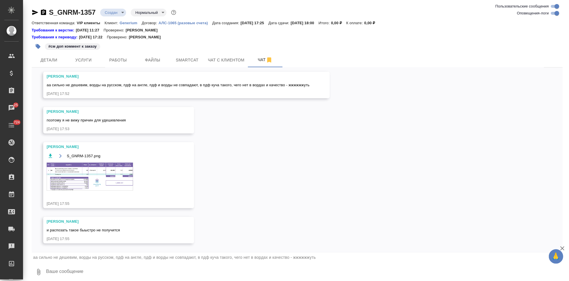
click at [110, 271] on textarea at bounding box center [305, 272] width 518 height 20
type textarea "пдф на русском тоже, почему на англе?"
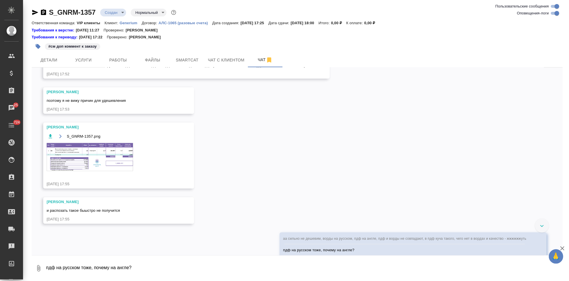
scroll to position [693, 0]
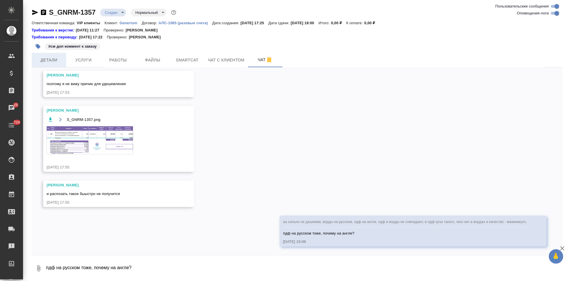
click at [50, 57] on span "Детали" at bounding box center [49, 59] width 28 height 7
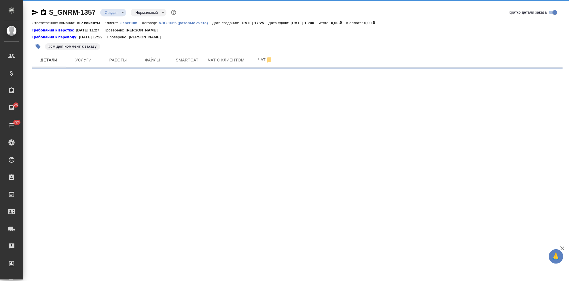
select select "RU"
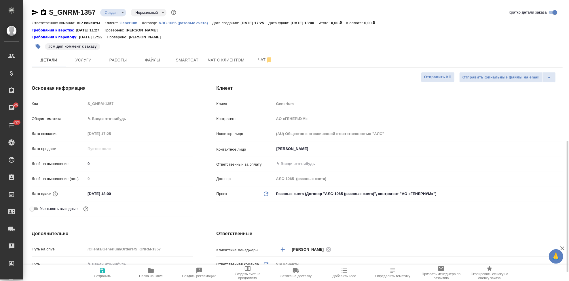
type textarea "x"
click at [263, 62] on span "Чат" at bounding box center [266, 59] width 28 height 7
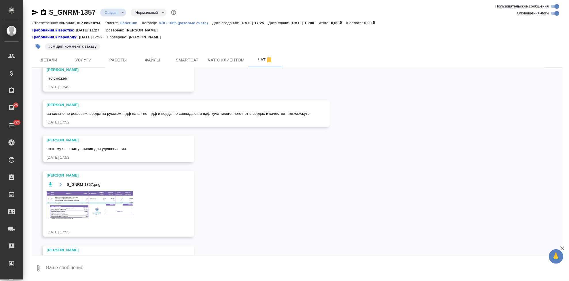
click at [163, 261] on textarea at bounding box center [305, 268] width 518 height 20
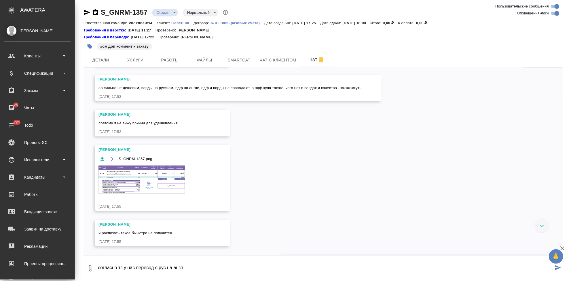
type textarea "согласно тз у нас перевод с рус на англ"
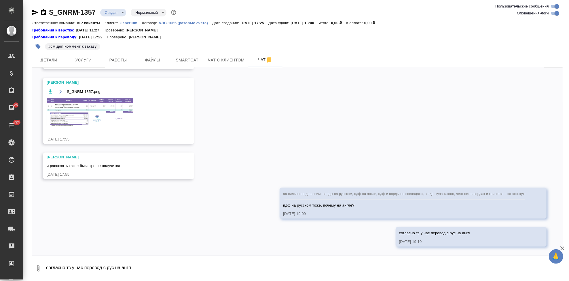
scroll to position [721, 0]
